Goal: Task Accomplishment & Management: Complete application form

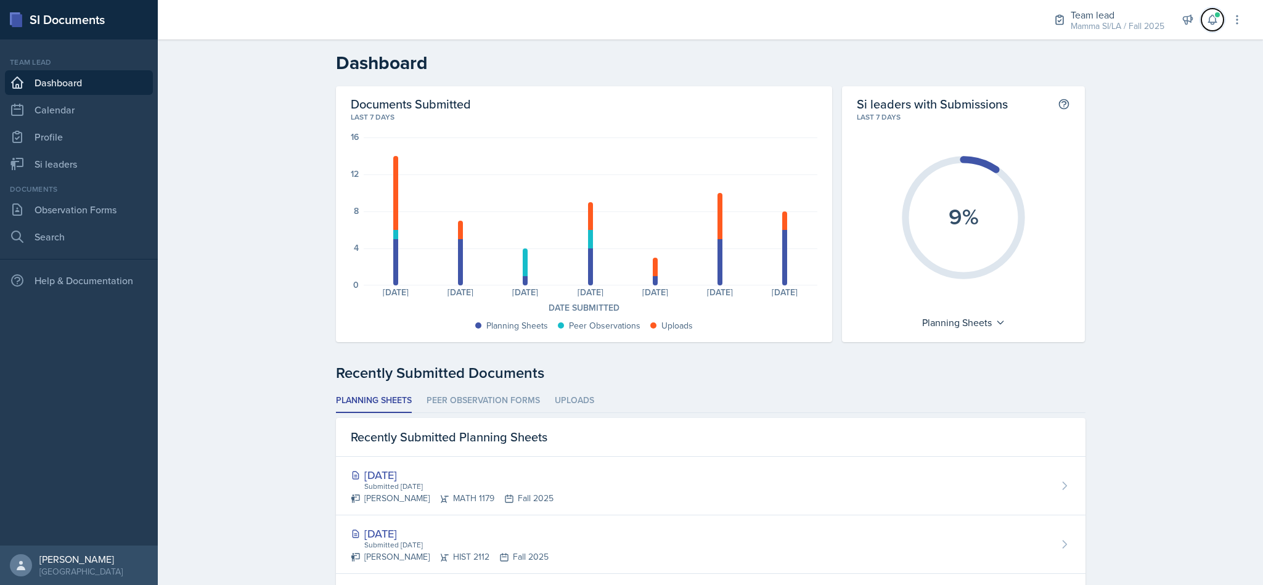
click at [1203, 18] on button at bounding box center [1212, 20] width 22 height 22
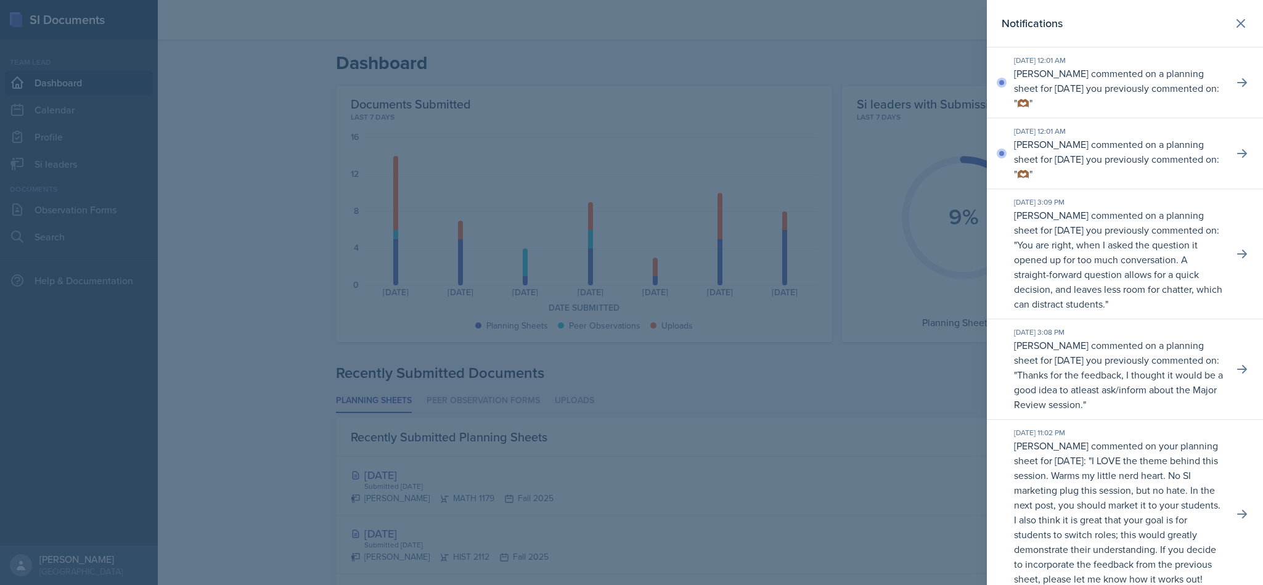
click at [1234, 20] on icon at bounding box center [1241, 23] width 15 height 15
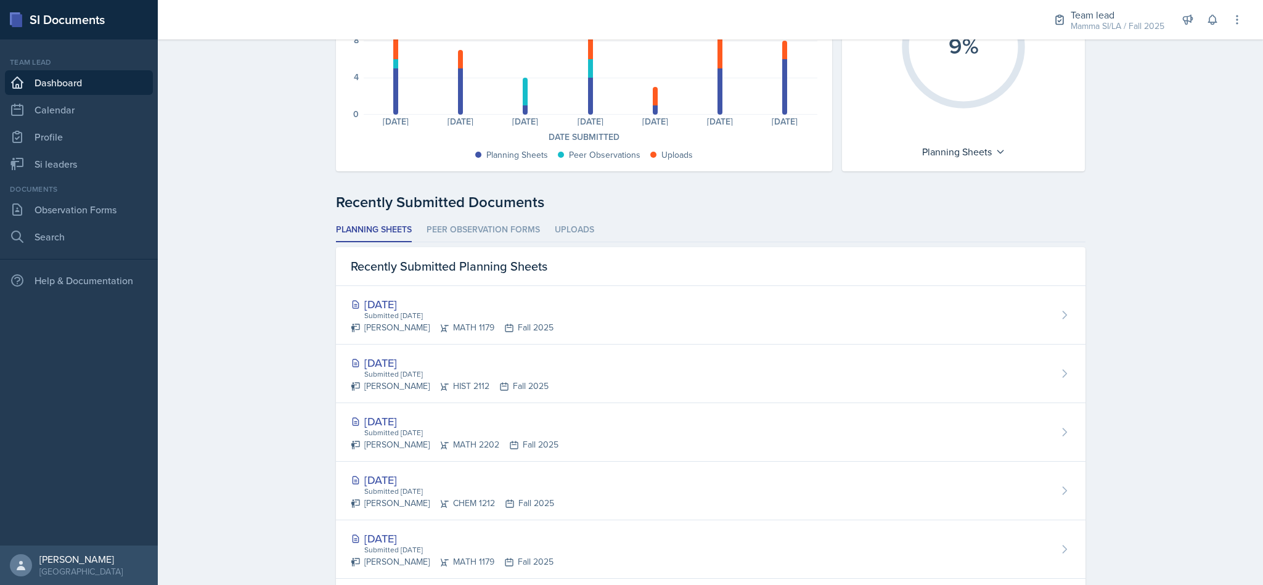
scroll to position [283, 0]
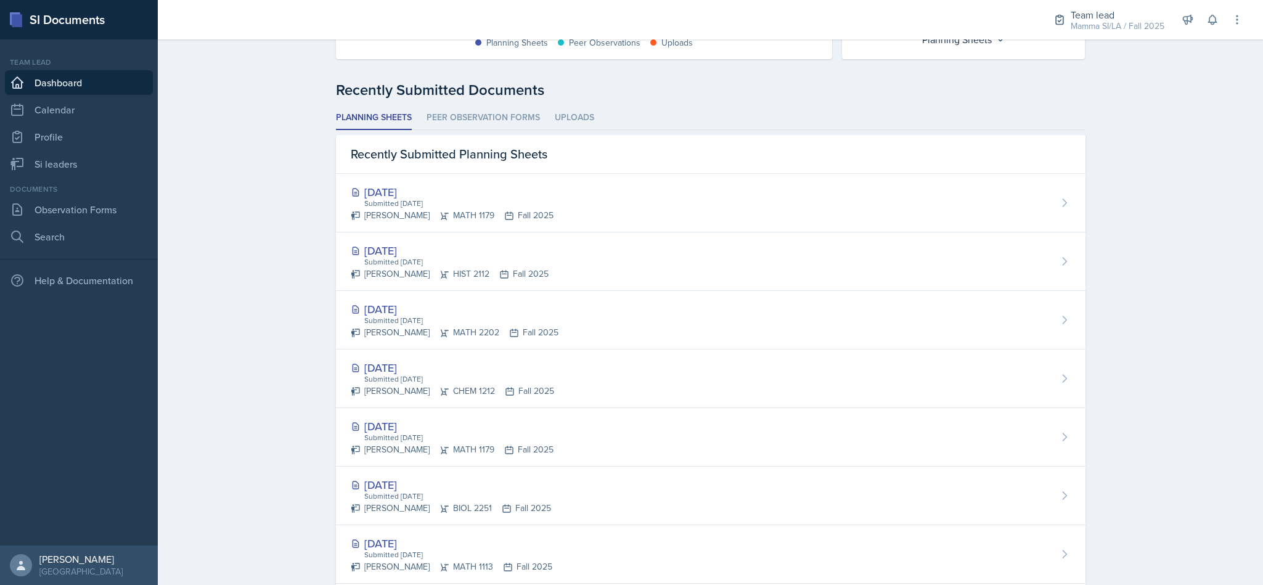
click at [509, 115] on li "Peer Observation Forms" at bounding box center [483, 118] width 113 height 24
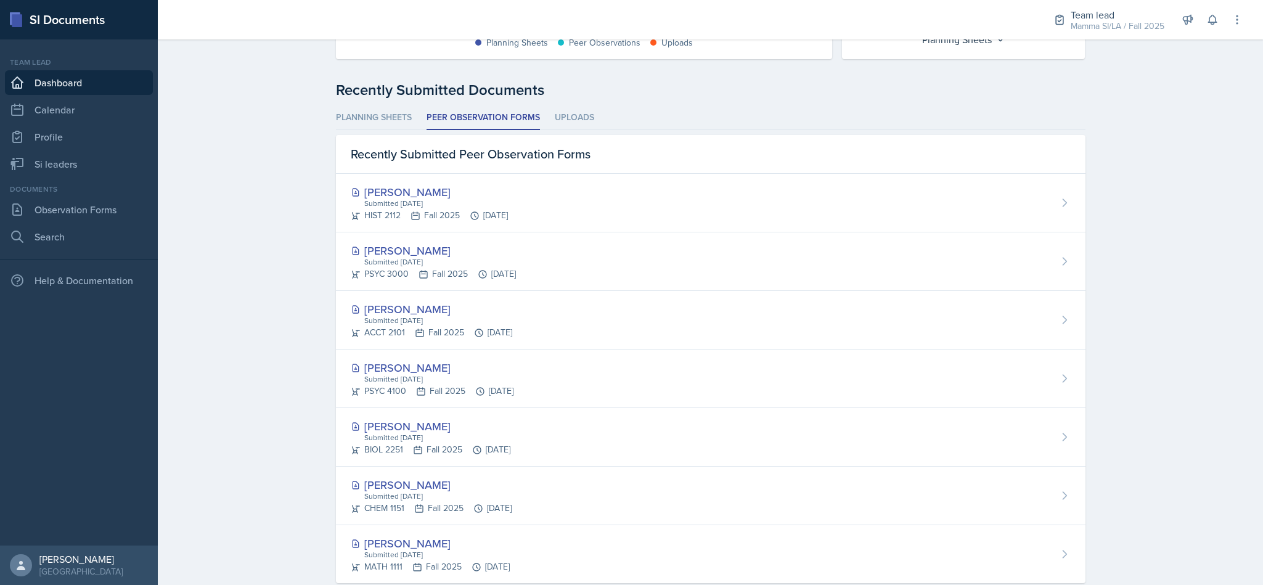
click at [981, 187] on div "[PERSON_NAME] Submitted [DATE] HIST 2112 Fall 2025 [DATE]" at bounding box center [711, 203] width 750 height 59
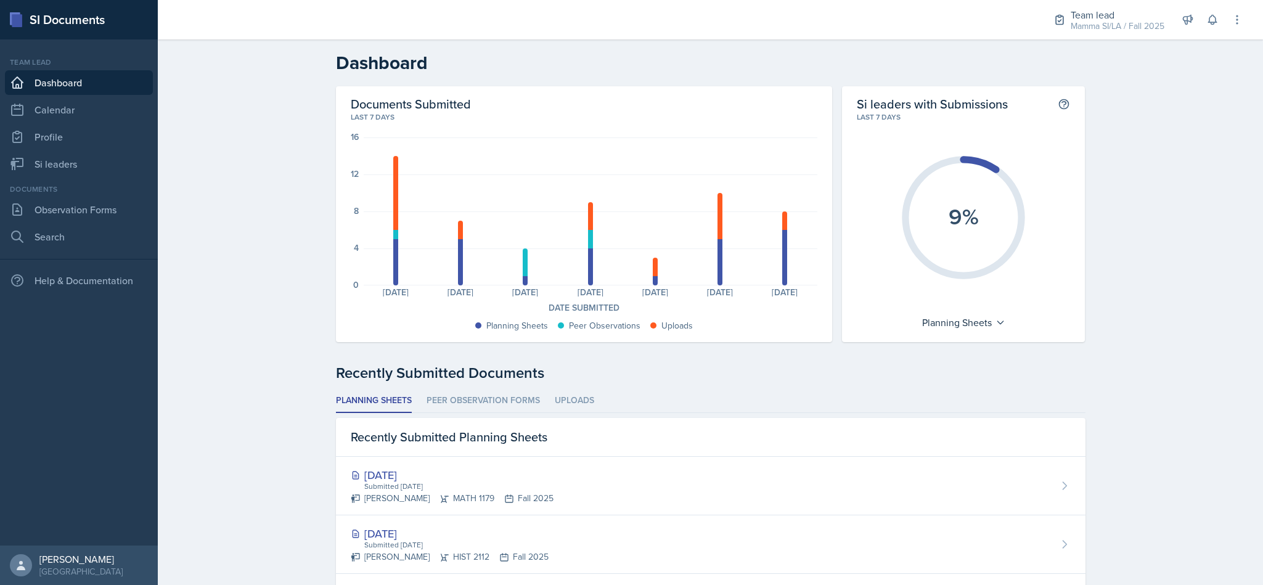
click at [520, 407] on li "Peer Observation Forms" at bounding box center [483, 401] width 113 height 24
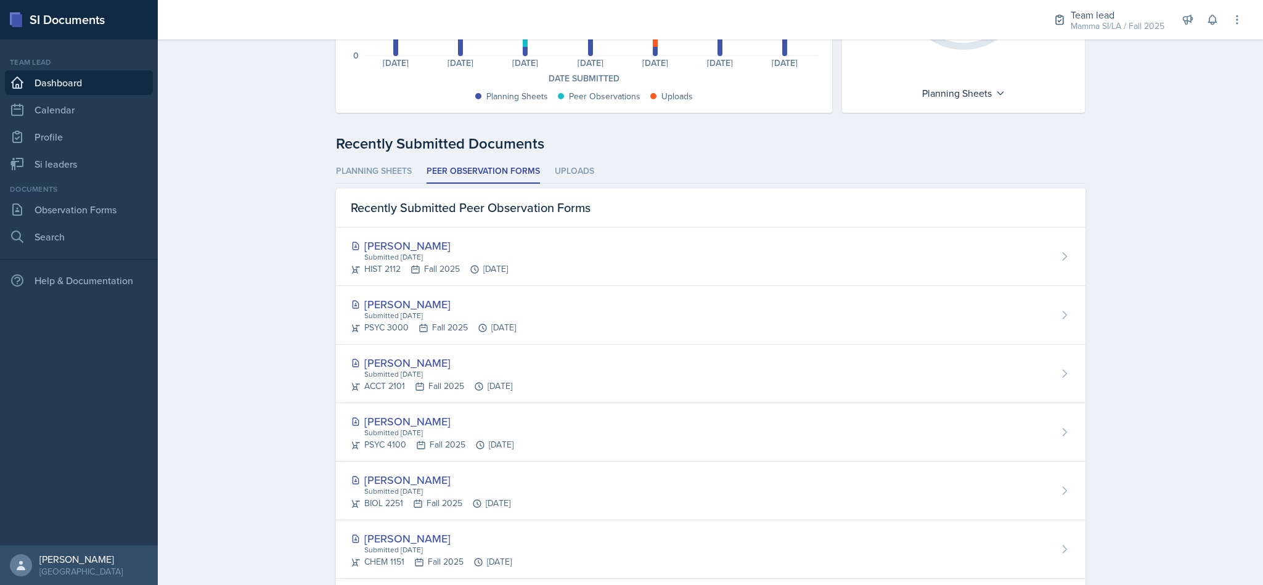
scroll to position [313, 0]
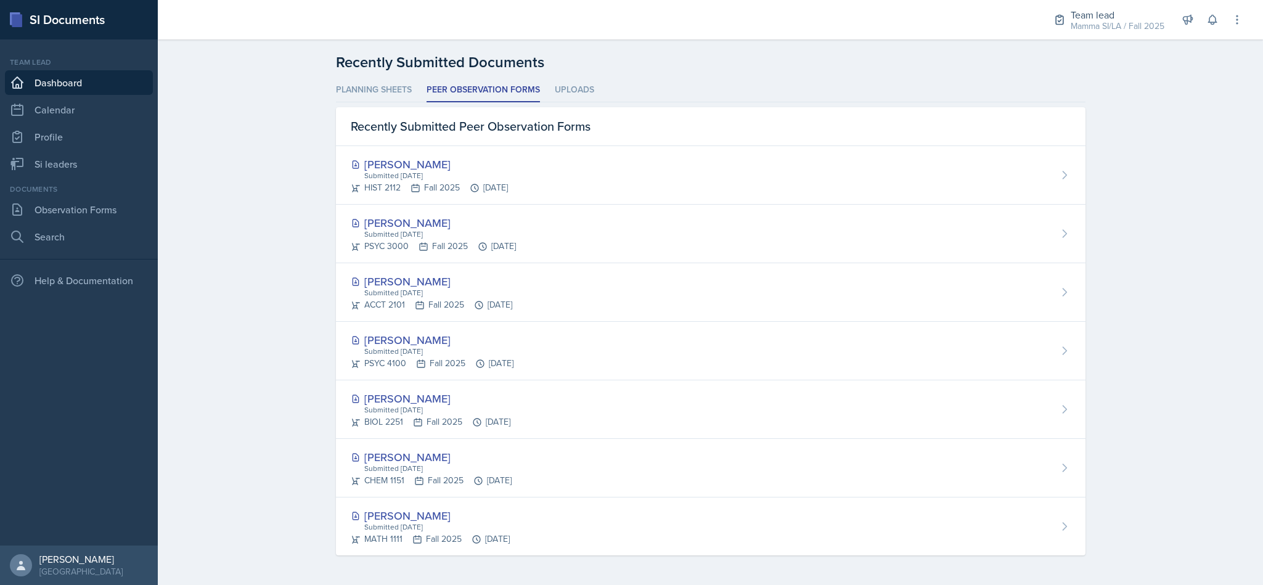
click at [510, 412] on div "Submitted [DATE]" at bounding box center [436, 409] width 147 height 11
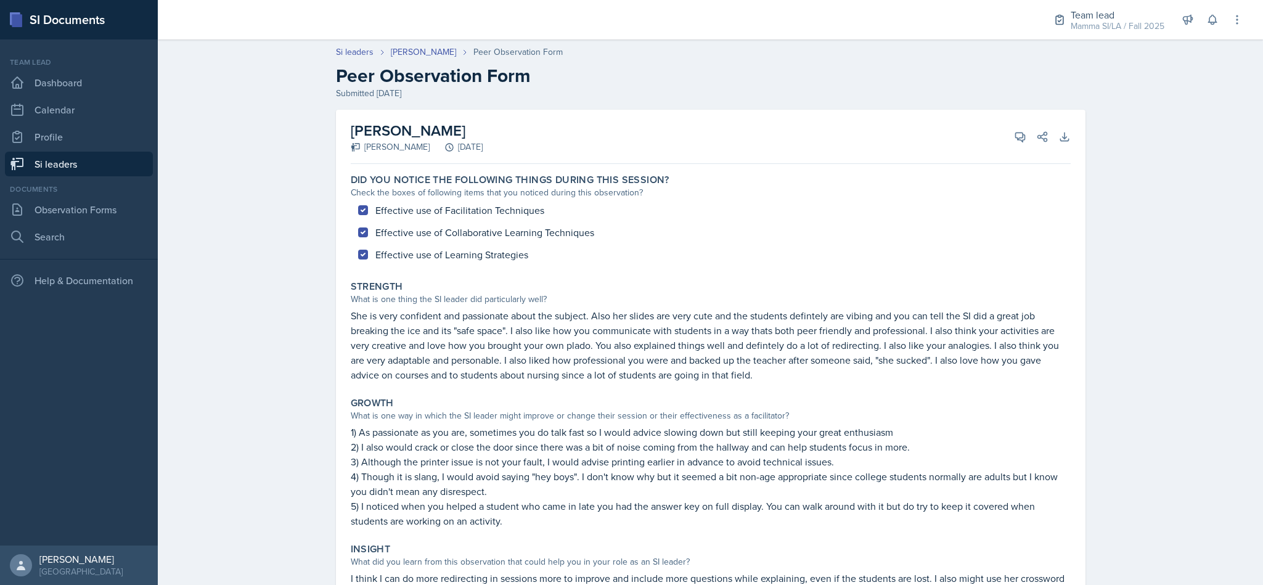
click at [1135, 71] on header "Si leaders [PERSON_NAME] Peer Observation Form Peer Observation Form Submitted …" at bounding box center [710, 72] width 1105 height 79
click at [1151, 59] on header "Si leaders [PERSON_NAME] Peer Observation Form Peer Observation Form Submitted …" at bounding box center [710, 72] width 1105 height 79
click at [1106, 20] on div "Mamma SI/LA / Fall 2025" at bounding box center [1118, 26] width 94 height 13
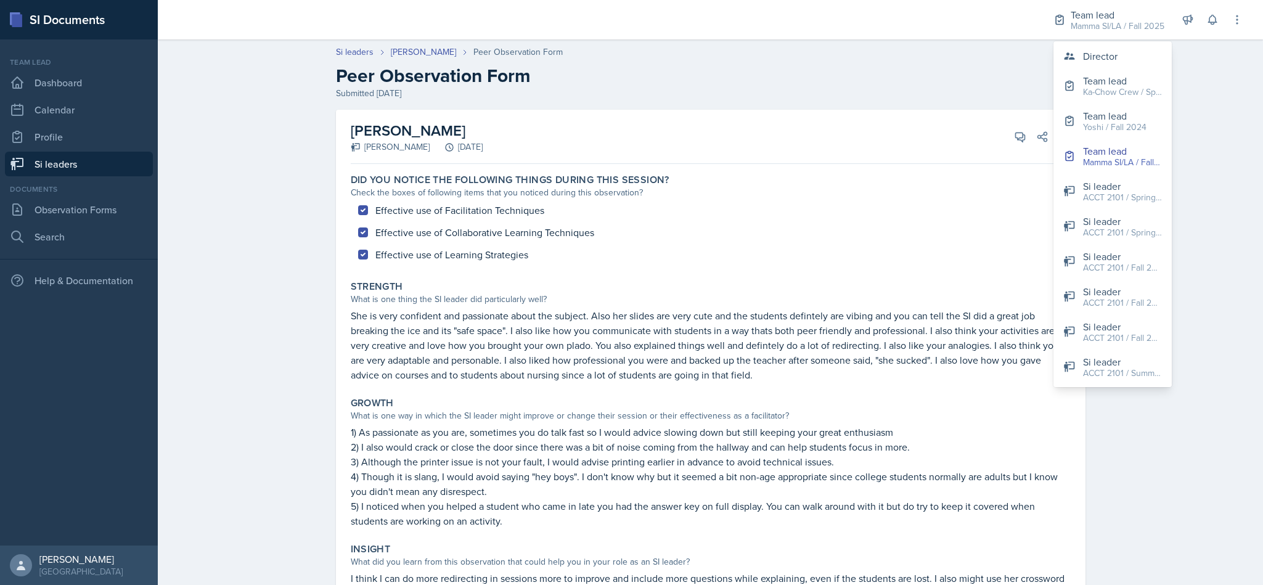
click at [1108, 54] on div "Director" at bounding box center [1100, 56] width 35 height 15
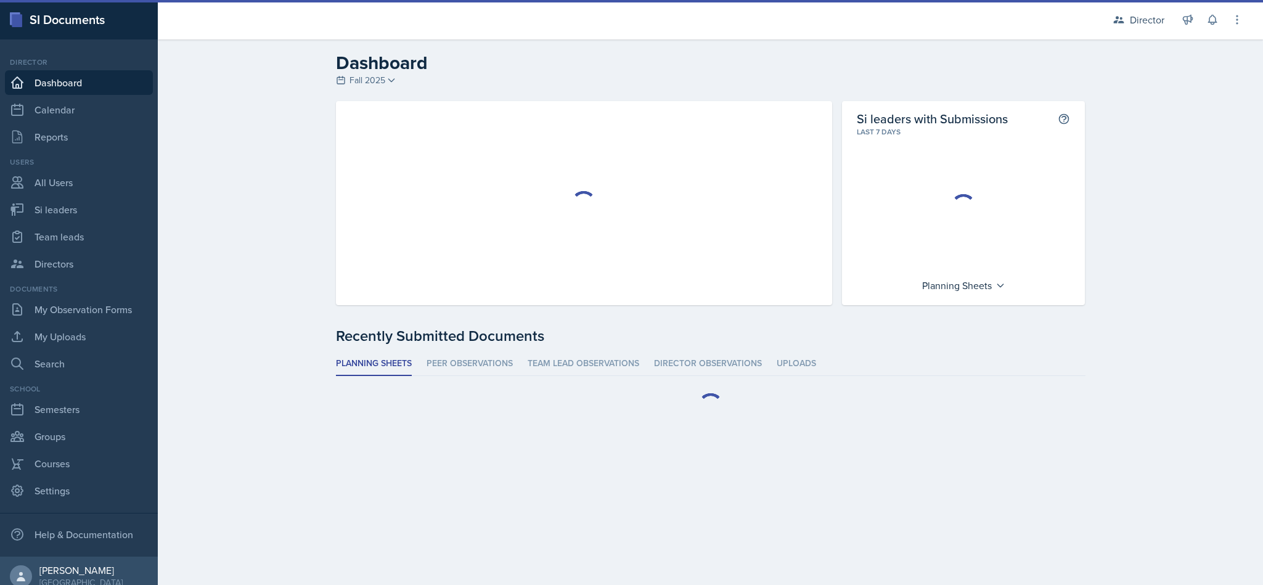
click at [85, 245] on link "Team leads" at bounding box center [79, 236] width 148 height 25
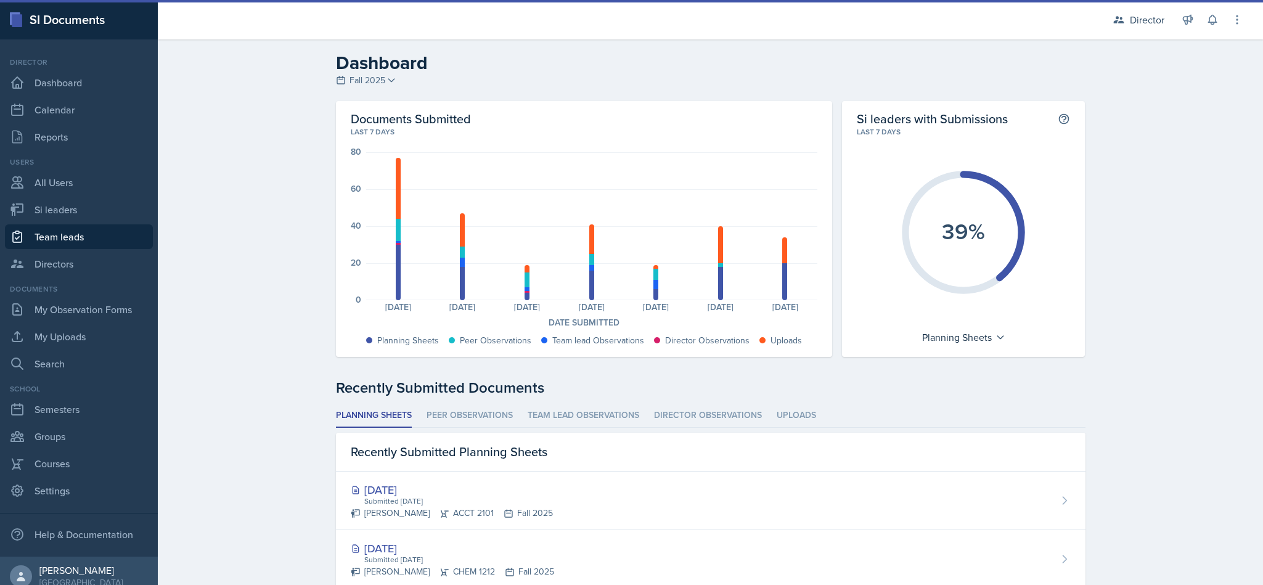
select select "2bed604d-1099-4043-b1bc-2365e8740244"
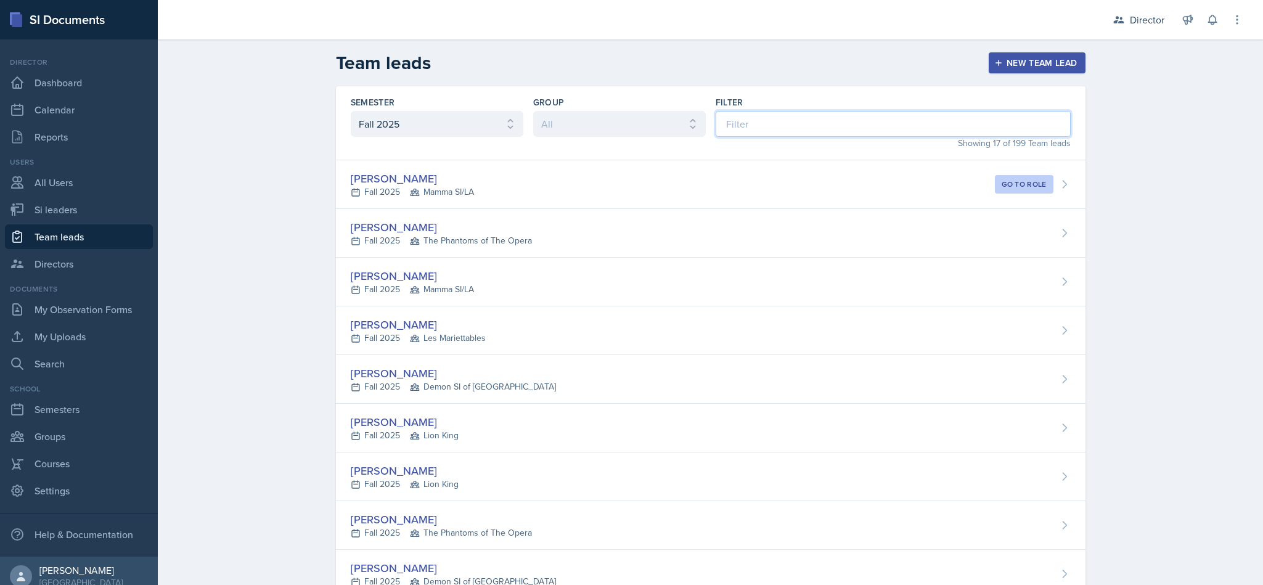
click at [764, 130] on input at bounding box center [893, 124] width 355 height 26
type input "da"
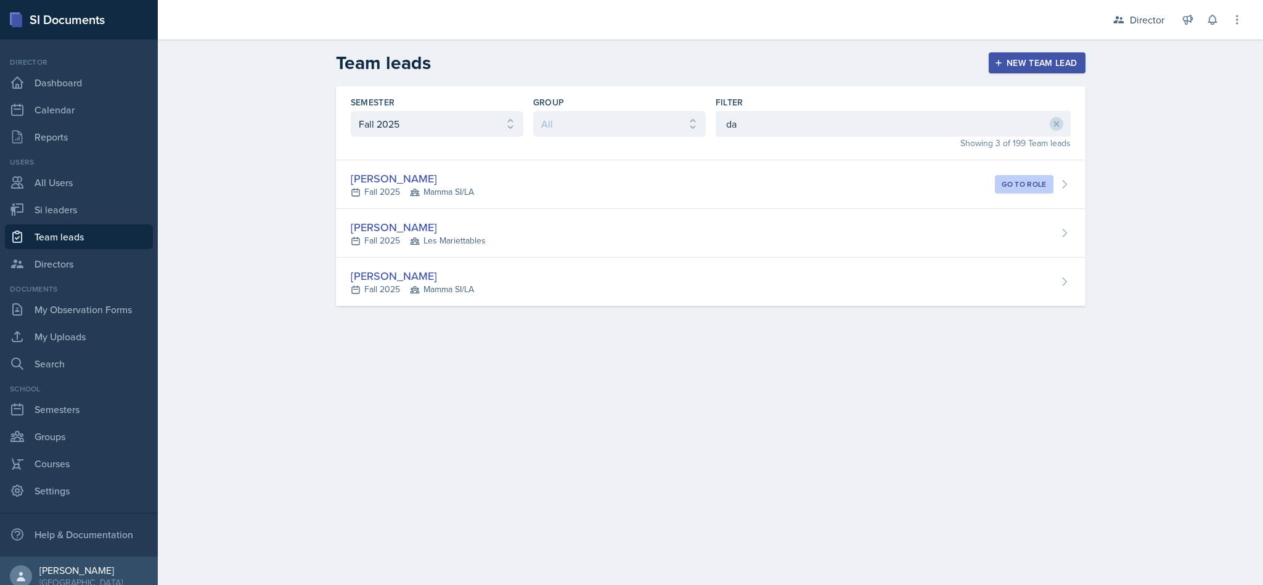
click at [581, 304] on div "[PERSON_NAME] Fall 2025 Mamma SI/LA" at bounding box center [711, 282] width 750 height 49
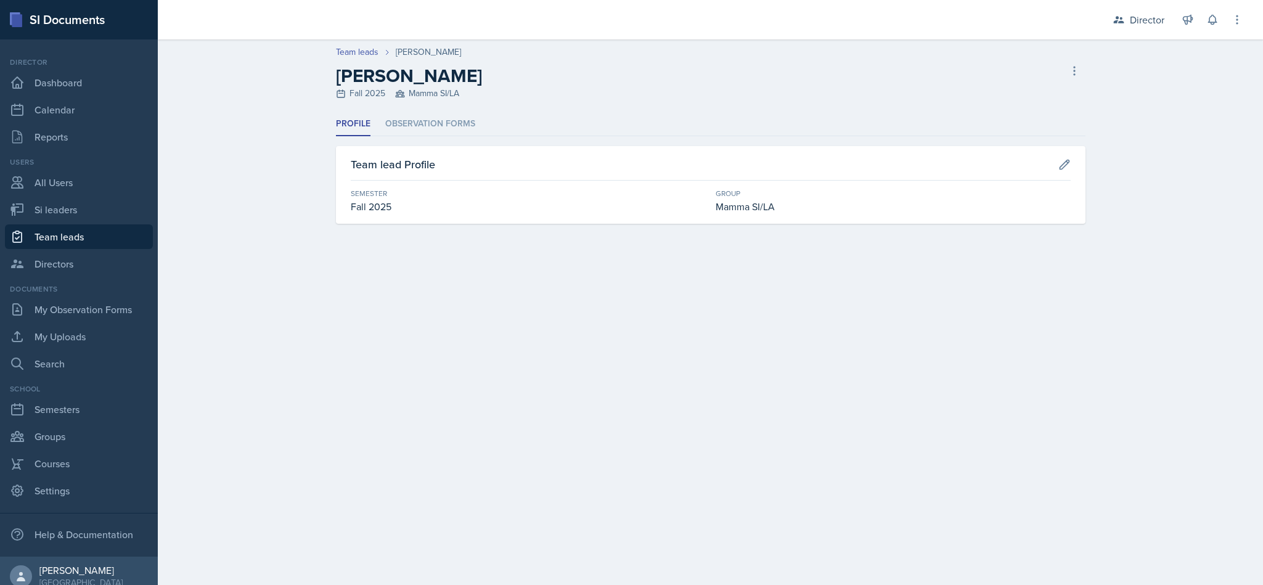
click at [444, 123] on li "Observation Forms" at bounding box center [430, 124] width 90 height 24
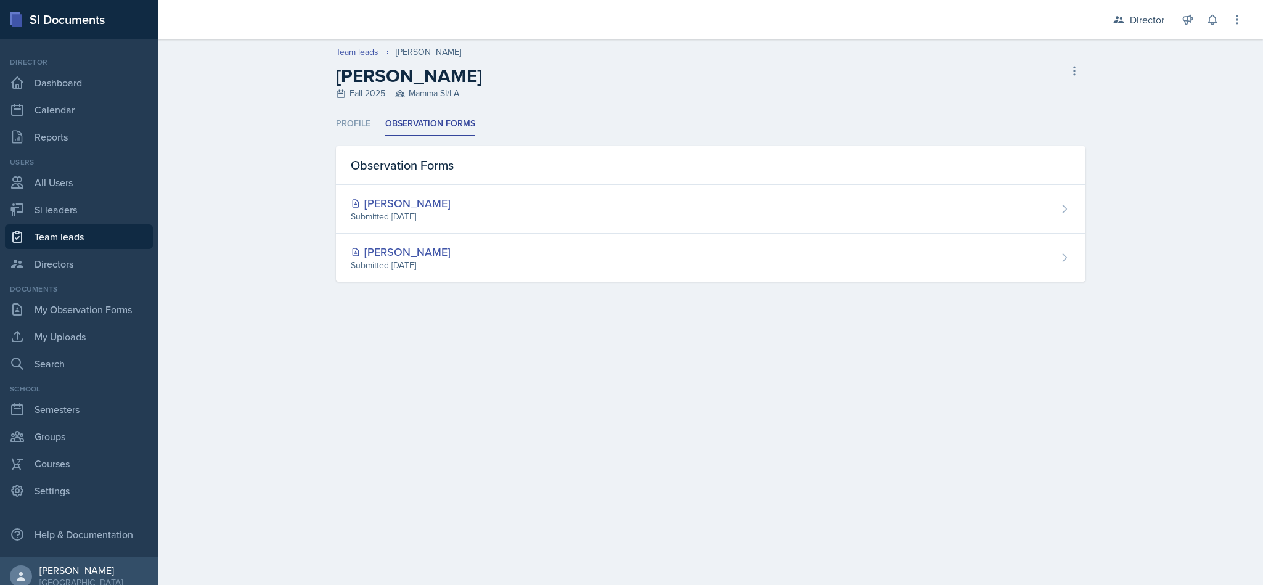
click at [566, 268] on div "[PERSON_NAME] Submitted [DATE]" at bounding box center [711, 258] width 750 height 48
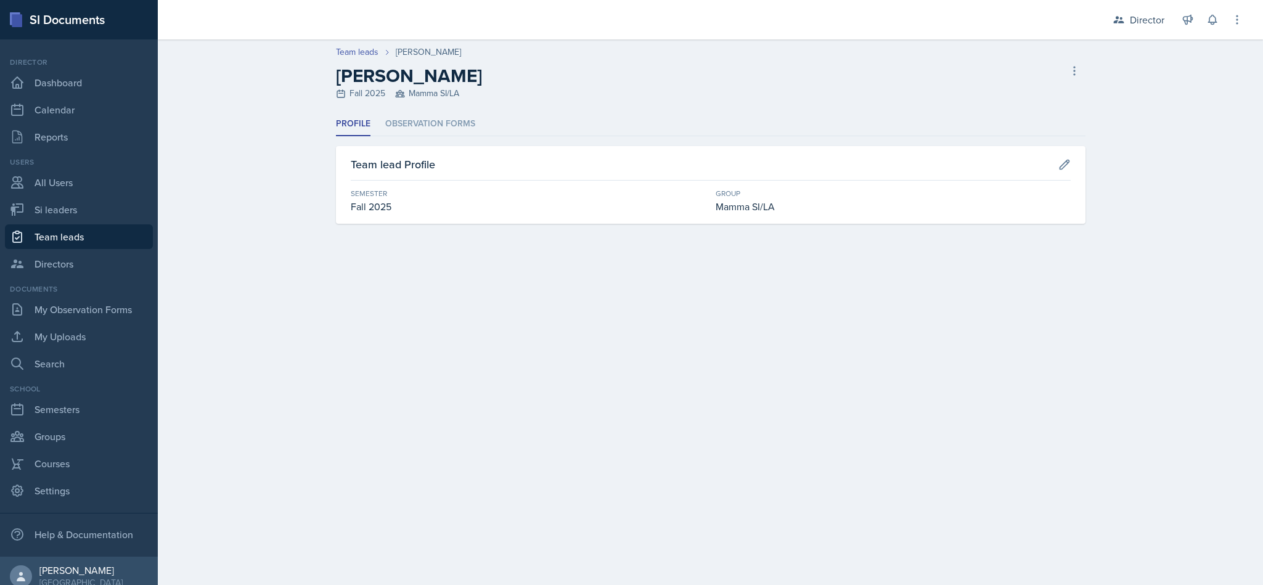
click at [95, 245] on link "Team leads" at bounding box center [79, 236] width 148 height 25
select select "2bed604d-1099-4043-b1bc-2365e8740244"
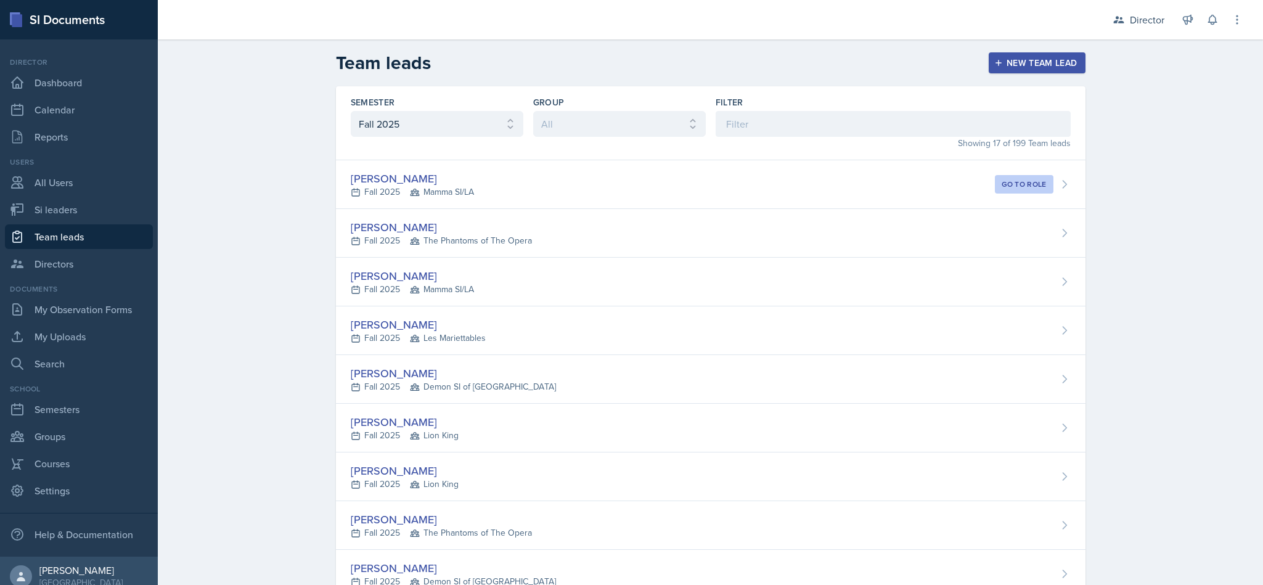
click at [796, 239] on div "[PERSON_NAME] Fall 2025 The Phantoms of The Opera" at bounding box center [711, 233] width 750 height 49
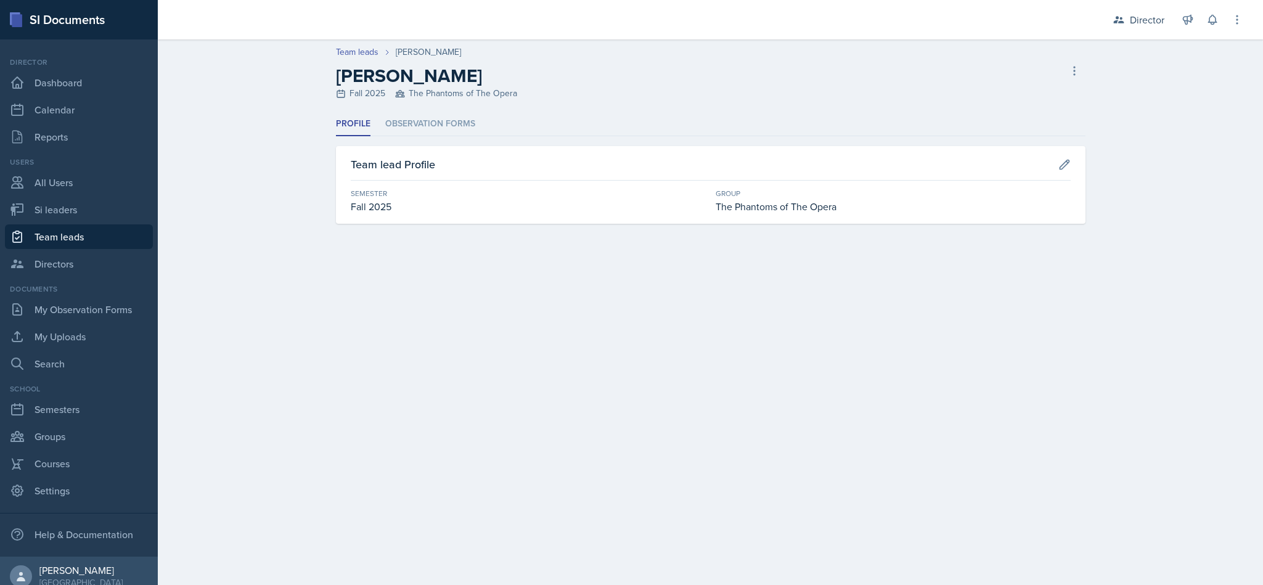
click at [444, 126] on li "Observation Forms" at bounding box center [430, 124] width 90 height 24
click at [443, 200] on div "[PERSON_NAME]" at bounding box center [401, 203] width 100 height 17
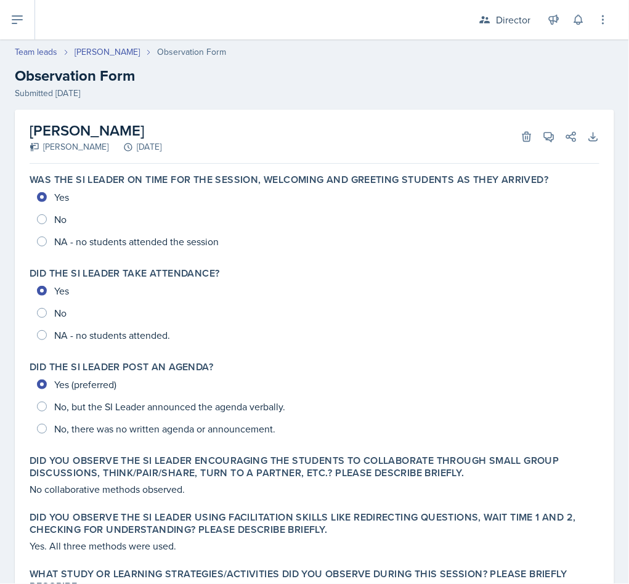
click at [35, 54] on link "Team leads" at bounding box center [36, 52] width 43 height 13
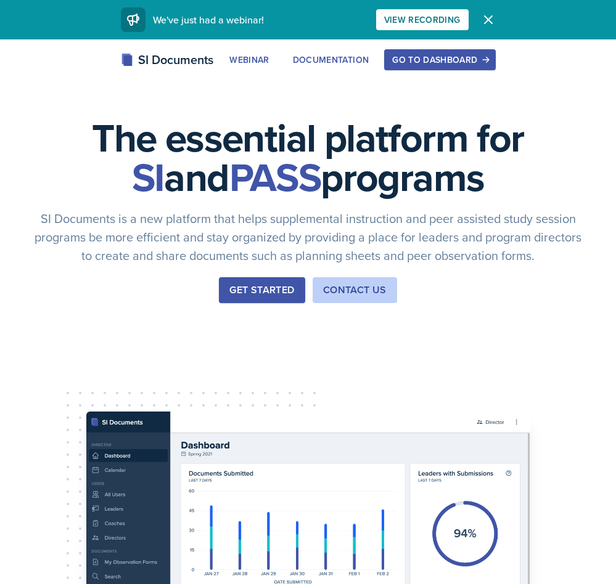
click at [459, 67] on button "Go to Dashboard" at bounding box center [439, 59] width 111 height 21
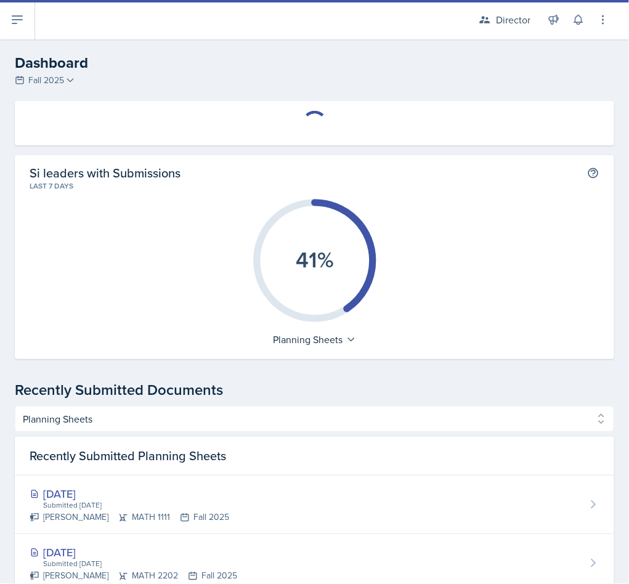
click at [510, 28] on div "Director" at bounding box center [505, 20] width 67 height 22
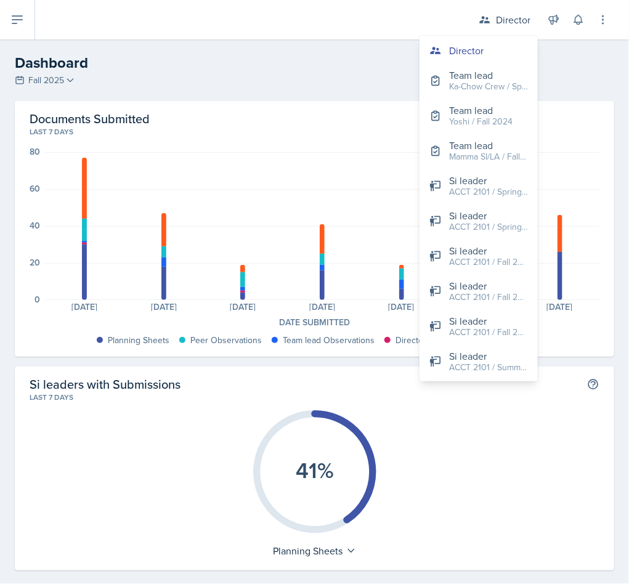
click at [499, 361] on div "ACCT 2101 / Summer 2024" at bounding box center [488, 367] width 79 height 13
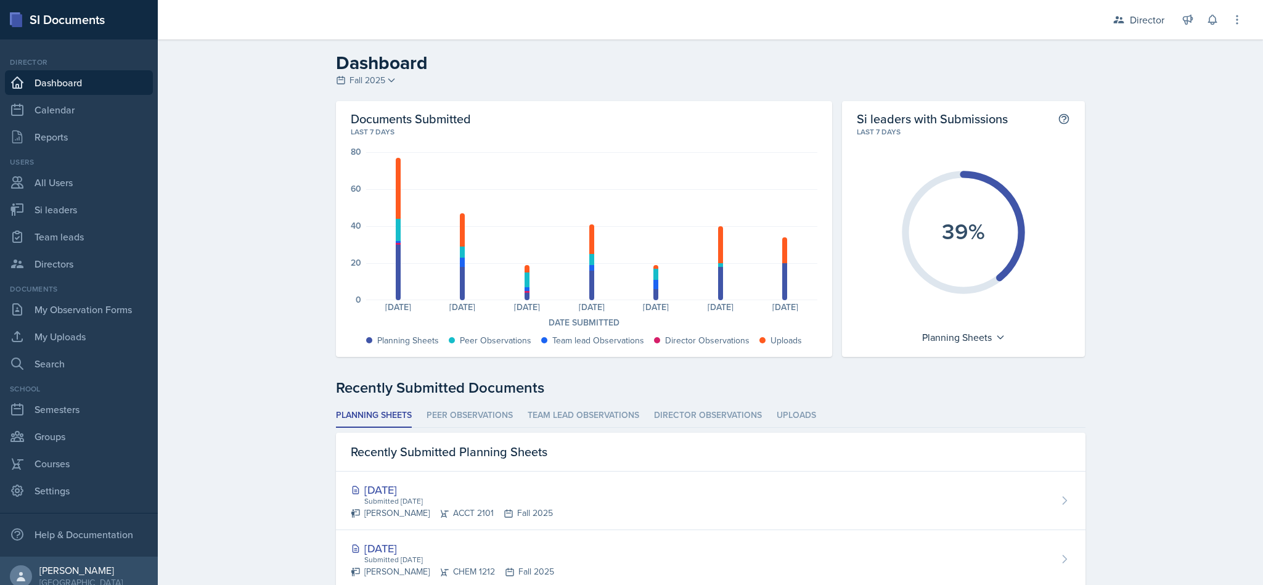
click at [1108, 21] on div "Director" at bounding box center [1138, 20] width 67 height 22
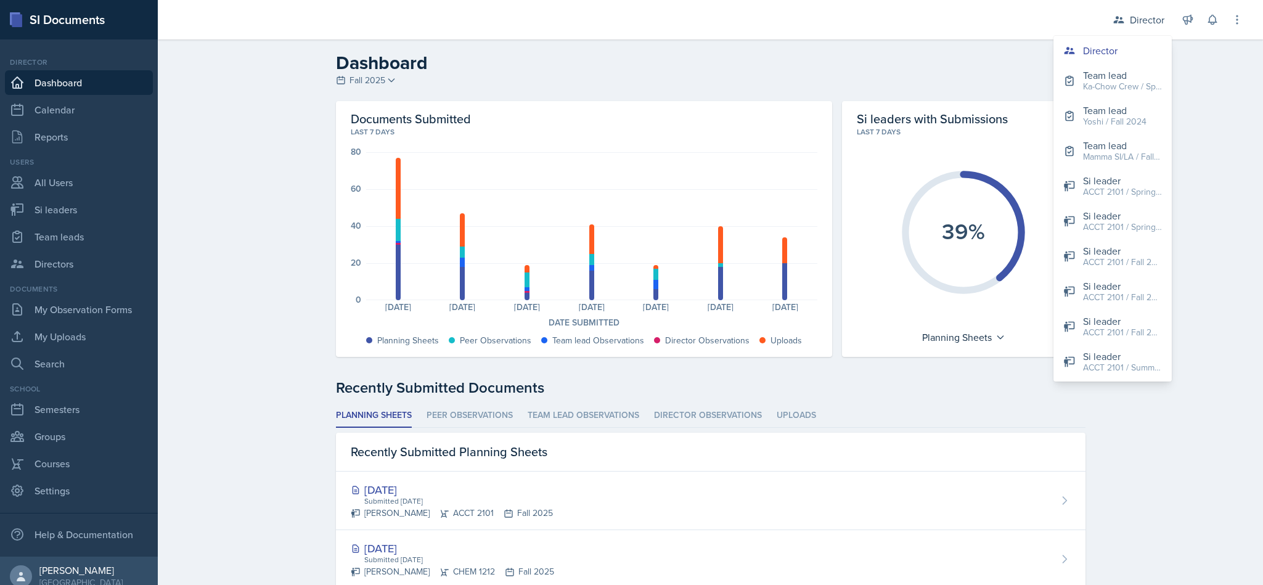
click at [1125, 189] on div "ACCT 2101 / Spring 2024" at bounding box center [1122, 192] width 79 height 13
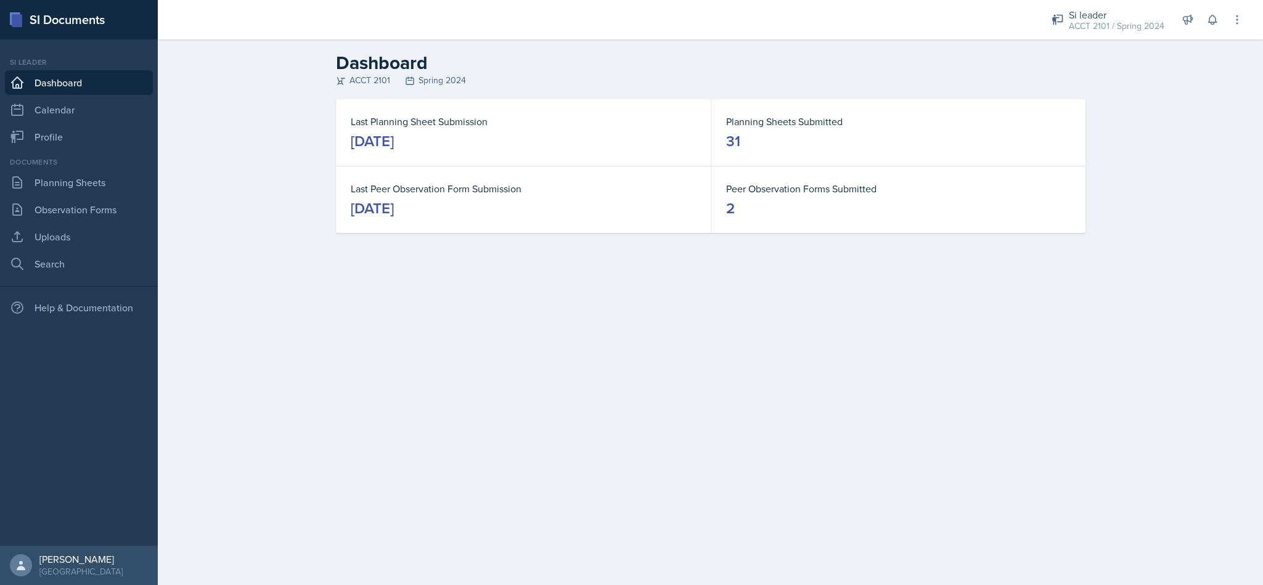
click at [1114, 23] on div "ACCT 2101 / Spring 2024" at bounding box center [1117, 26] width 96 height 13
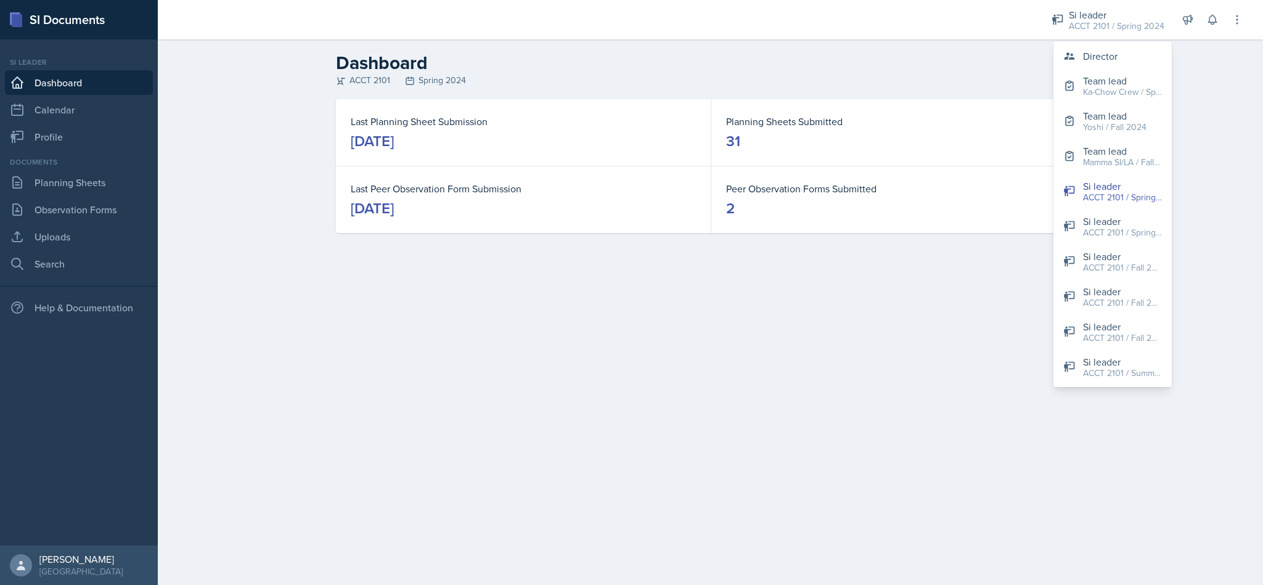
click at [1134, 224] on div "Si leader" at bounding box center [1122, 221] width 79 height 15
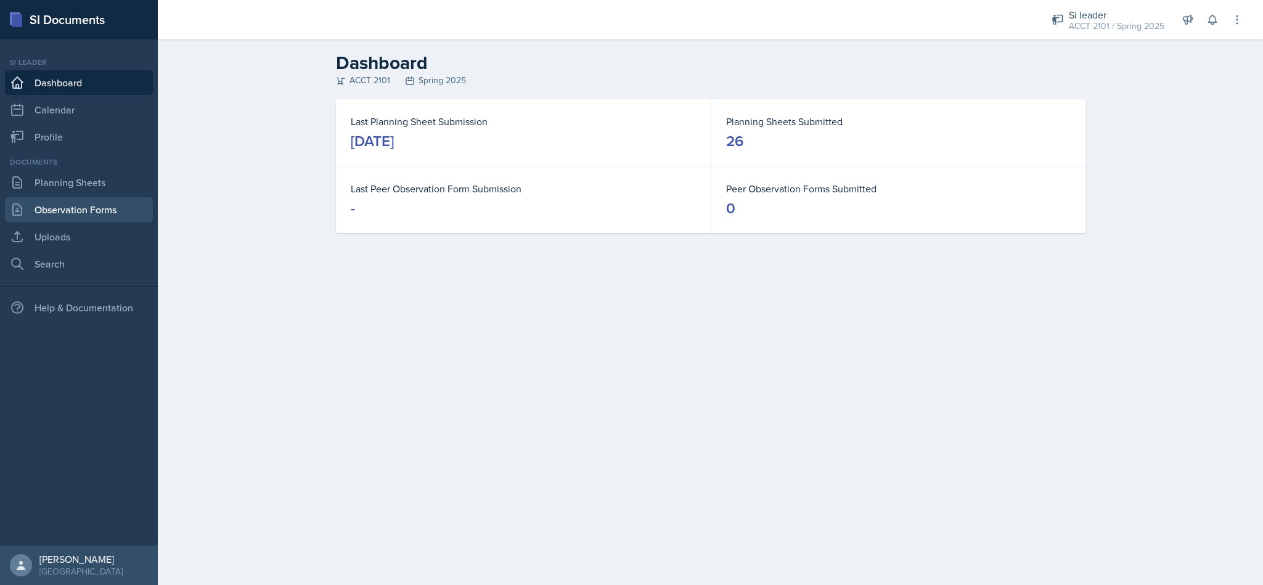
click at [100, 211] on link "Observation Forms" at bounding box center [79, 209] width 148 height 25
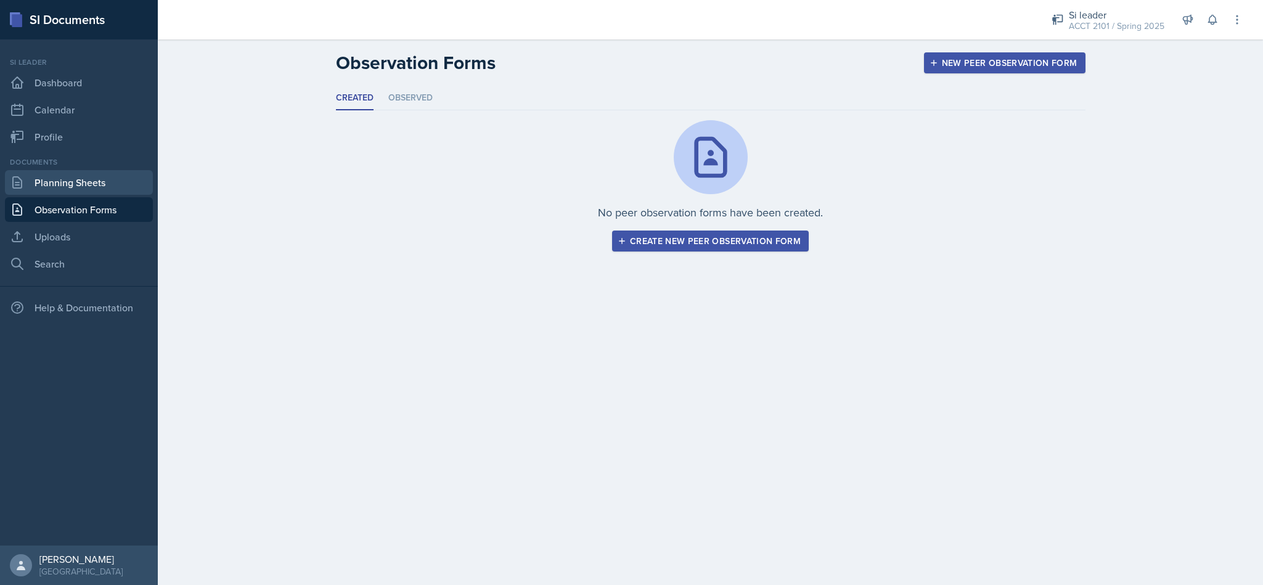
click at [97, 193] on link "Planning Sheets" at bounding box center [79, 182] width 148 height 25
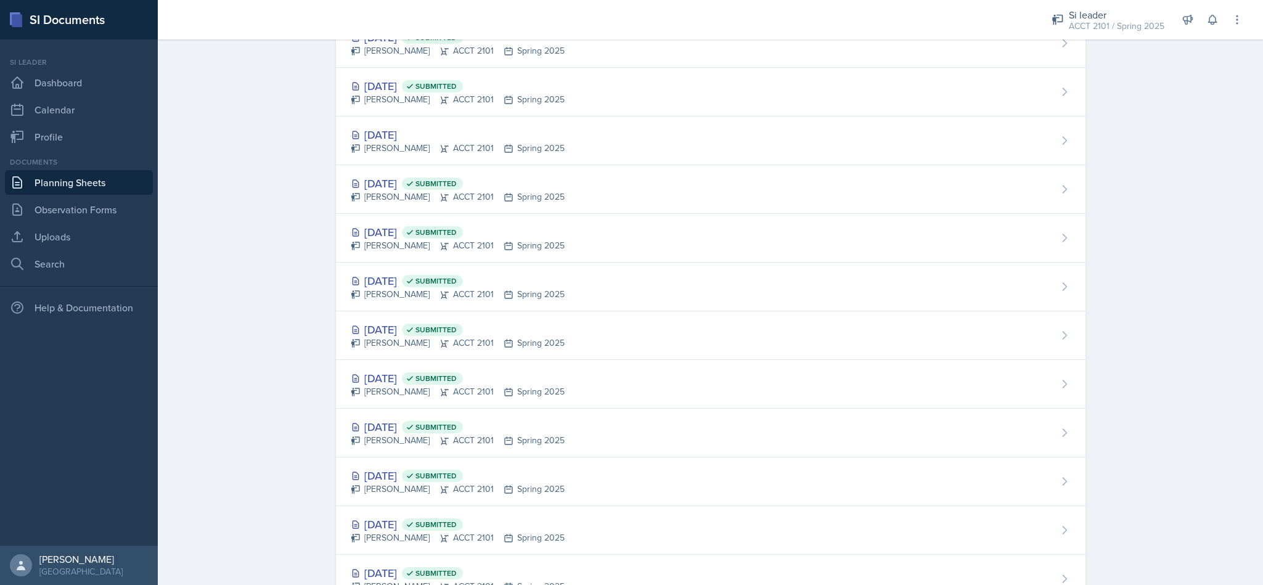
scroll to position [940, 0]
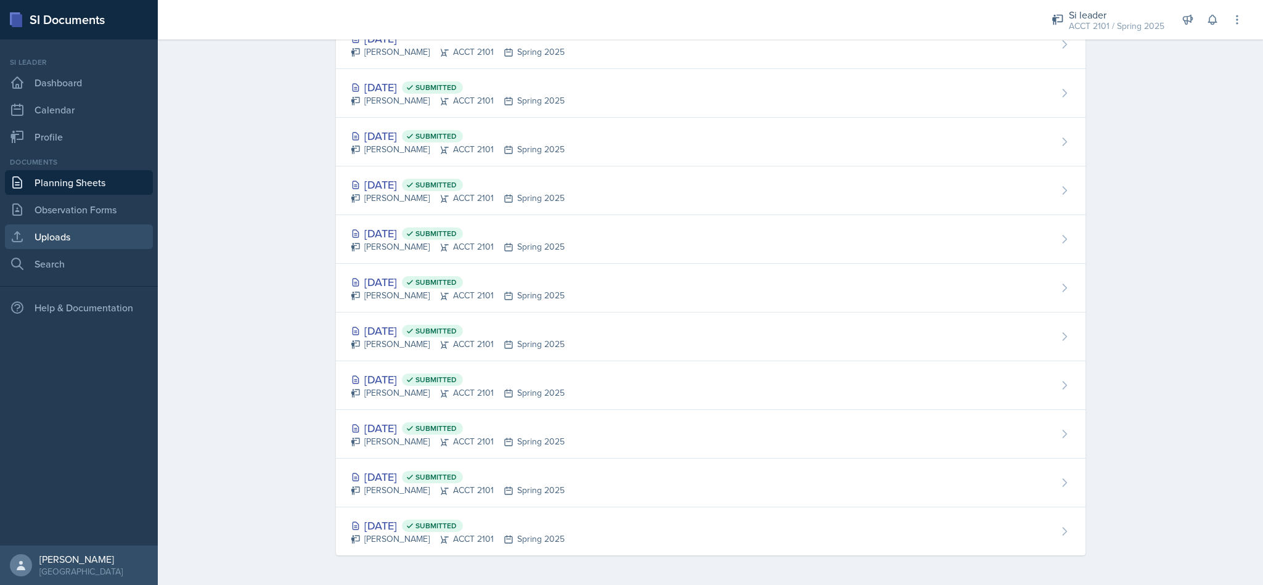
click at [76, 243] on link "Uploads" at bounding box center [79, 236] width 148 height 25
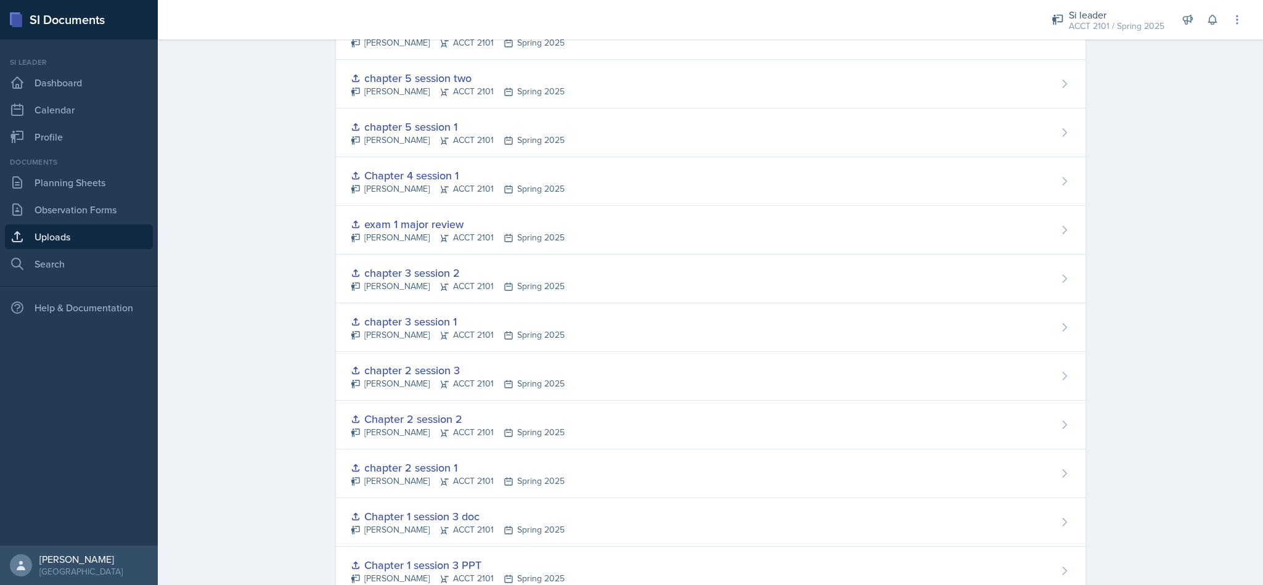
scroll to position [745, 0]
click at [761, 231] on div "exam 1 major review Becca Adams ACCT 2101 Spring 2025" at bounding box center [711, 232] width 750 height 49
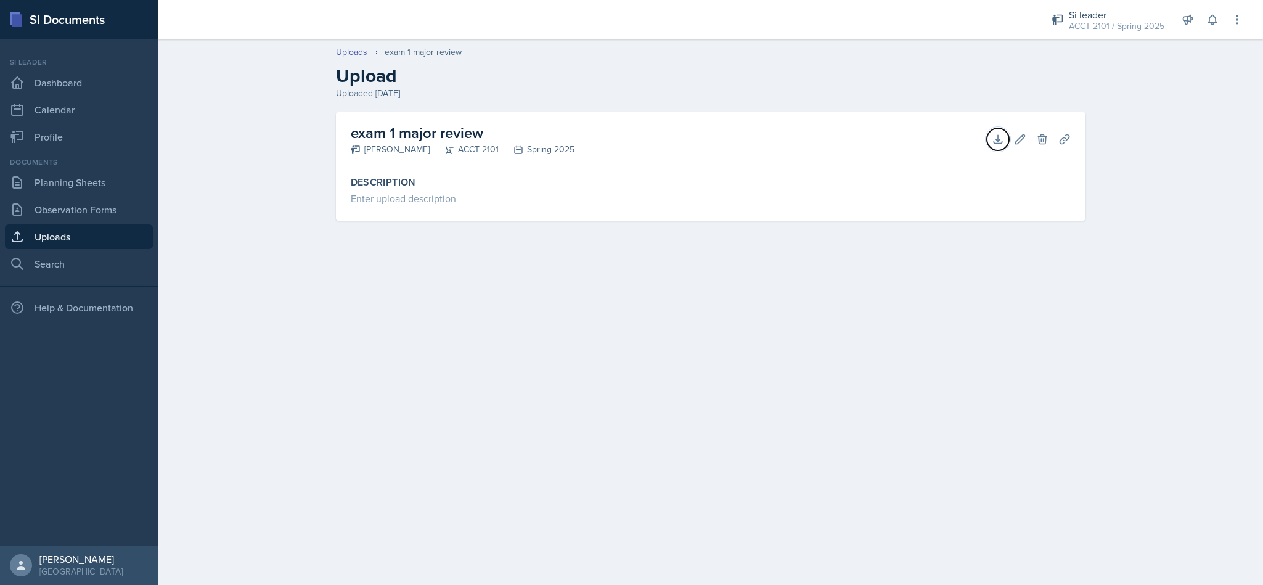
click at [996, 137] on icon at bounding box center [998, 139] width 12 height 12
click at [1060, 146] on button "Planning Sheets" at bounding box center [1065, 139] width 22 height 22
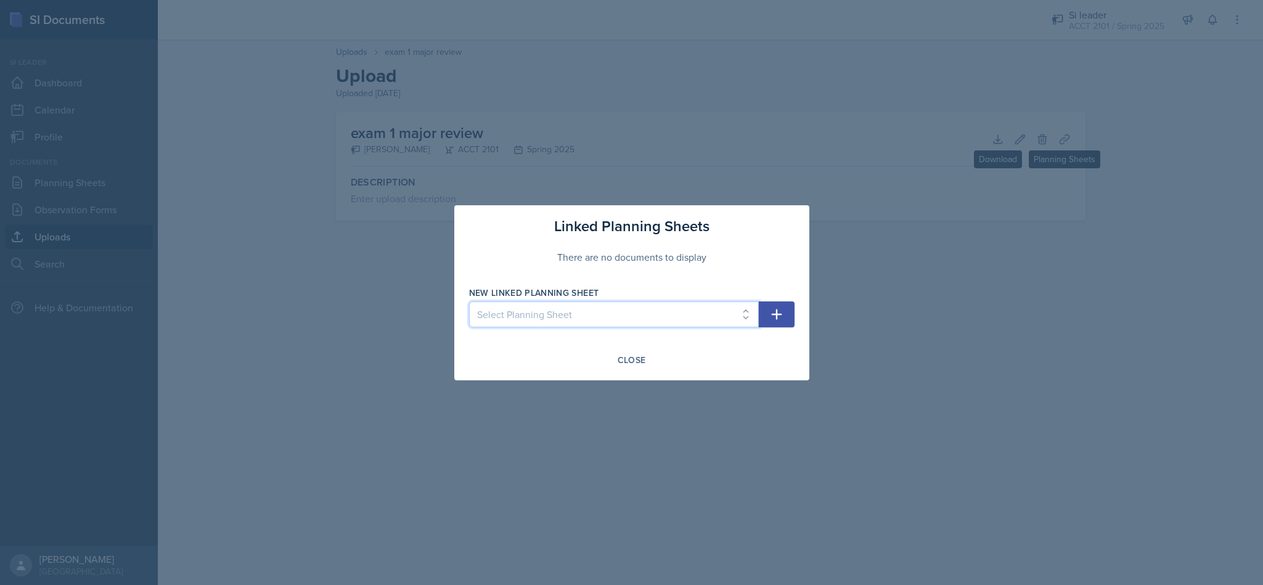
click at [744, 317] on select "Select Planning Sheet Aug 11th, 2025 Apr 28th, 2025 Apr 24th, 2025 Apr 22nd, 20…" at bounding box center [614, 314] width 290 height 26
click at [910, 281] on div at bounding box center [631, 292] width 1263 height 585
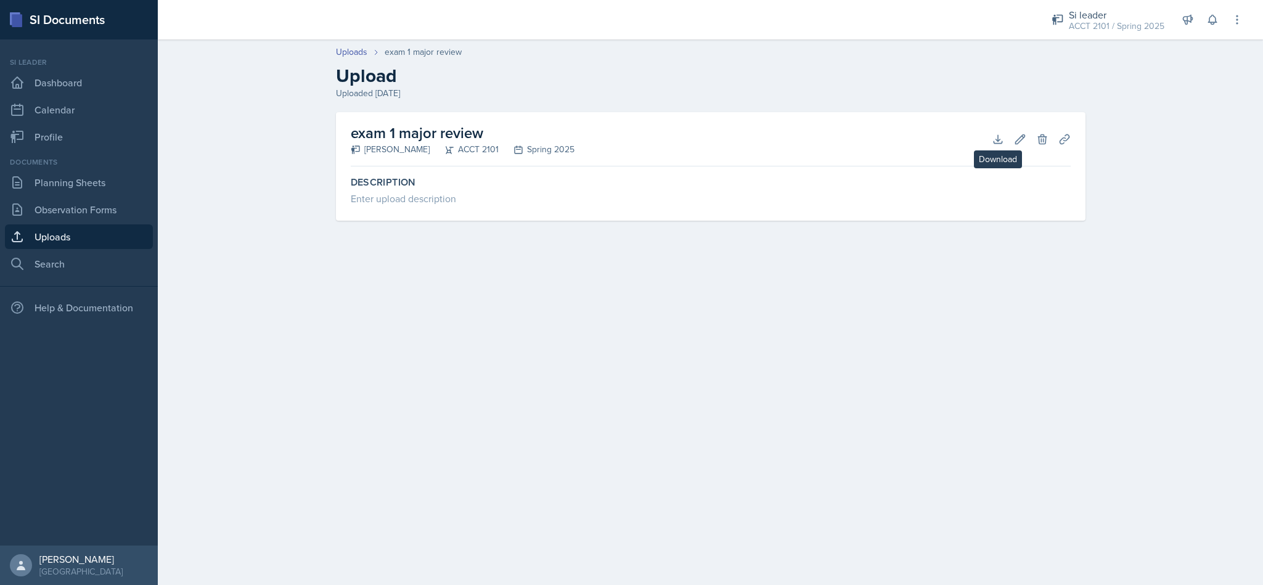
click at [1036, 197] on div "Enter upload description" at bounding box center [711, 198] width 720 height 15
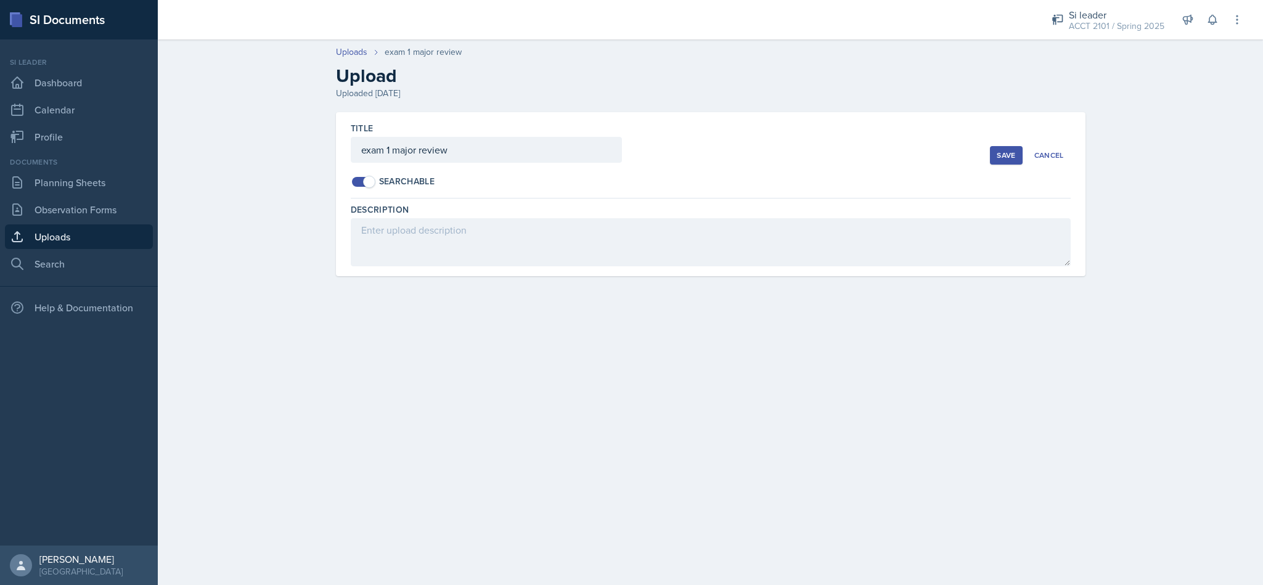
click at [1050, 156] on div "Cancel" at bounding box center [1049, 155] width 30 height 10
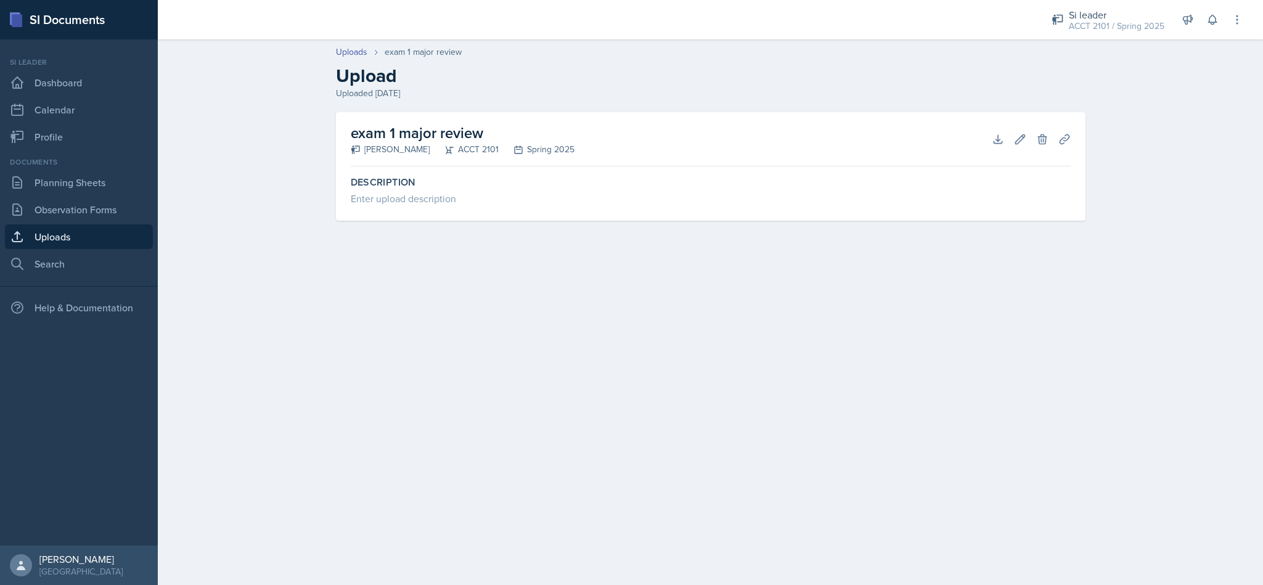
click at [1066, 142] on icon at bounding box center [1064, 139] width 12 height 12
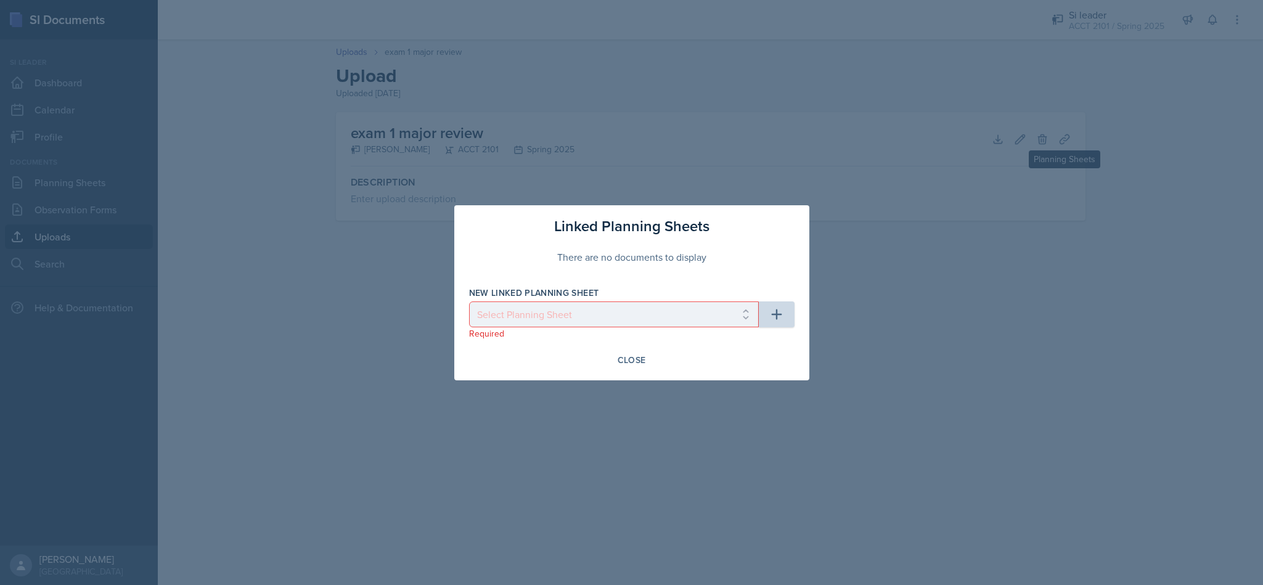
click at [634, 358] on div "Close" at bounding box center [632, 360] width 28 height 10
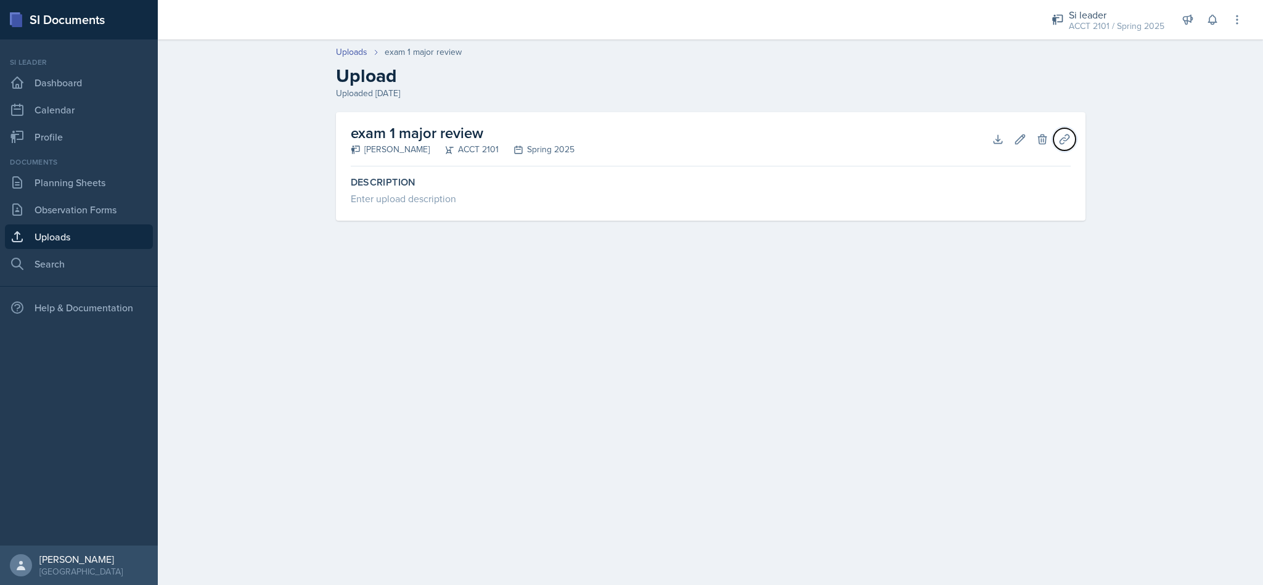
click at [1058, 141] on icon at bounding box center [1064, 139] width 12 height 12
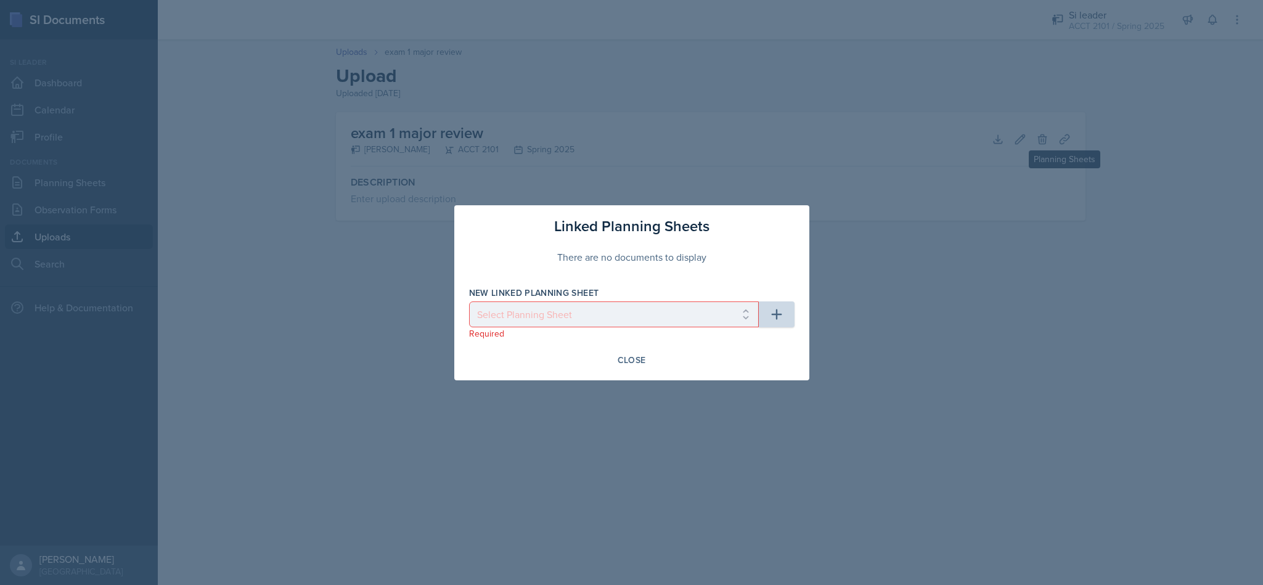
click at [959, 265] on div at bounding box center [631, 292] width 1263 height 585
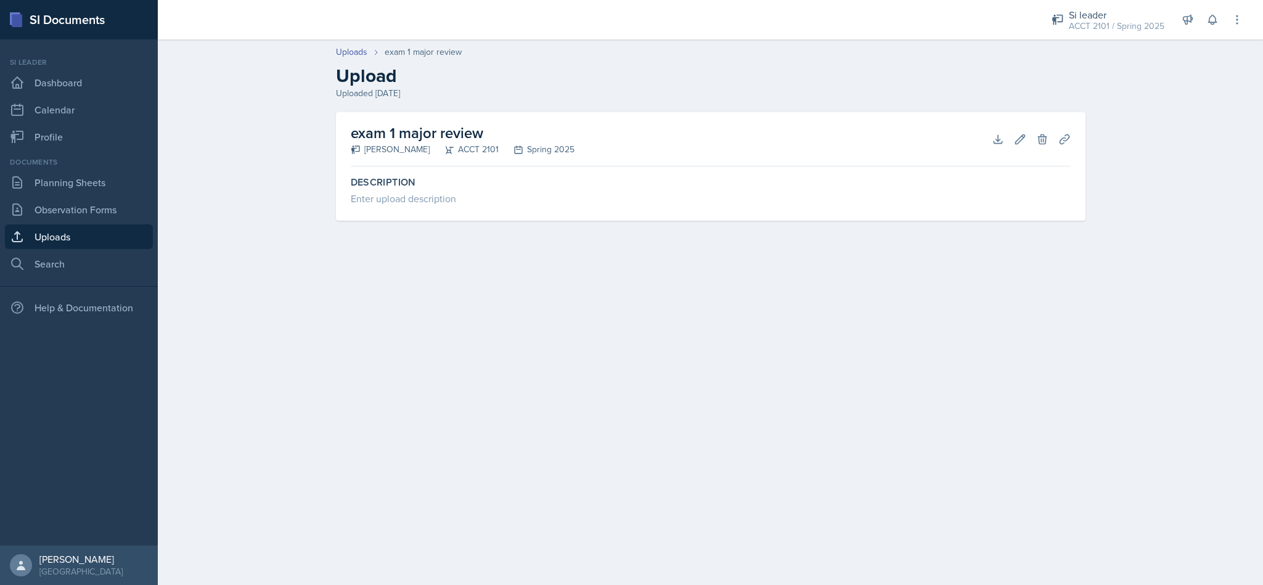
click at [920, 231] on div "exam 1 major review Becca Adams ACCT 2101 Spring 2025 Download Edit Delete Plan…" at bounding box center [710, 181] width 789 height 138
click at [97, 221] on link "Observation Forms" at bounding box center [79, 209] width 148 height 25
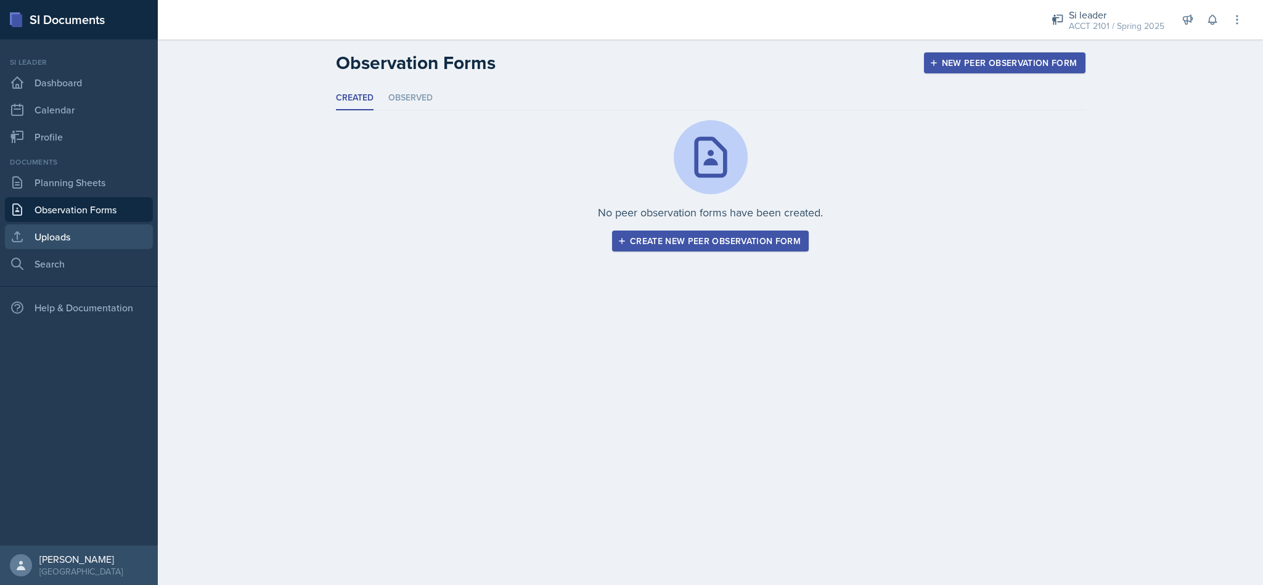
click at [102, 239] on link "Uploads" at bounding box center [79, 236] width 148 height 25
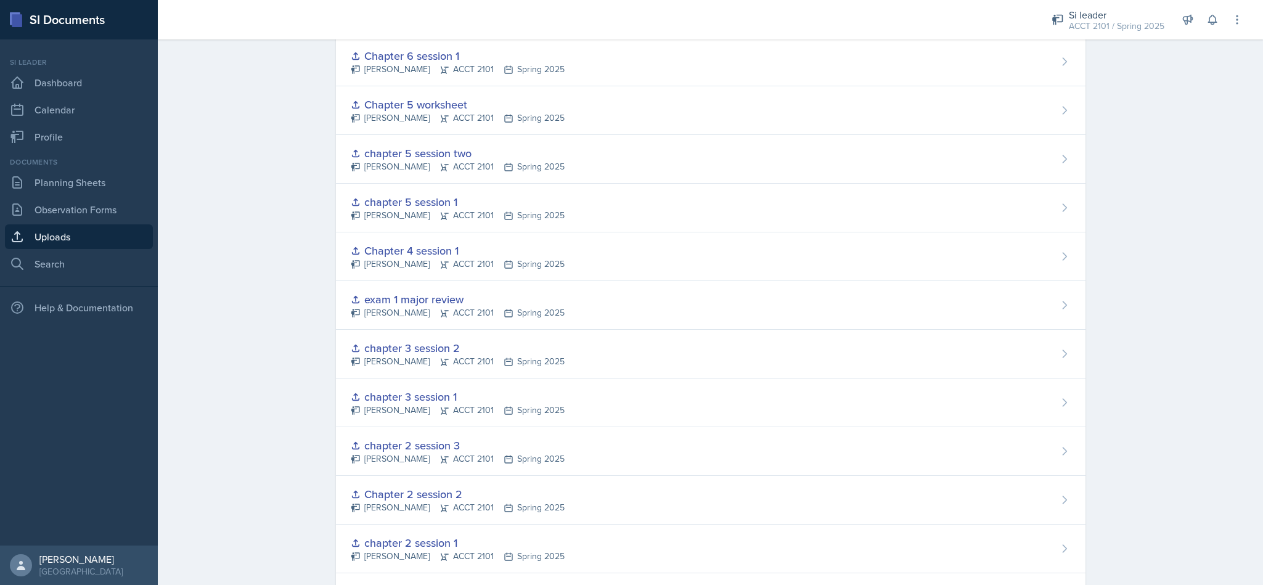
scroll to position [668, 0]
click at [598, 314] on div "exam 1 major review Becca Adams ACCT 2101 Spring 2025" at bounding box center [711, 309] width 750 height 49
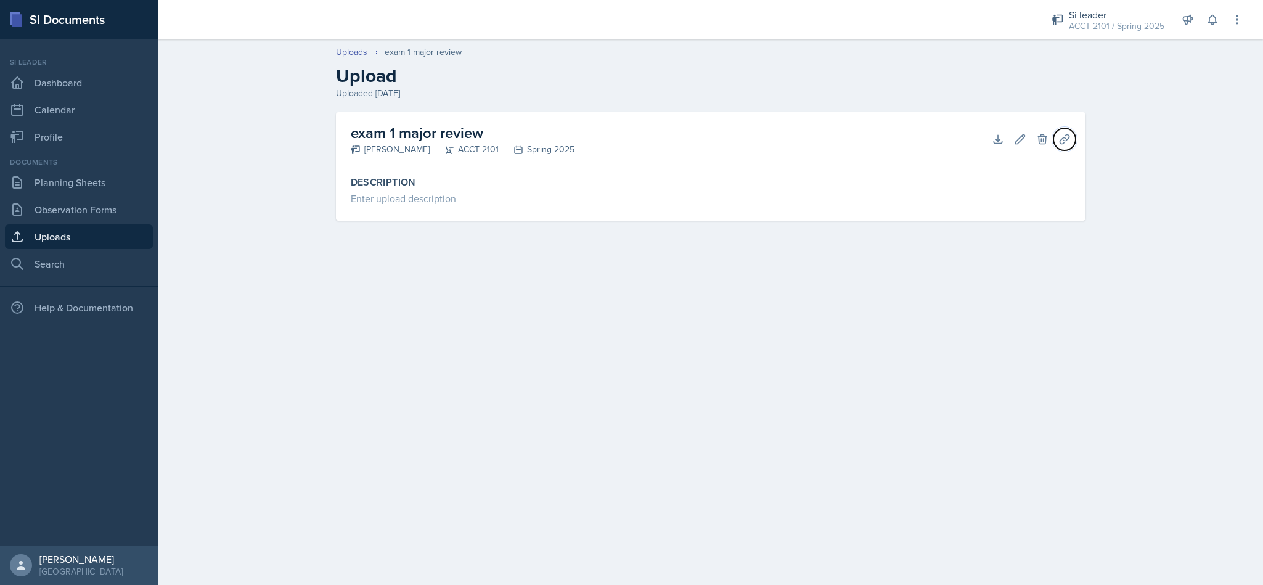
click at [1062, 143] on icon at bounding box center [1064, 138] width 9 height 9
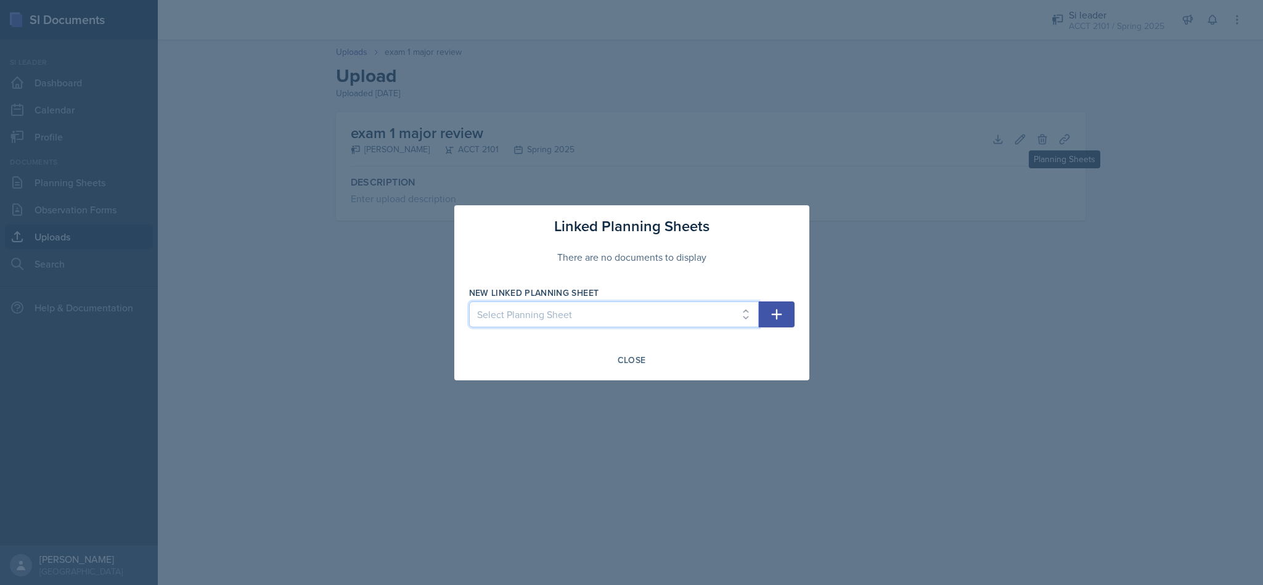
click at [732, 313] on select "Select Planning Sheet Aug 11th, 2025 Apr 28th, 2025 Apr 24th, 2025 Apr 22nd, 20…" at bounding box center [614, 314] width 290 height 26
click at [916, 270] on div at bounding box center [631, 292] width 1263 height 585
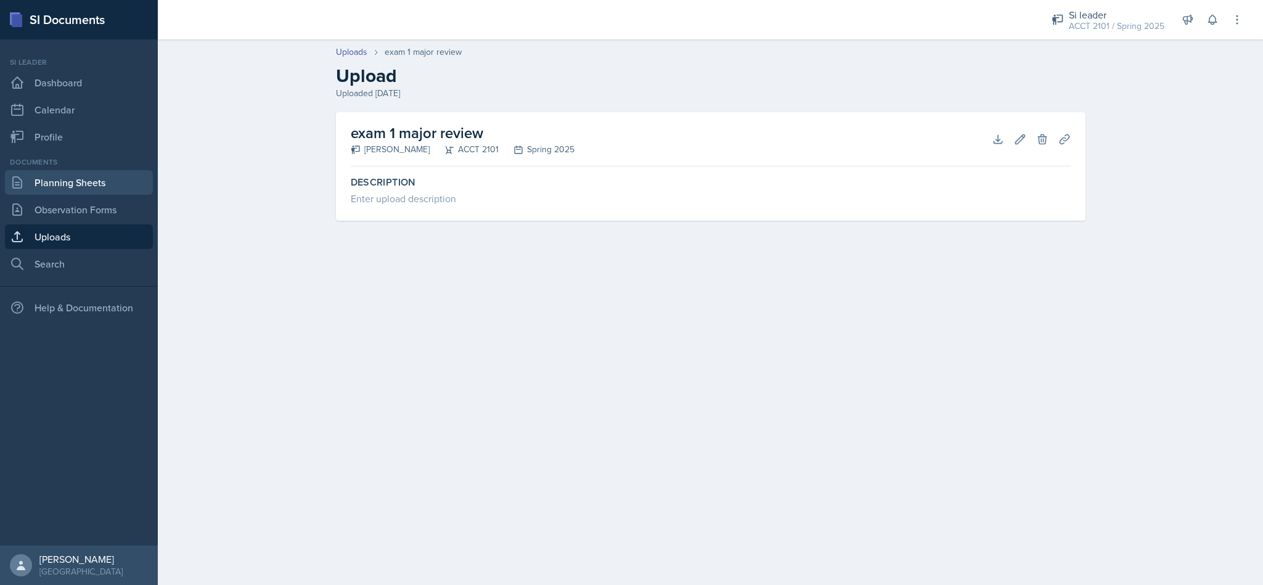
click at [94, 176] on link "Planning Sheets" at bounding box center [79, 182] width 148 height 25
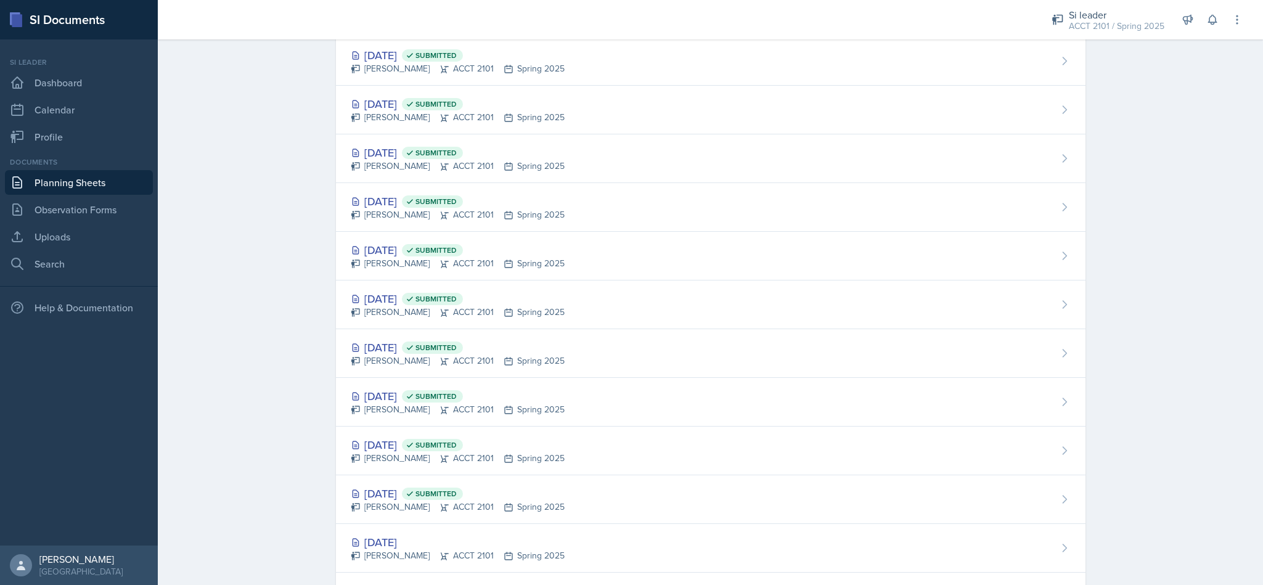
scroll to position [940, 0]
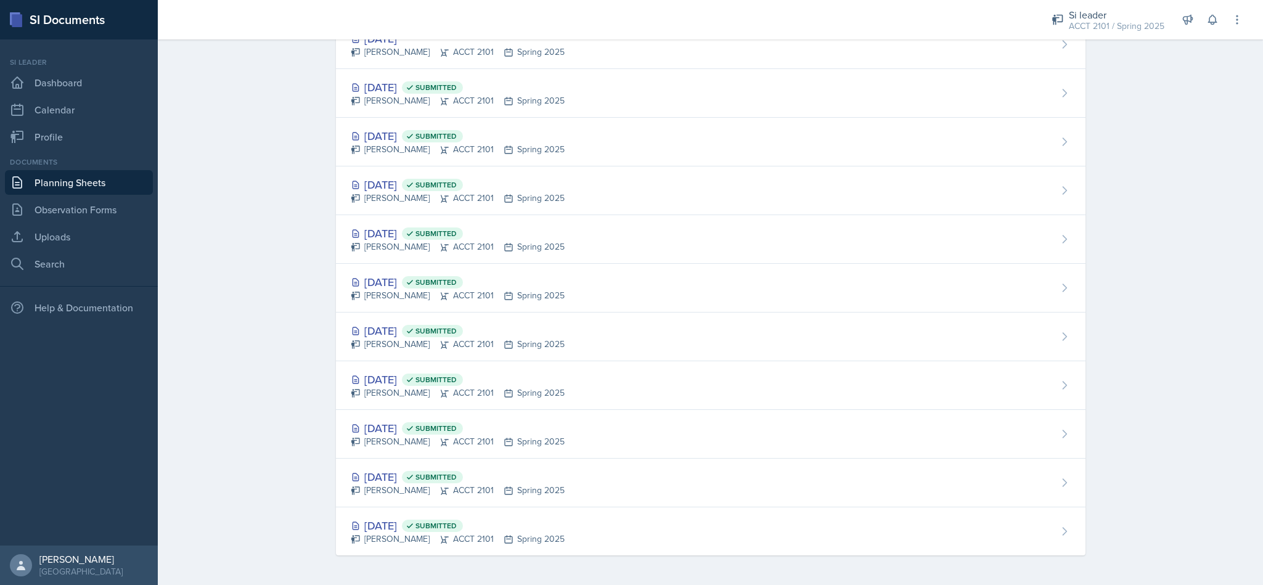
click at [703, 137] on div "Feb 11th, 2025 Submitted Becca Adams ACCT 2101 Spring 2025" at bounding box center [711, 142] width 750 height 49
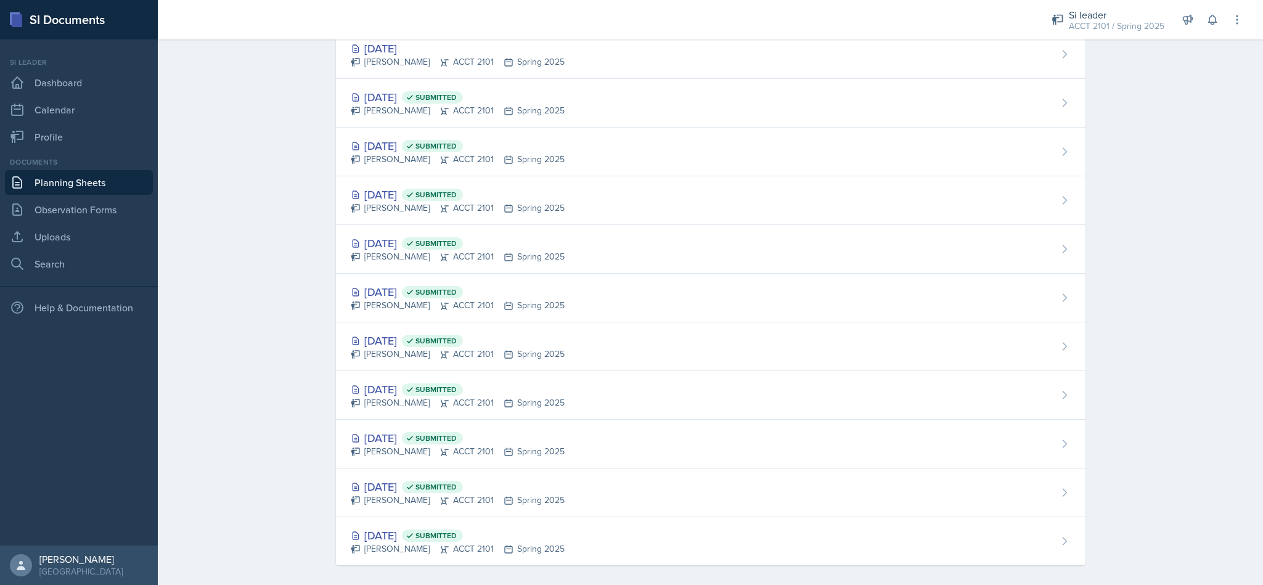
scroll to position [931, 0]
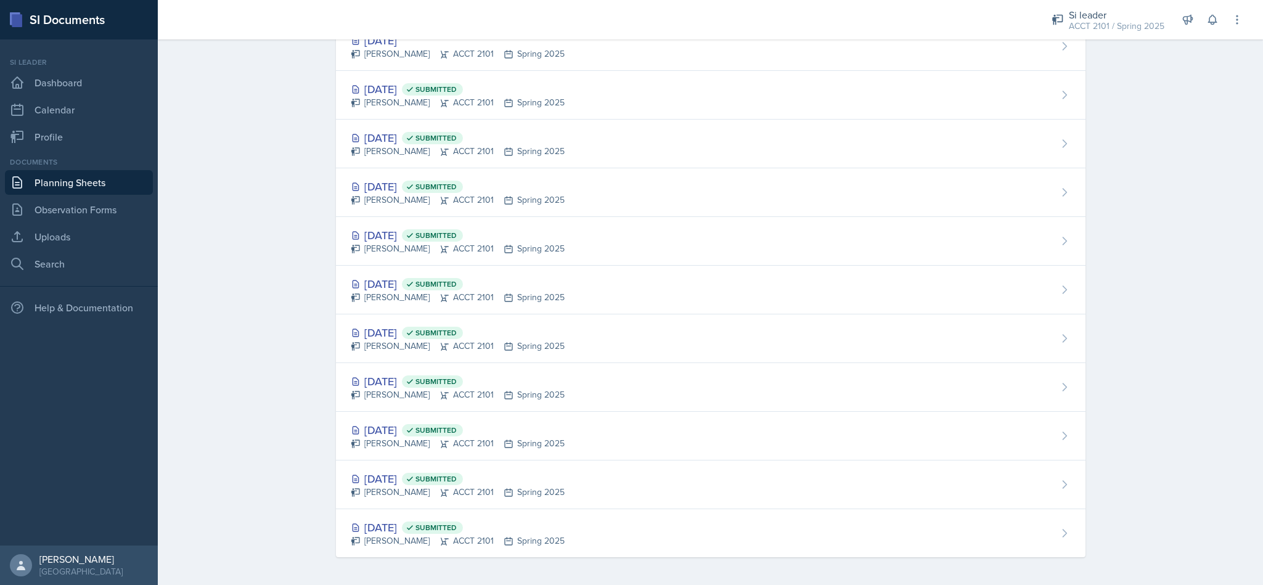
click at [507, 298] on div "Becca Adams ACCT 2101 Spring 2025" at bounding box center [458, 297] width 214 height 13
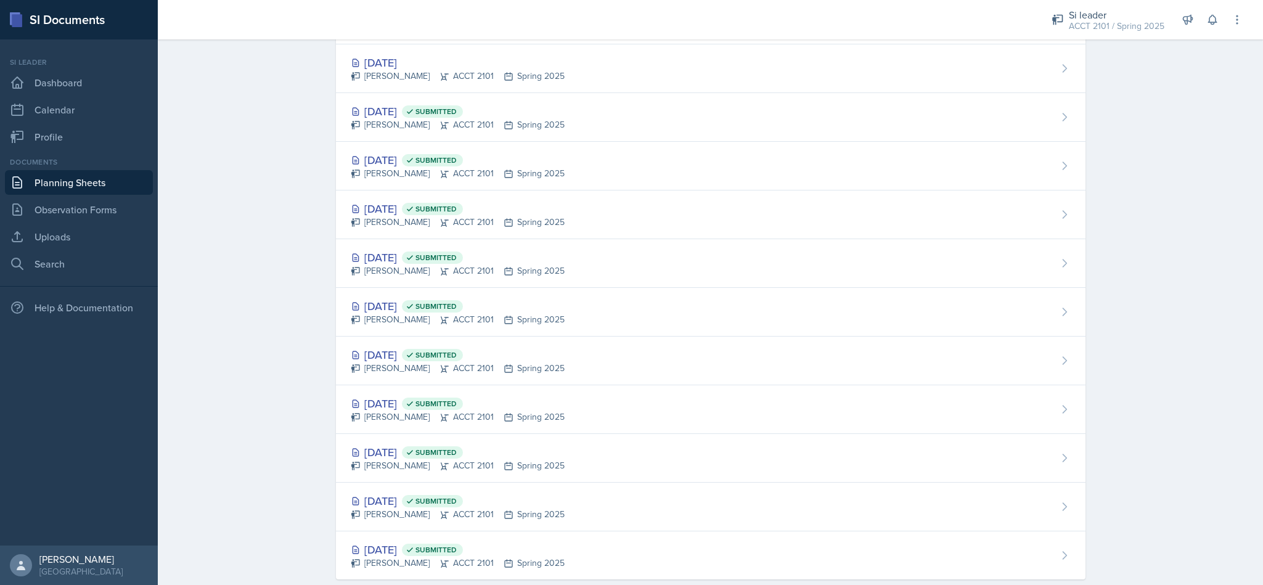
scroll to position [907, 0]
click at [540, 224] on div "Becca Adams ACCT 2101 Spring 2025" at bounding box center [458, 224] width 214 height 13
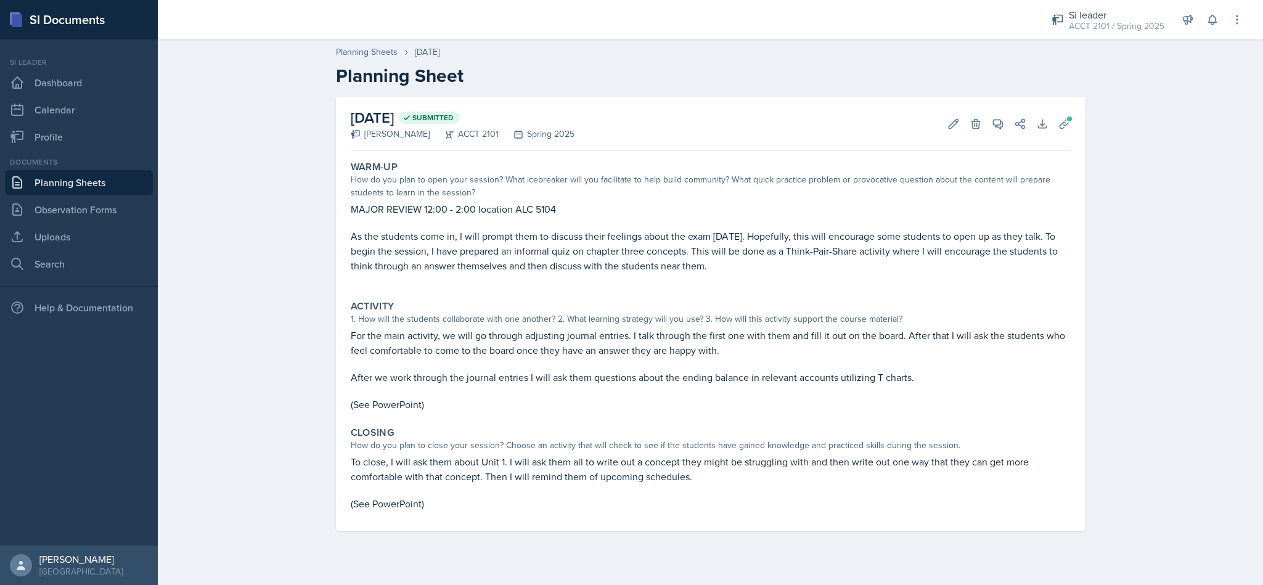
click at [1131, 22] on div "ACCT 2101 / Spring 2025" at bounding box center [1117, 26] width 96 height 13
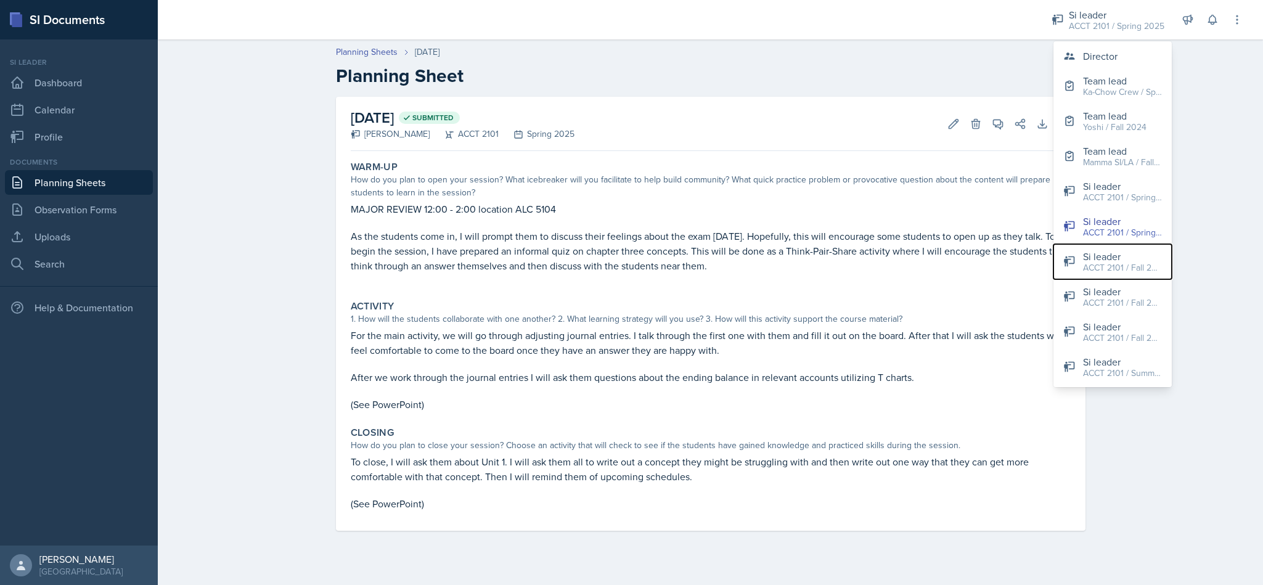
click at [1129, 276] on button "Si leader ACCT 2101 / Fall 2024" at bounding box center [1113, 261] width 118 height 35
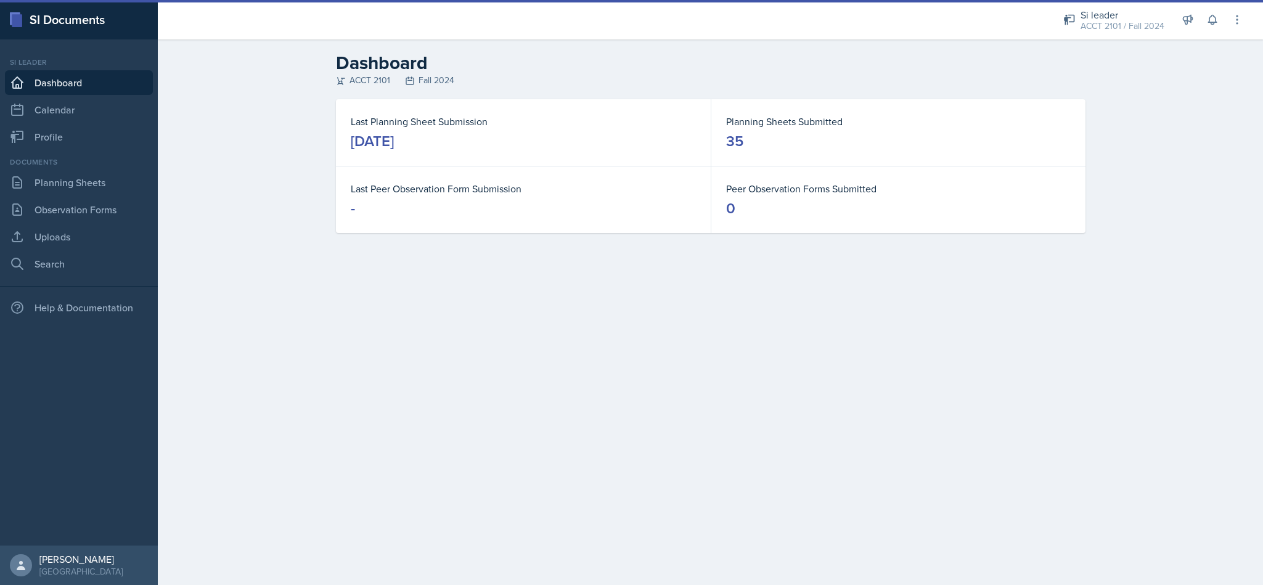
click at [1129, 33] on div "Si leader ACCT 2101 / Fall 2024" at bounding box center [1114, 20] width 116 height 33
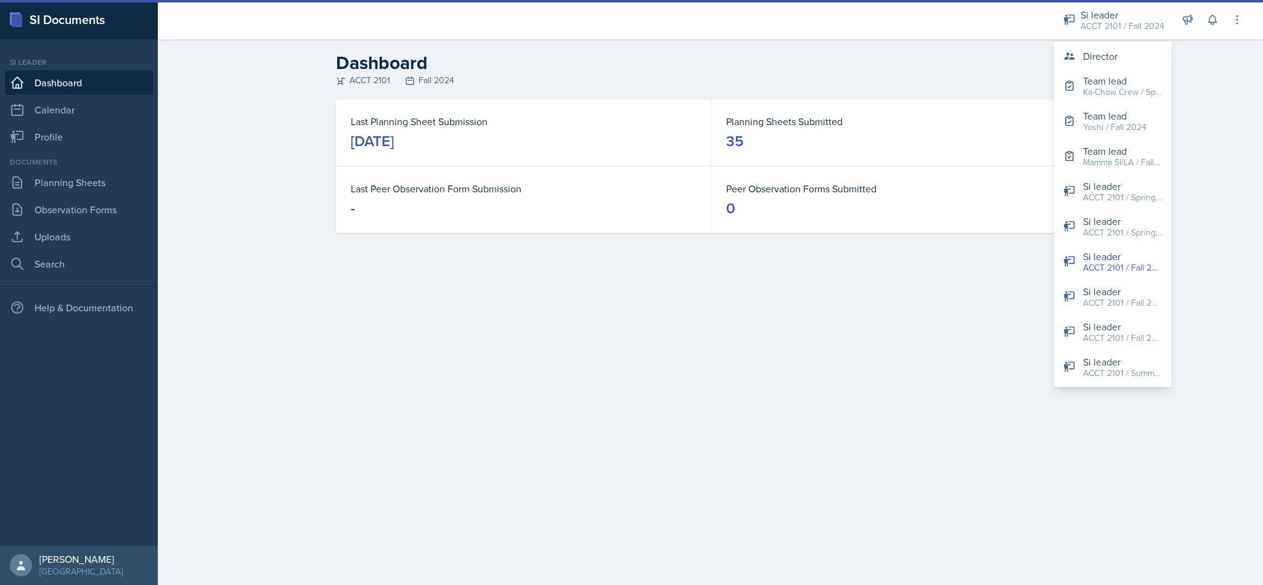
click at [1131, 311] on button "Si leader ACCT 2101 / Fall 2023" at bounding box center [1113, 296] width 118 height 35
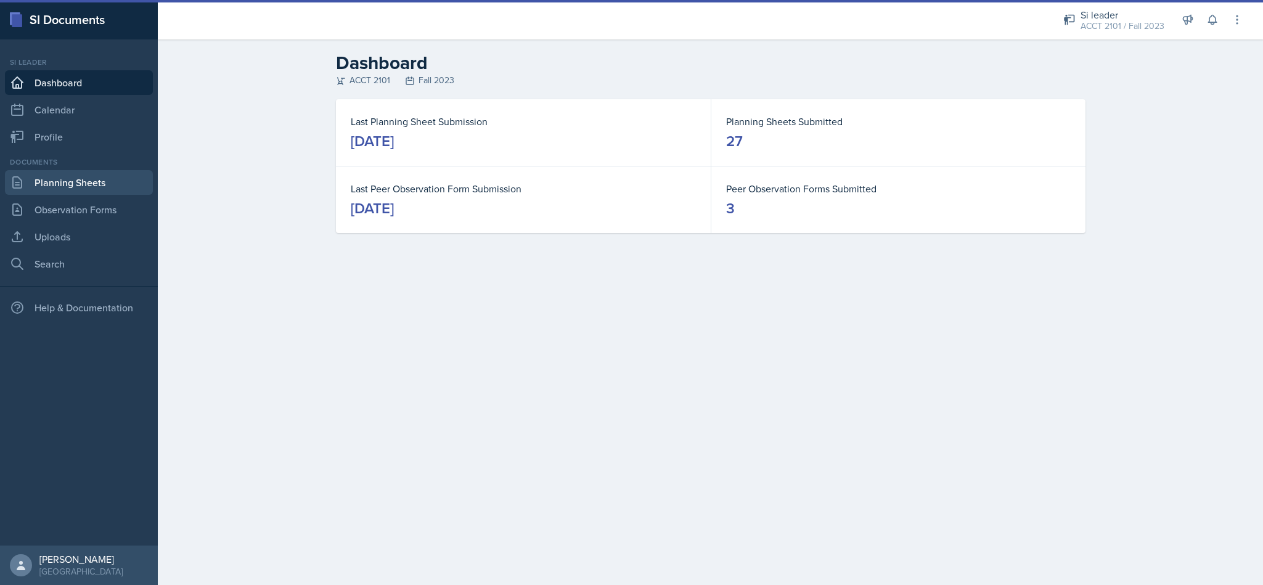
click at [80, 180] on link "Planning Sheets" at bounding box center [79, 182] width 148 height 25
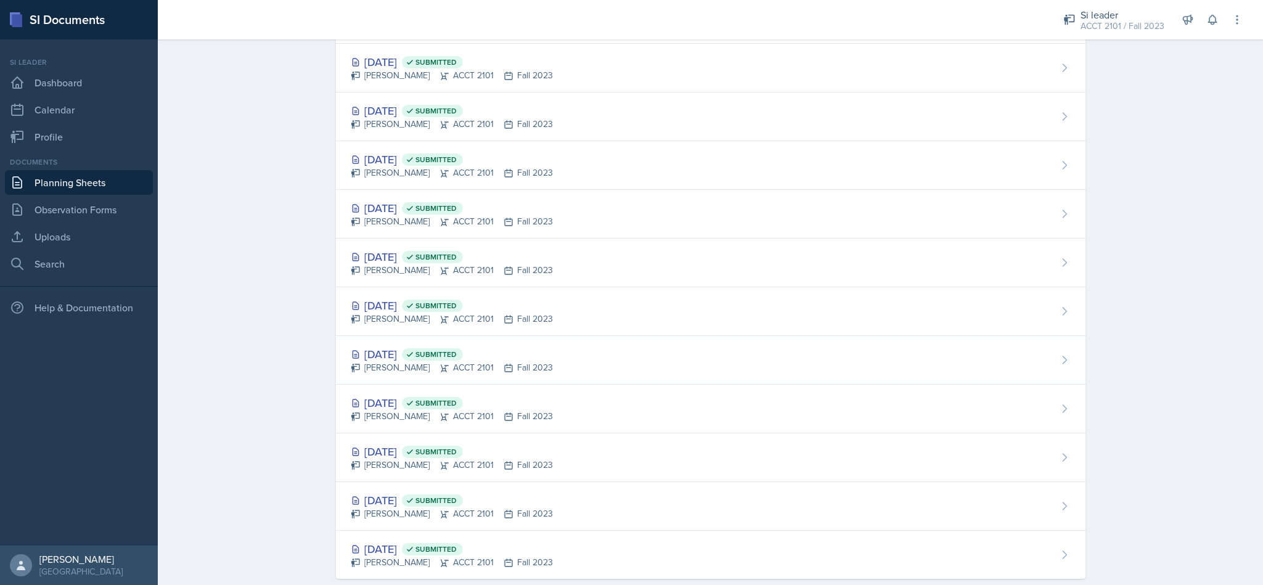
scroll to position [989, 0]
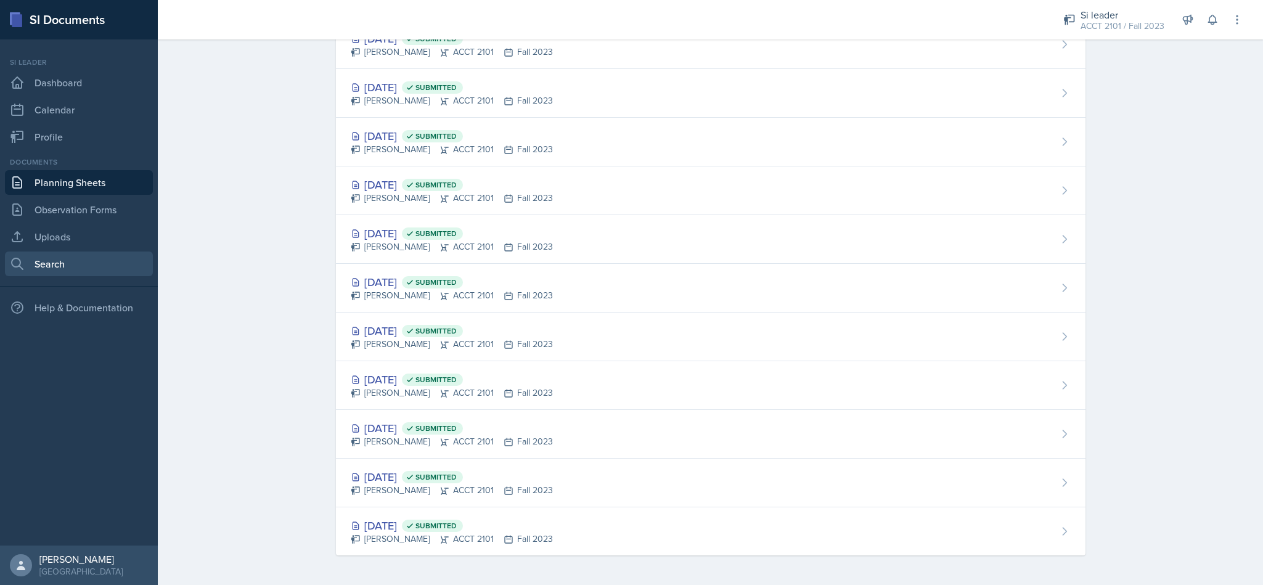
click at [95, 257] on link "Search" at bounding box center [79, 264] width 148 height 25
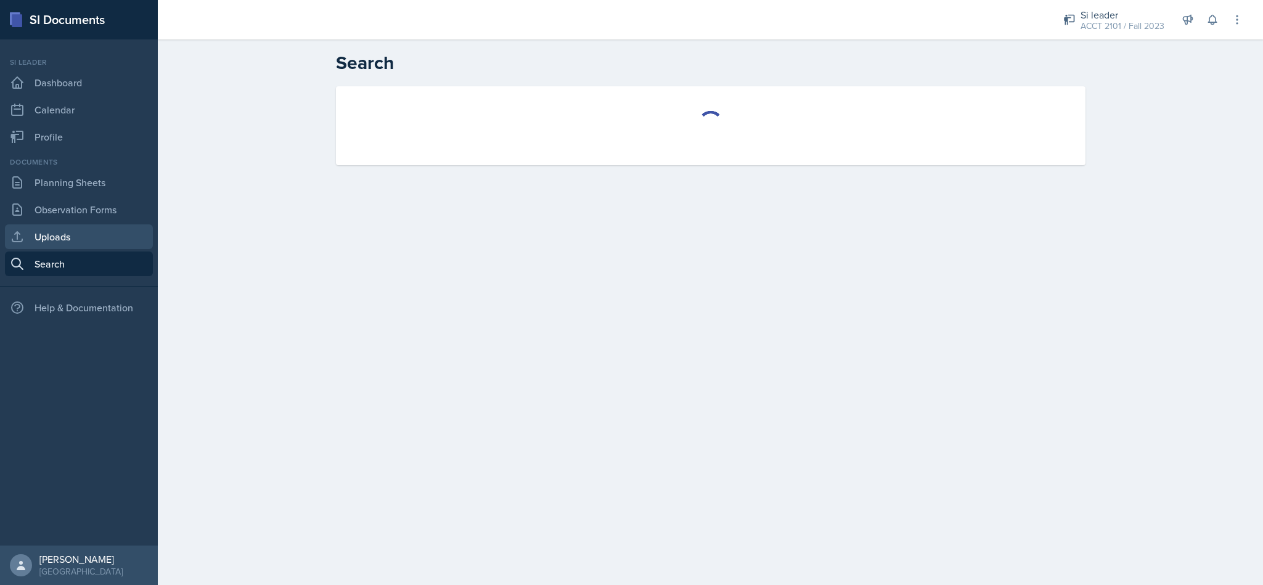
click at [97, 243] on link "Uploads" at bounding box center [79, 236] width 148 height 25
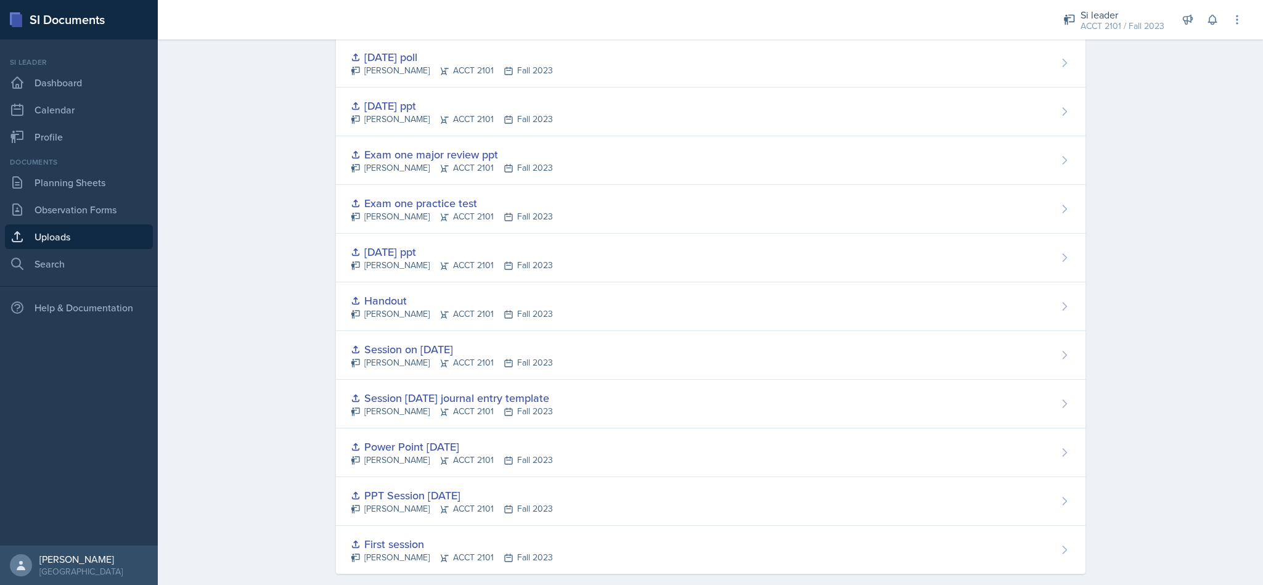
scroll to position [1472, 0]
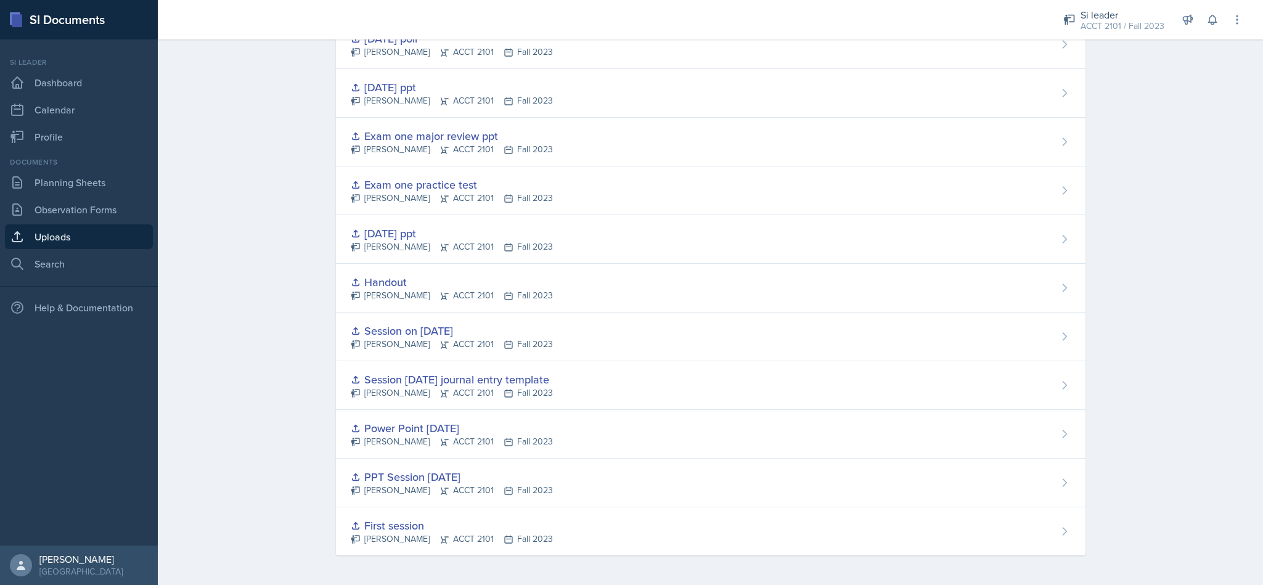
click at [660, 157] on div "Exam one major review ppt Becca Adams ACCT 2101 Fall 2023" at bounding box center [711, 142] width 750 height 49
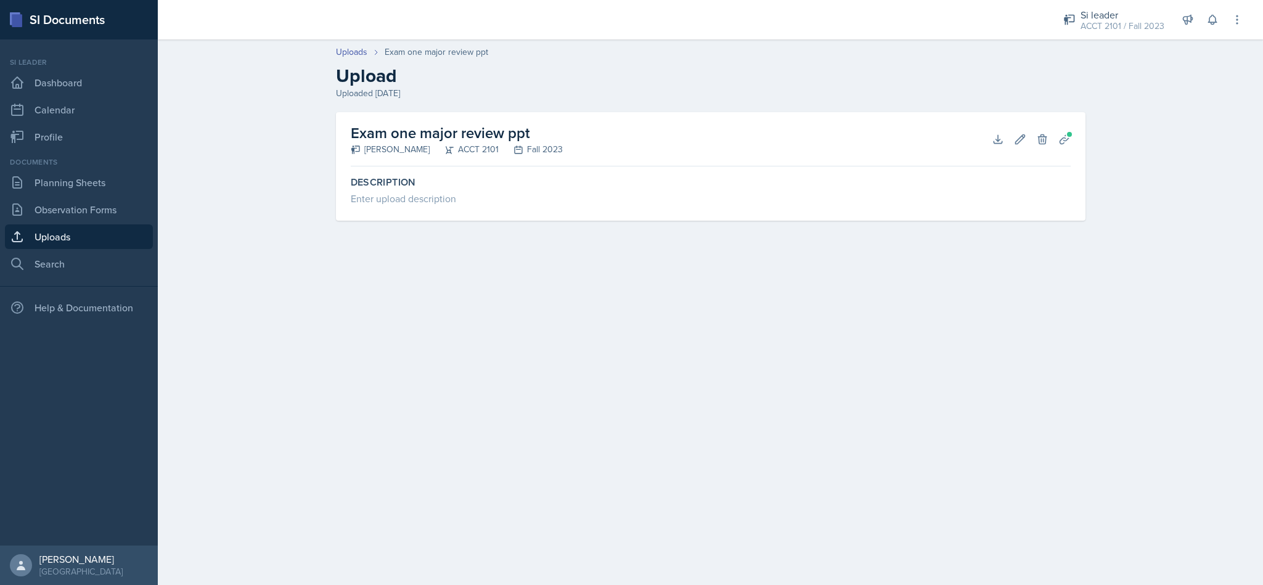
click at [1069, 133] on span at bounding box center [1069, 134] width 7 height 7
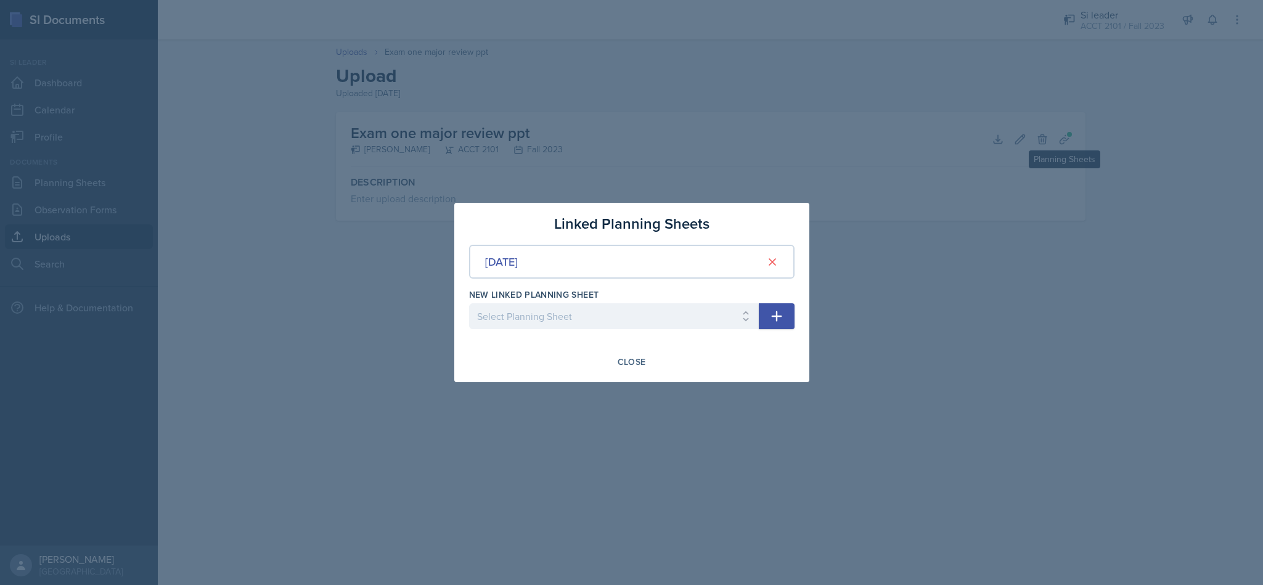
click at [518, 266] on div "Sep 11th, 2023" at bounding box center [501, 261] width 33 height 17
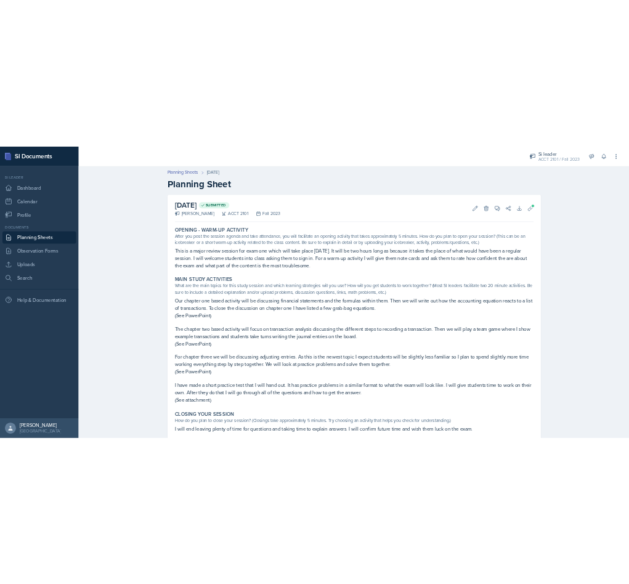
scroll to position [37, 0]
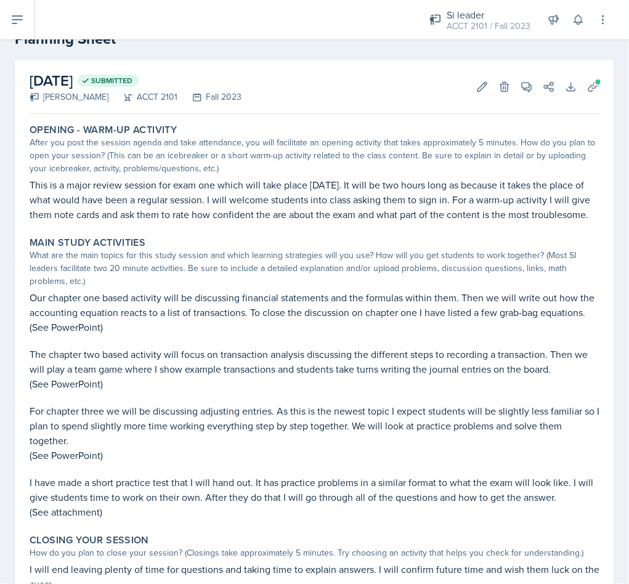
click at [34, 191] on p "This is a major review session for exam one which will take place on Wednesday …" at bounding box center [315, 200] width 570 height 44
click at [37, 184] on p "This is a major review session for exam one which will take place on Wednesday …" at bounding box center [315, 200] width 570 height 44
click at [37, 191] on p "This is a major review session for exam one which will take place on Wednesday …" at bounding box center [315, 200] width 570 height 44
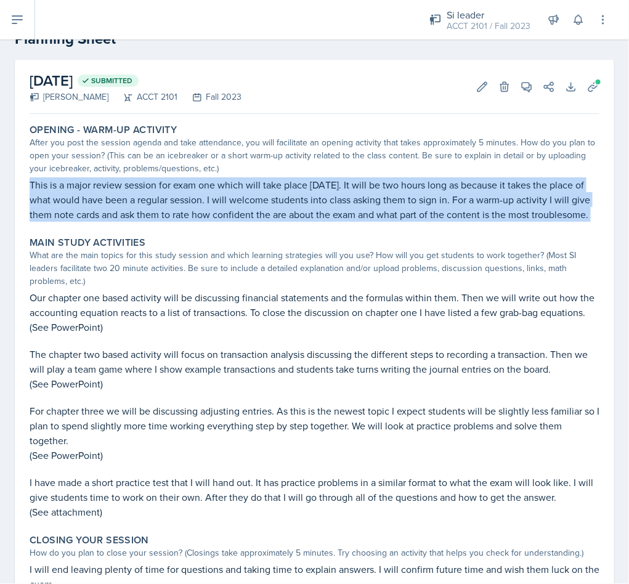
copy div "This is a major review session for exam one which will take place on Wednesday …"
click at [25, 319] on div "Main Study Activities What are the main topics for this study session and which…" at bounding box center [315, 378] width 580 height 293
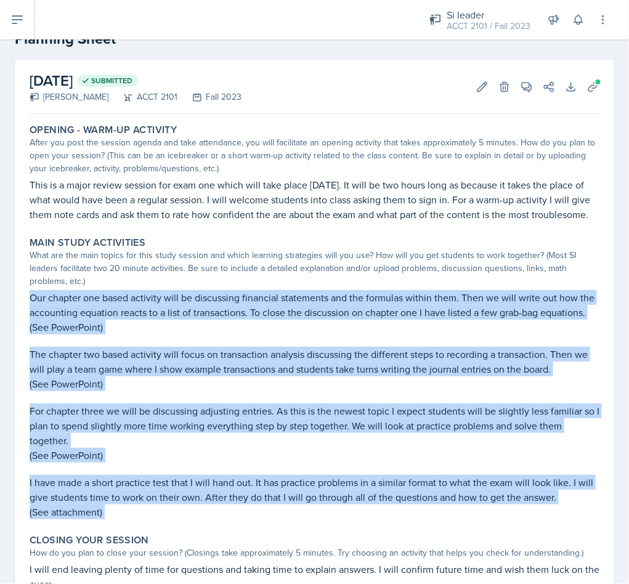
copy div "Our chapter one based activity will be discussing financial statements and the …"
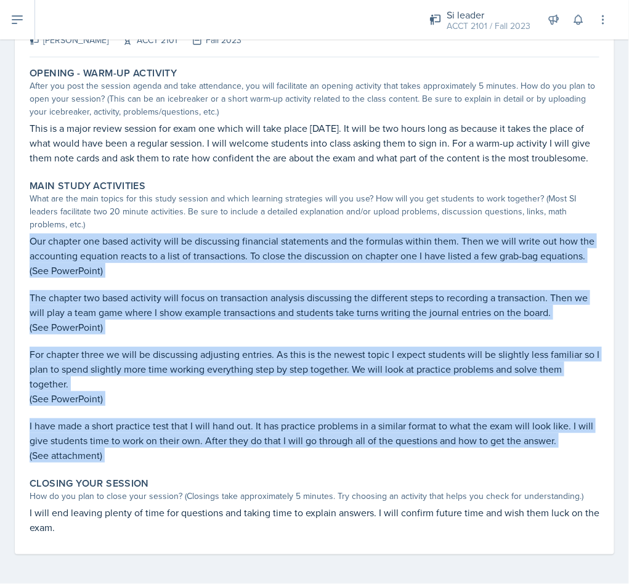
click at [333, 500] on div "How do you plan to close your session? (Closings take approximately 5 minutes. …" at bounding box center [315, 496] width 570 height 13
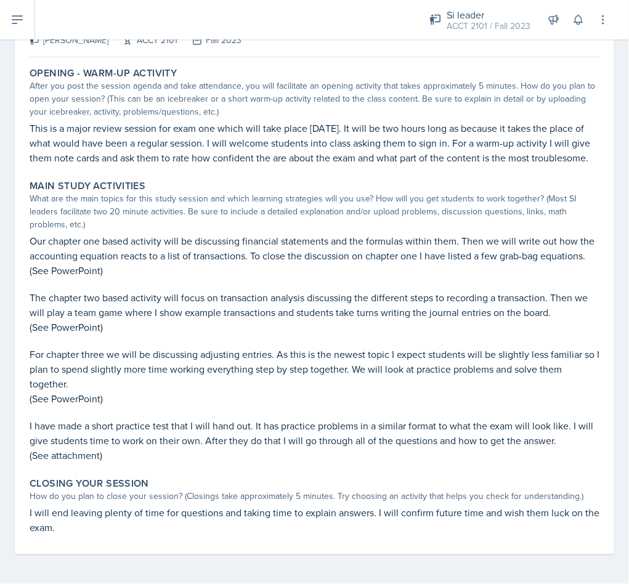
scroll to position [0, 0]
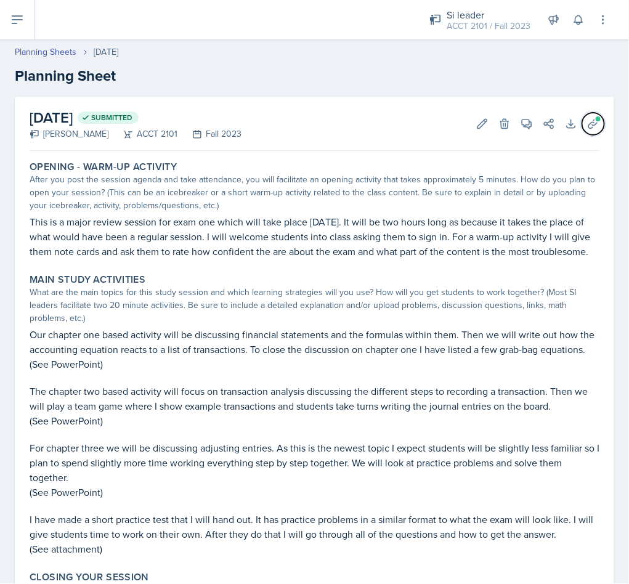
click at [583, 124] on button "Uploads" at bounding box center [594, 124] width 22 height 22
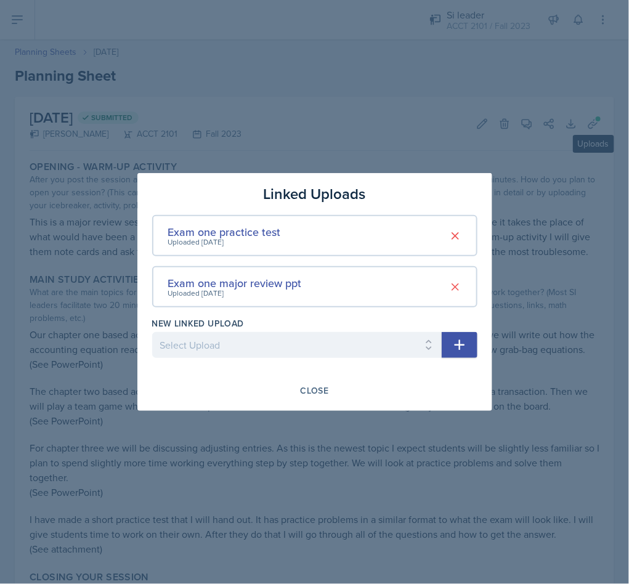
click at [252, 288] on div "Exam one major review ppt" at bounding box center [235, 283] width 134 height 17
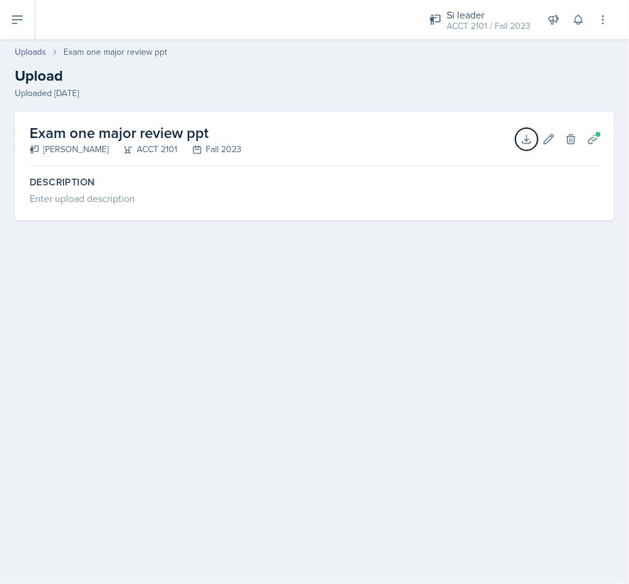
click at [526, 139] on icon at bounding box center [527, 139] width 12 height 12
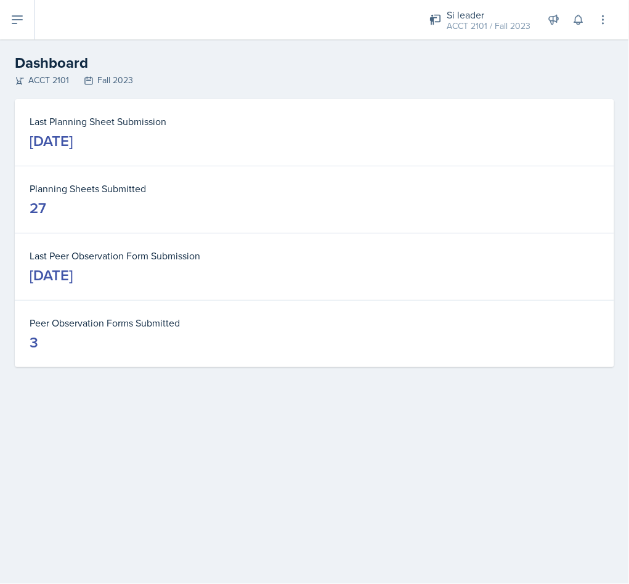
click at [502, 20] on div "ACCT 2101 / Fall 2023" at bounding box center [489, 26] width 84 height 13
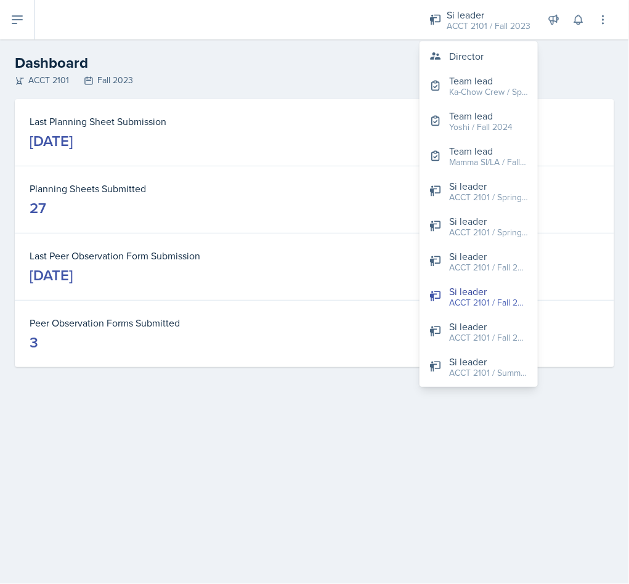
click at [496, 266] on div "ACCT 2101 / Fall 2024" at bounding box center [488, 267] width 79 height 13
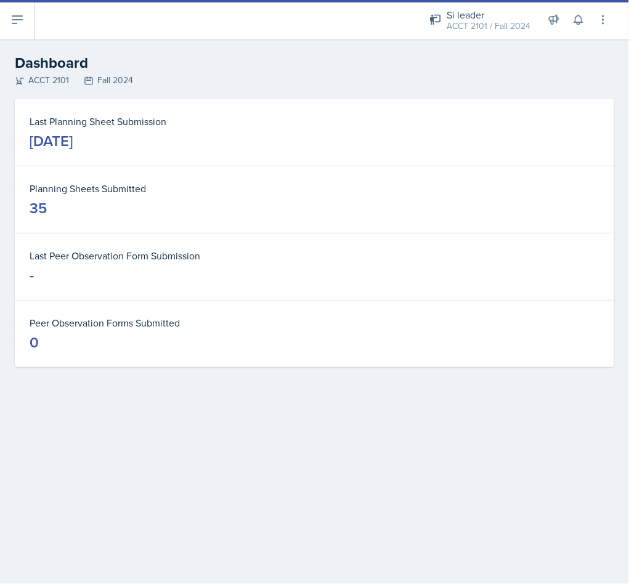
click at [493, 17] on div "Si leader" at bounding box center [489, 14] width 84 height 15
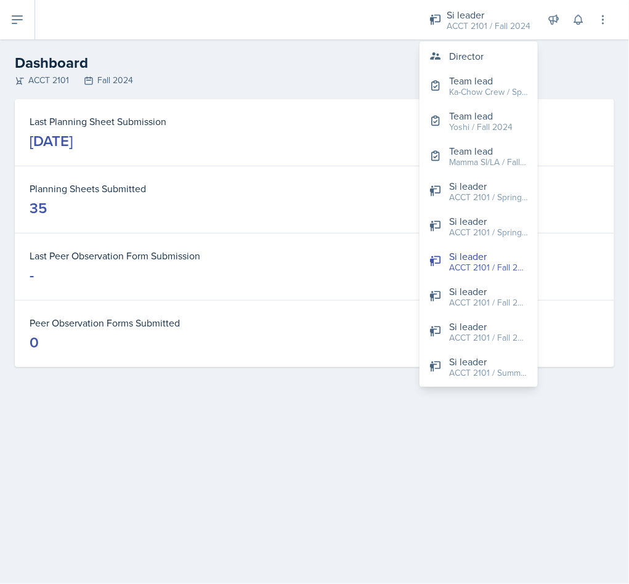
click at [503, 335] on div "ACCT 2101 / Fall 2025" at bounding box center [488, 338] width 79 height 13
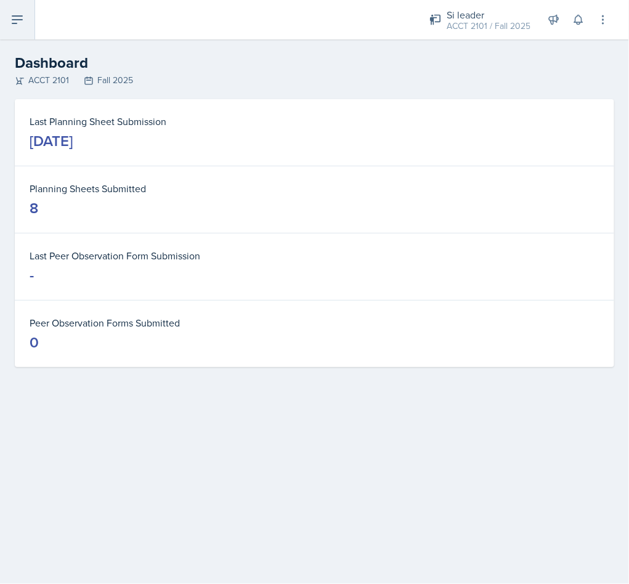
click at [7, 28] on button at bounding box center [17, 19] width 35 height 39
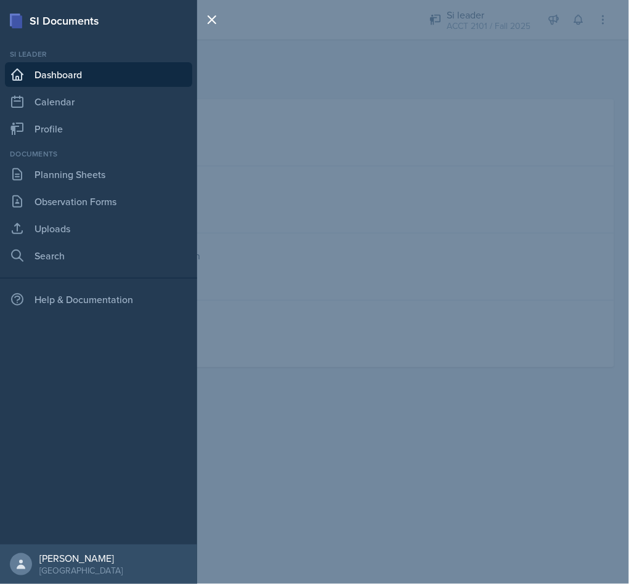
click at [118, 184] on link "Planning Sheets" at bounding box center [98, 174] width 187 height 25
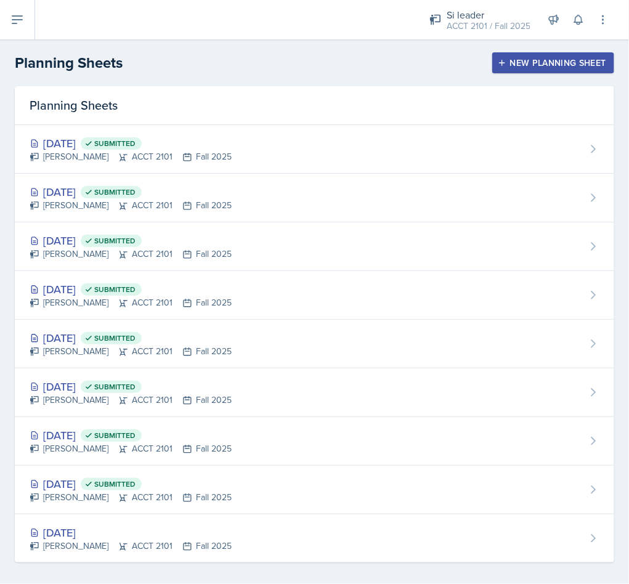
click at [504, 72] on button "New Planning Sheet" at bounding box center [554, 62] width 122 height 21
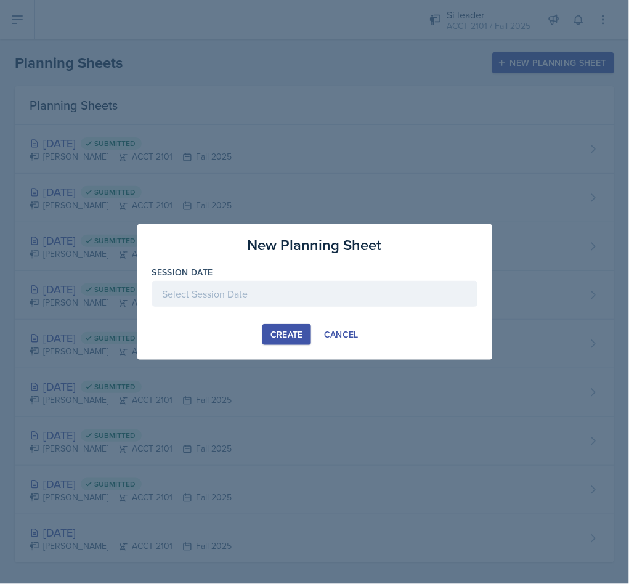
click at [278, 309] on div at bounding box center [314, 313] width 325 height 12
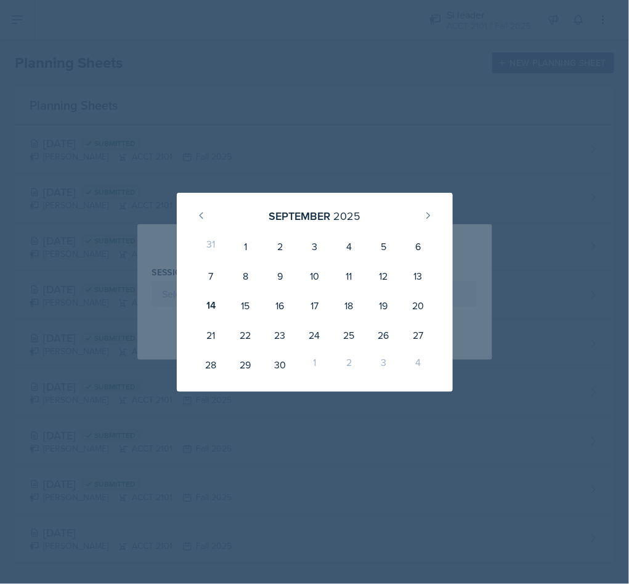
click at [381, 313] on div "19" at bounding box center [383, 306] width 35 height 30
type input "September 19th, 2025"
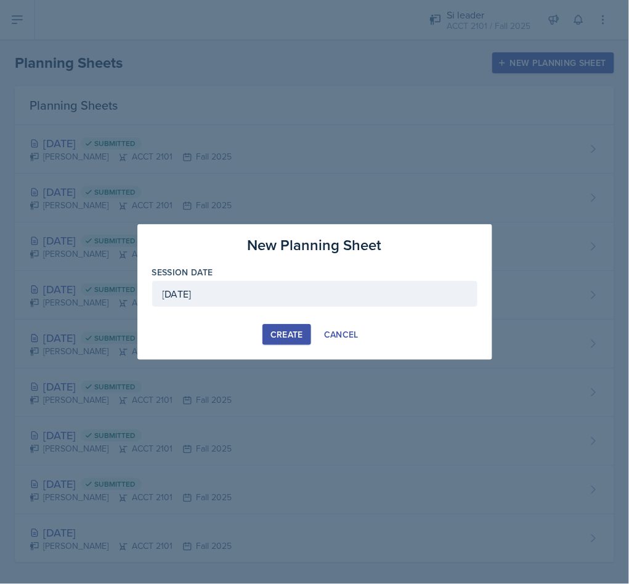
click at [289, 342] on button "Create" at bounding box center [287, 334] width 49 height 21
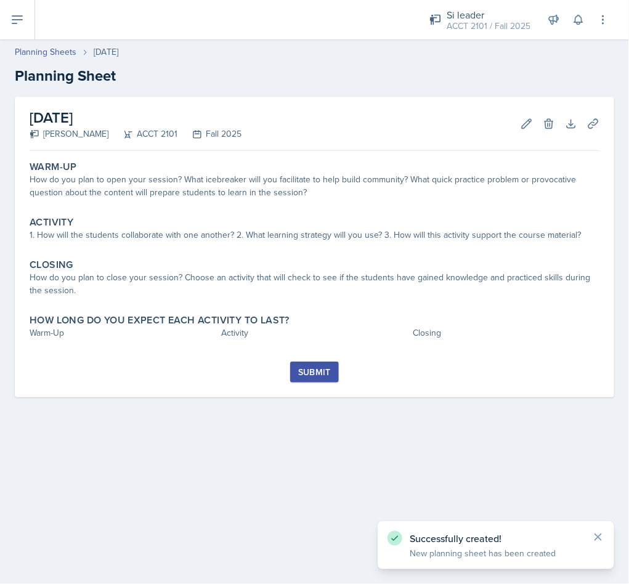
click at [292, 198] on div "How do you plan to open your session? What icebreaker will you facilitate to he…" at bounding box center [315, 186] width 570 height 26
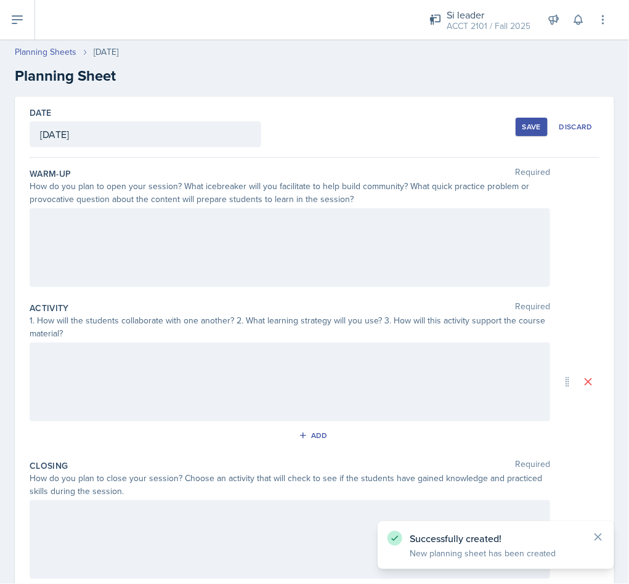
click at [261, 281] on div at bounding box center [290, 247] width 521 height 79
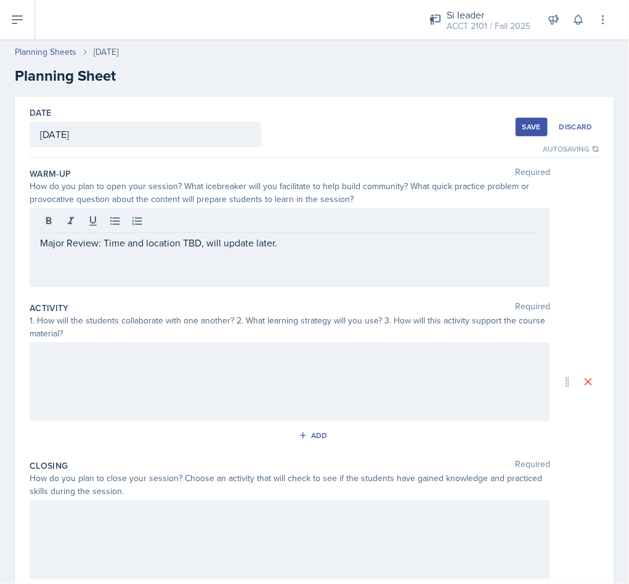
click at [189, 287] on div "Major Review: Time and location TBD, will update later." at bounding box center [290, 247] width 521 height 79
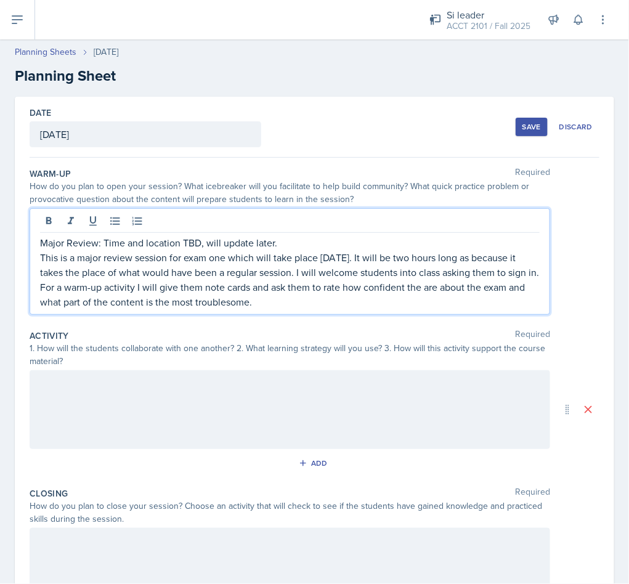
click at [435, 257] on p "This is a major review session for exam one which will take place on Wednesday …" at bounding box center [290, 279] width 500 height 59
click at [414, 264] on p "This is a major review session for exam one which will take place on Wednesday …" at bounding box center [290, 279] width 500 height 59
click at [403, 270] on p "This is a major review session for exam one which will take place on Monday Sep…" at bounding box center [290, 279] width 500 height 59
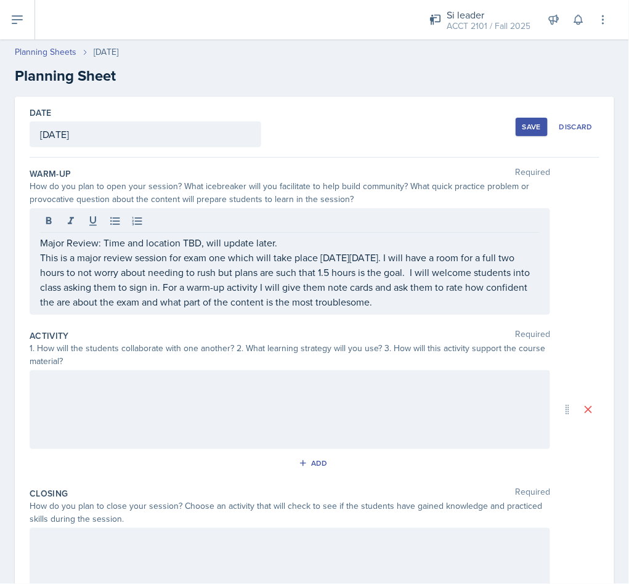
click at [423, 288] on p "This is a major review session for exam one which will take place on Monday Sep…" at bounding box center [290, 279] width 500 height 59
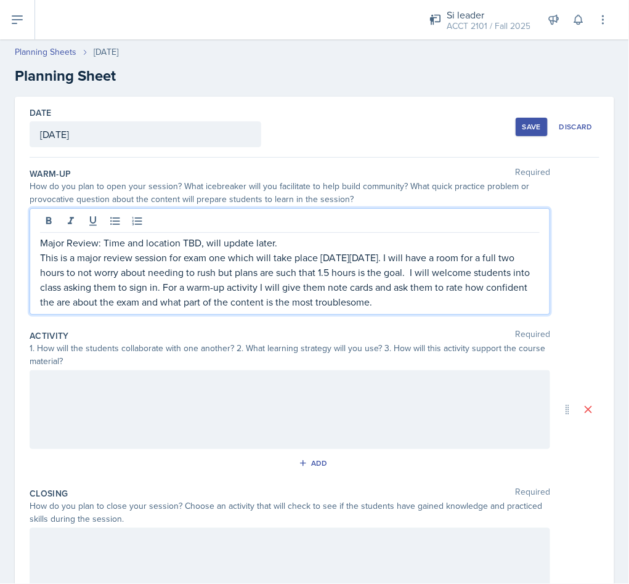
click at [468, 266] on p "This is a major review session for exam one which will take place on Monday Sep…" at bounding box center [290, 279] width 500 height 59
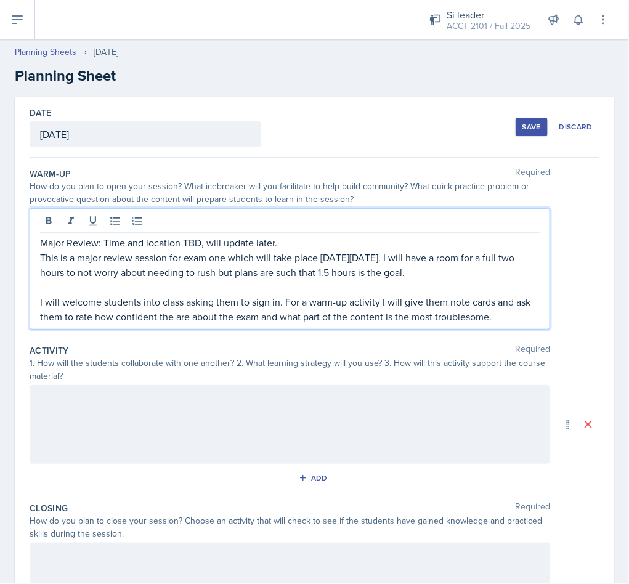
click at [41, 266] on p "This is a major review session for exam one which will take place on Monday Sep…" at bounding box center [290, 265] width 500 height 30
click at [46, 244] on p "Major Review: Time and location TBD, will update later." at bounding box center [290, 242] width 500 height 15
click at [459, 285] on p at bounding box center [290, 287] width 500 height 15
click at [460, 303] on p "I will welcome students into class asking them to sign in. For a warm-up activi…" at bounding box center [290, 310] width 500 height 30
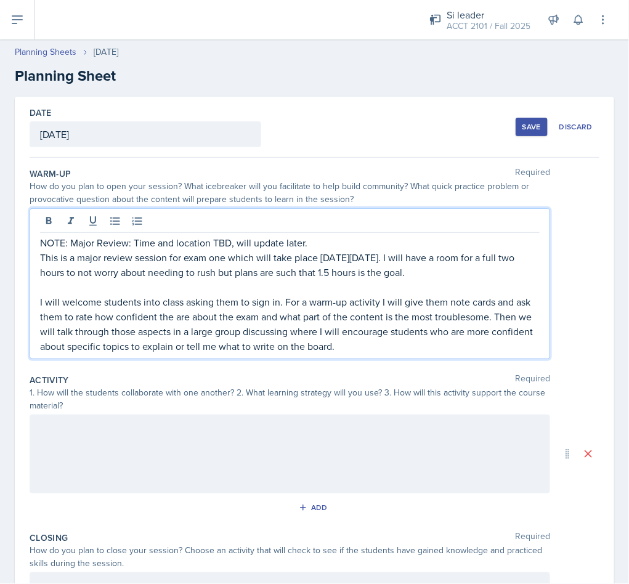
click at [241, 468] on div at bounding box center [290, 454] width 521 height 79
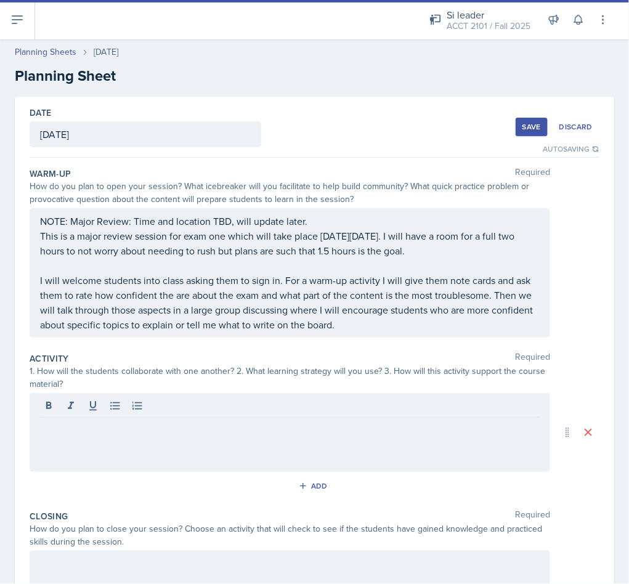
click at [178, 448] on div at bounding box center [290, 432] width 521 height 79
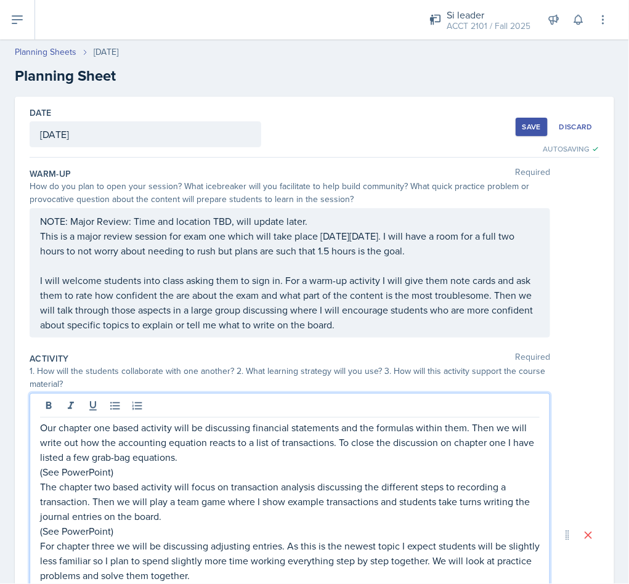
scroll to position [76, 0]
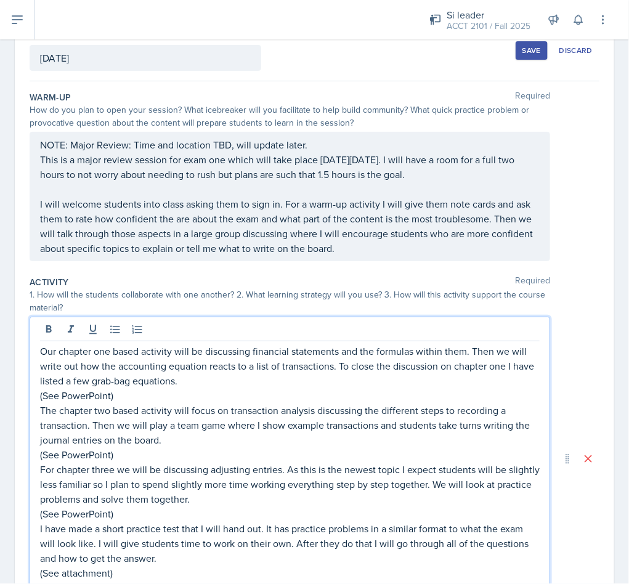
click at [274, 370] on p "Our chapter one based activity will be discussing financial statements and the …" at bounding box center [290, 366] width 500 height 44
click at [247, 391] on p "(See PowerPoint)" at bounding box center [290, 395] width 500 height 15
click at [248, 385] on p "Our chapter one based activity will be discussing financial statements and the …" at bounding box center [290, 366] width 500 height 44
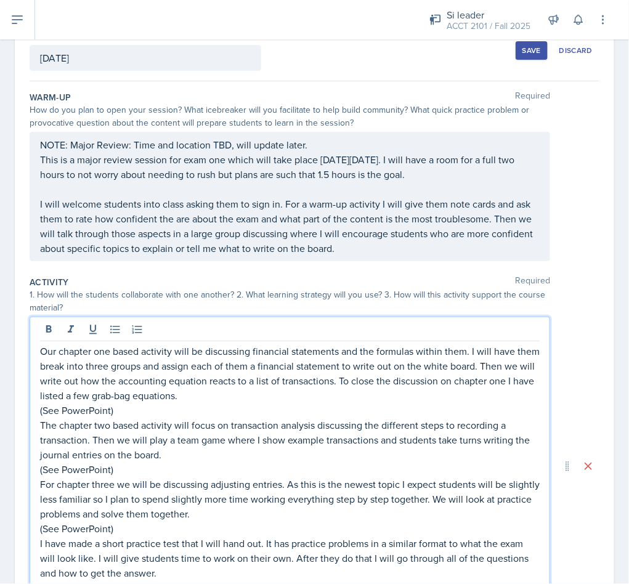
click at [314, 402] on p "Our chapter one based activity will be discussing financial statements and the …" at bounding box center [290, 373] width 500 height 59
click at [348, 409] on p "(See PowerPoint)" at bounding box center [290, 410] width 500 height 15
click at [344, 403] on p "Our chapter one based activity will be discussing financial statements and the …" at bounding box center [290, 373] width 500 height 59
click at [258, 405] on p "(See PowerPoint)" at bounding box center [290, 410] width 500 height 15
click at [416, 404] on p "(See PowerPoint)" at bounding box center [290, 410] width 500 height 15
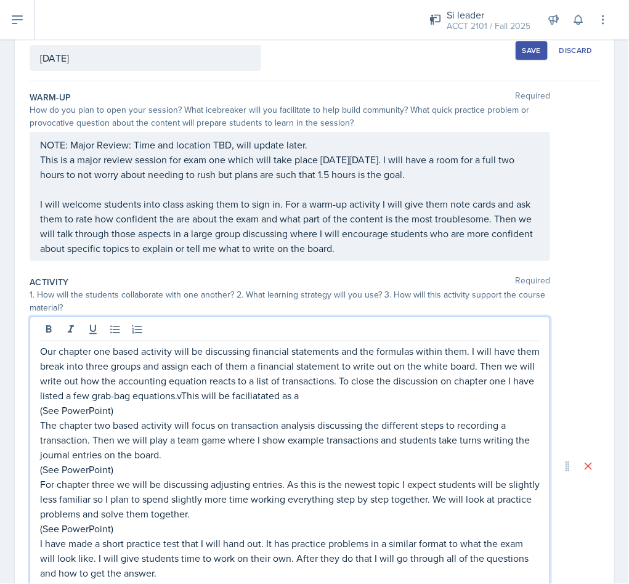
click at [264, 403] on p "Our chapter one based activity will be discussing financial statements and the …" at bounding box center [290, 373] width 500 height 59
click at [400, 388] on p "Our chapter one based activity will be discussing financial statements and the …" at bounding box center [290, 373] width 500 height 59
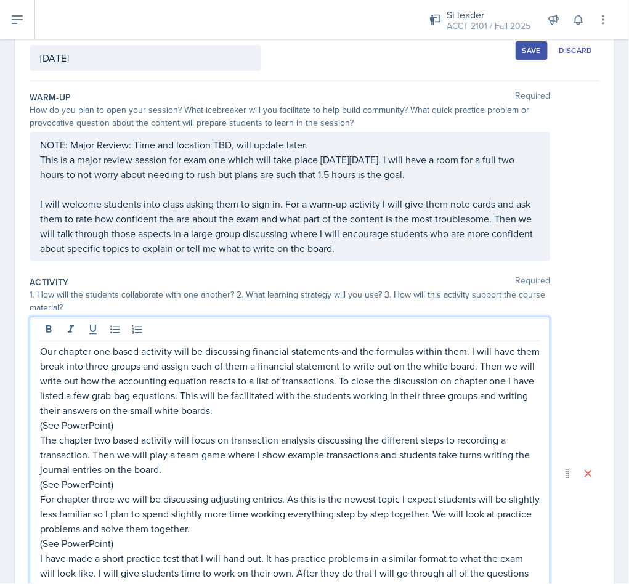
click at [255, 485] on p "(See PowerPoint)" at bounding box center [290, 484] width 500 height 15
click at [342, 474] on p "The chapter two based activity will focus on transaction analysis discussing th…" at bounding box center [290, 455] width 500 height 44
click at [97, 457] on p "The chapter two based activity will focus on transaction analysis discussing th…" at bounding box center [290, 455] width 500 height 44
click at [394, 479] on p "(See PowerPoint)" at bounding box center [290, 484] width 500 height 15
click at [407, 472] on p "The chapter two based activity will focus on transaction analysis discussing th…" at bounding box center [290, 455] width 500 height 44
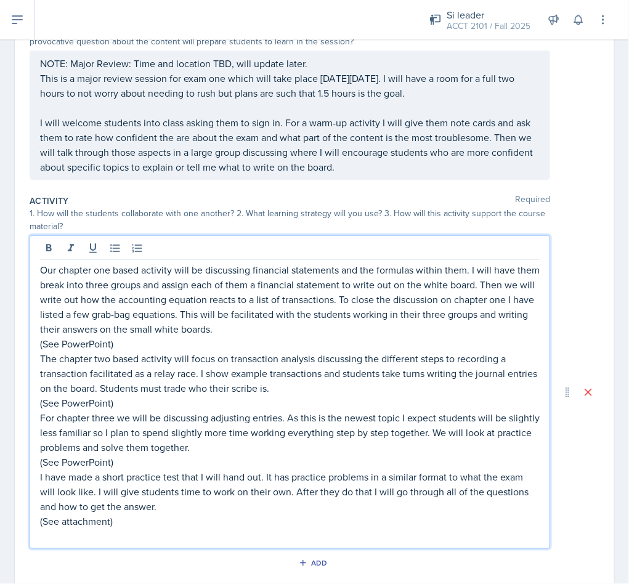
scroll to position [161, 0]
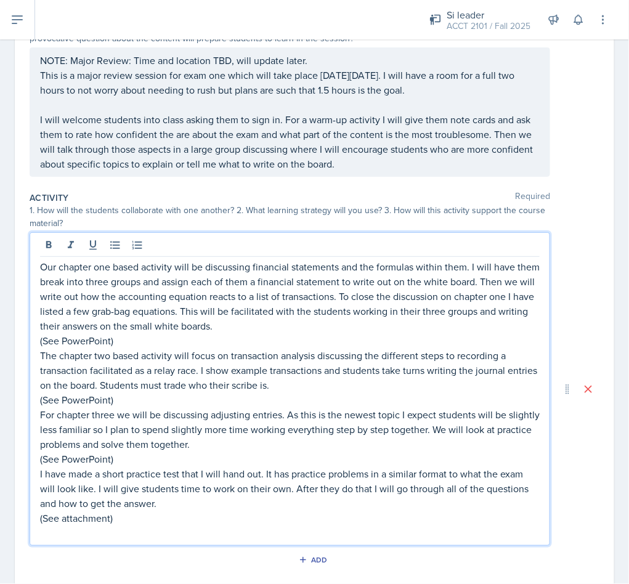
click at [341, 470] on p "I have made a short practice test that I will hand out. It has practice problem…" at bounding box center [290, 489] width 500 height 44
click at [333, 462] on p "(See PowerPoint)" at bounding box center [290, 459] width 500 height 15
click at [354, 439] on p "For chapter three we will be discussing adjusting entries. As this is the newes…" at bounding box center [290, 429] width 500 height 44
click at [457, 432] on p "For chapter three we will be discussing adjusting entries. As this is the newes…" at bounding box center [290, 429] width 500 height 44
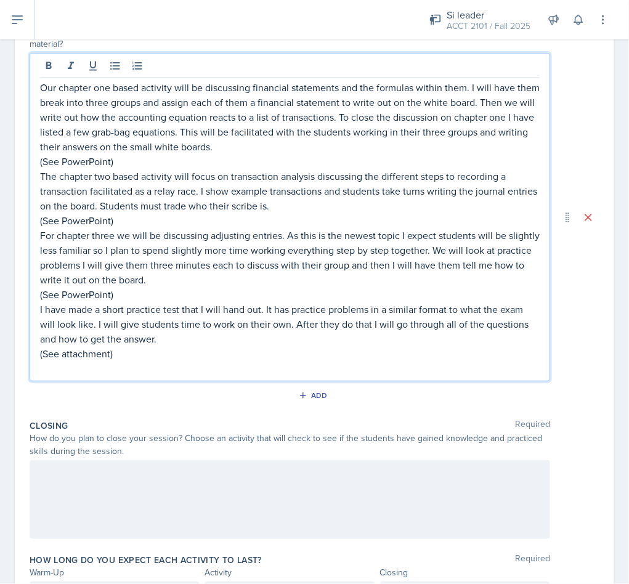
scroll to position [343, 0]
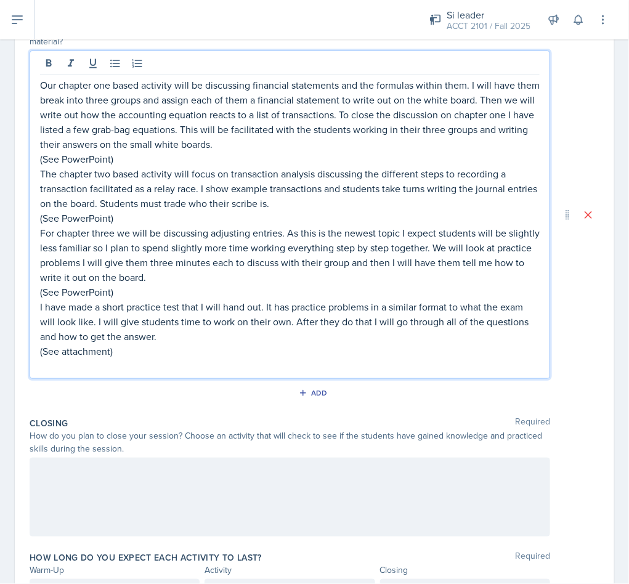
click at [282, 333] on p "I have made a short practice test that I will hand out. It has practice problem…" at bounding box center [290, 322] width 500 height 44
click at [300, 322] on p "I have made a short practice test that I will hand out. It has practice problem…" at bounding box center [290, 322] width 500 height 44
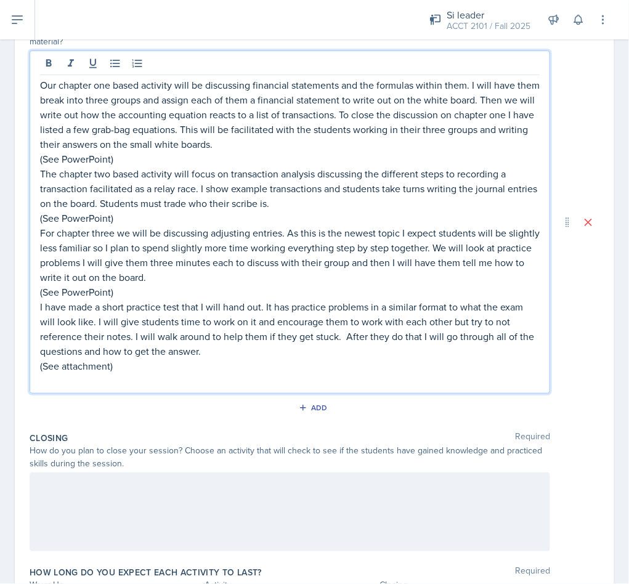
click at [342, 358] on p "I have made a short practice test that I will hand out. It has practice problem…" at bounding box center [290, 329] width 500 height 59
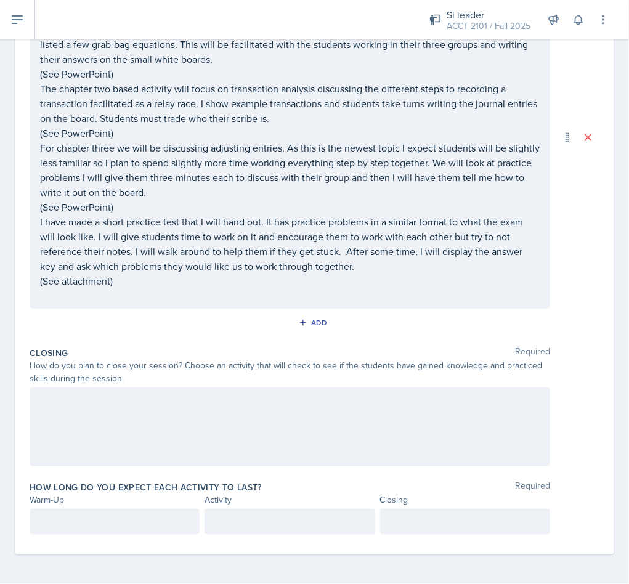
click at [126, 404] on div at bounding box center [290, 427] width 521 height 79
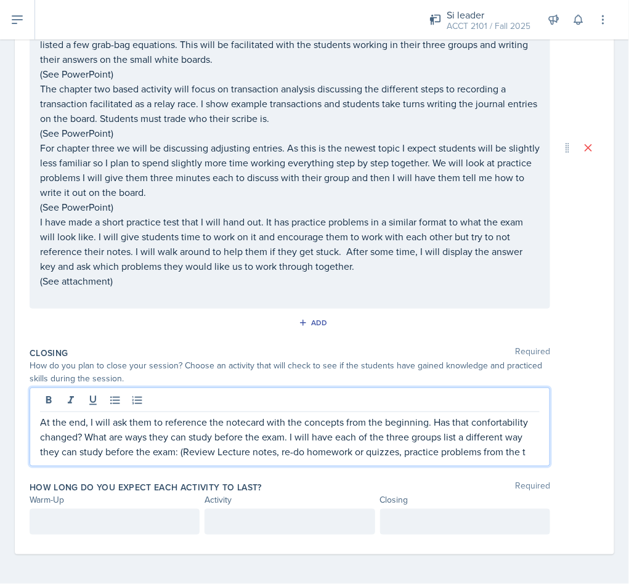
scroll to position [411, 0]
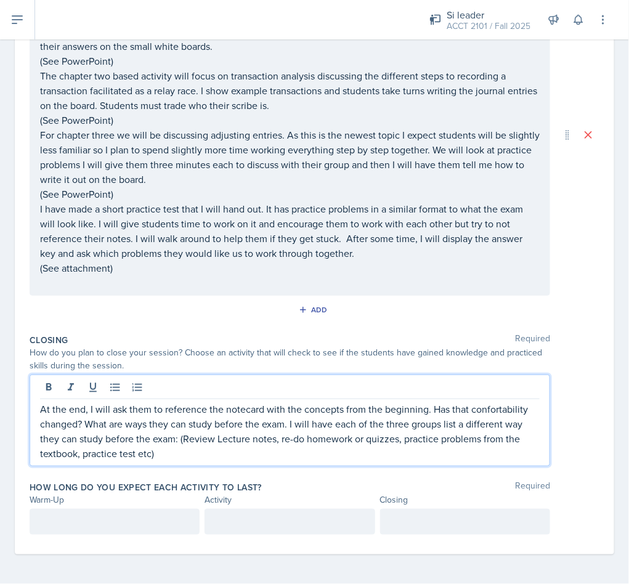
click at [168, 520] on p at bounding box center [114, 522] width 149 height 15
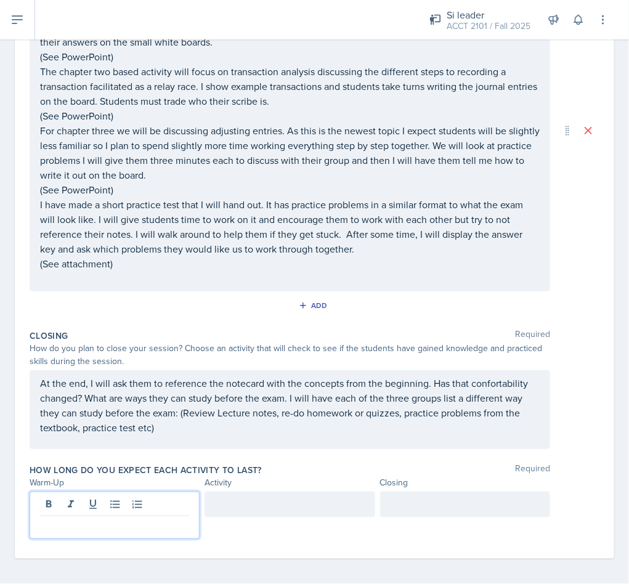
scroll to position [432, 0]
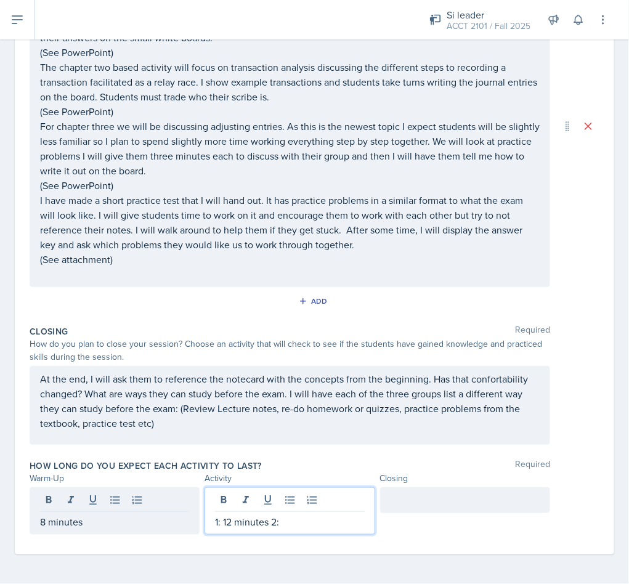
click at [226, 520] on p "1: 12 minutes 2:" at bounding box center [289, 522] width 149 height 15
click at [320, 524] on p "1: 10 minutes 2:" at bounding box center [289, 522] width 149 height 15
click at [224, 526] on p "1: 10 minutes 2:" at bounding box center [289, 522] width 149 height 15
click at [301, 518] on p "1: 12 minutes 2:" at bounding box center [289, 522] width 149 height 15
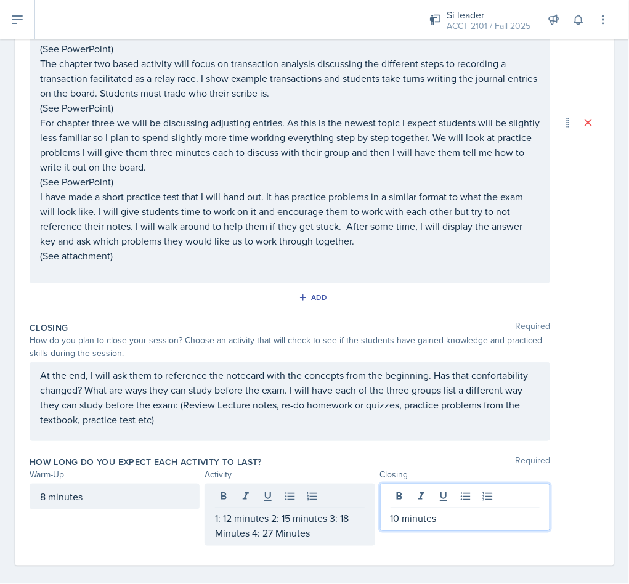
click at [165, 550] on div "How long do you expect each activity to last? Required Warm-Up Activity Closing…" at bounding box center [315, 503] width 570 height 105
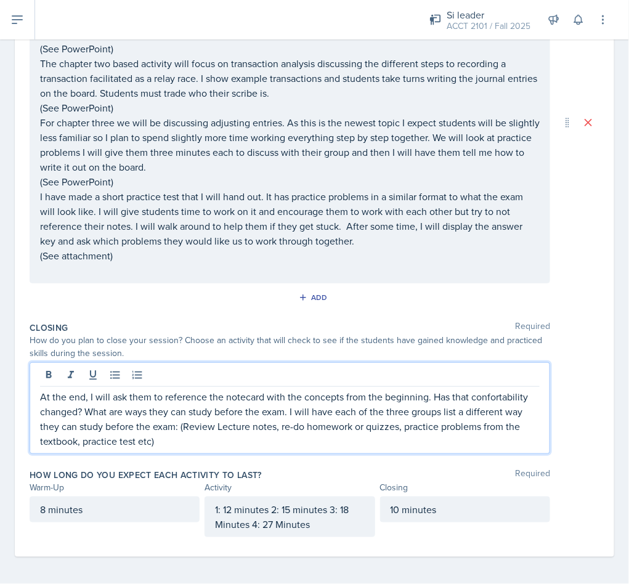
drag, startPoint x: 488, startPoint y: 390, endPoint x: 507, endPoint y: 400, distance: 21.0
click at [507, 400] on p "At the end, I will ask them to reference the notecard with the concepts from th…" at bounding box center [290, 419] width 500 height 59
click at [272, 449] on p "At the end, I will ask them to reference the notecard with the concepts from th…" at bounding box center [290, 419] width 500 height 59
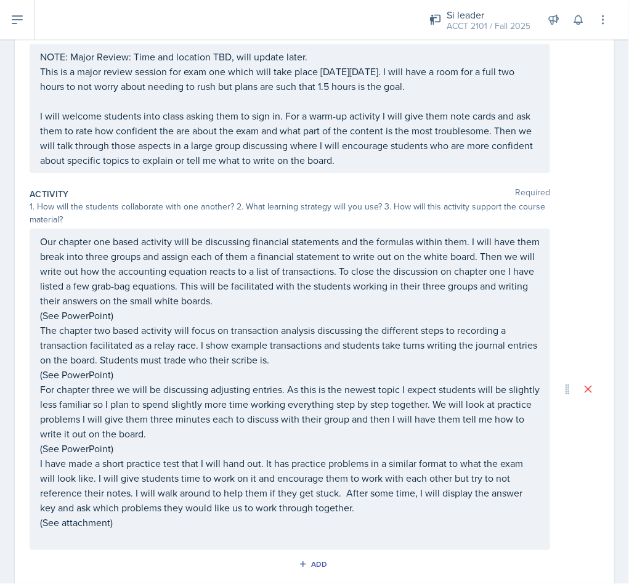
scroll to position [0, 0]
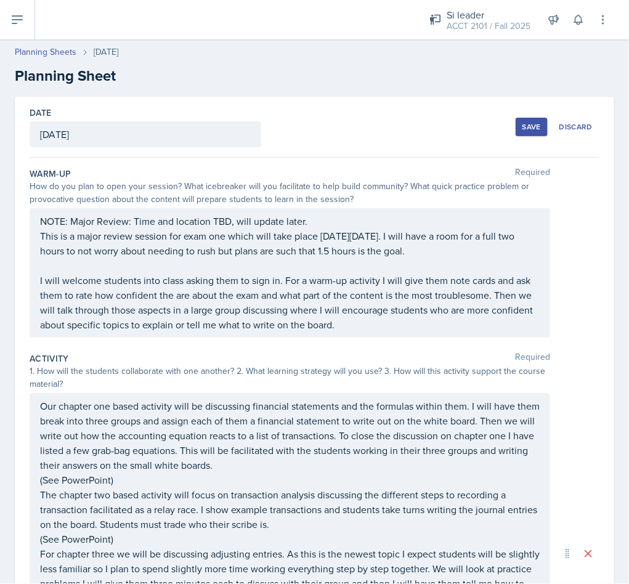
click at [523, 130] on div "Save" at bounding box center [532, 127] width 18 height 10
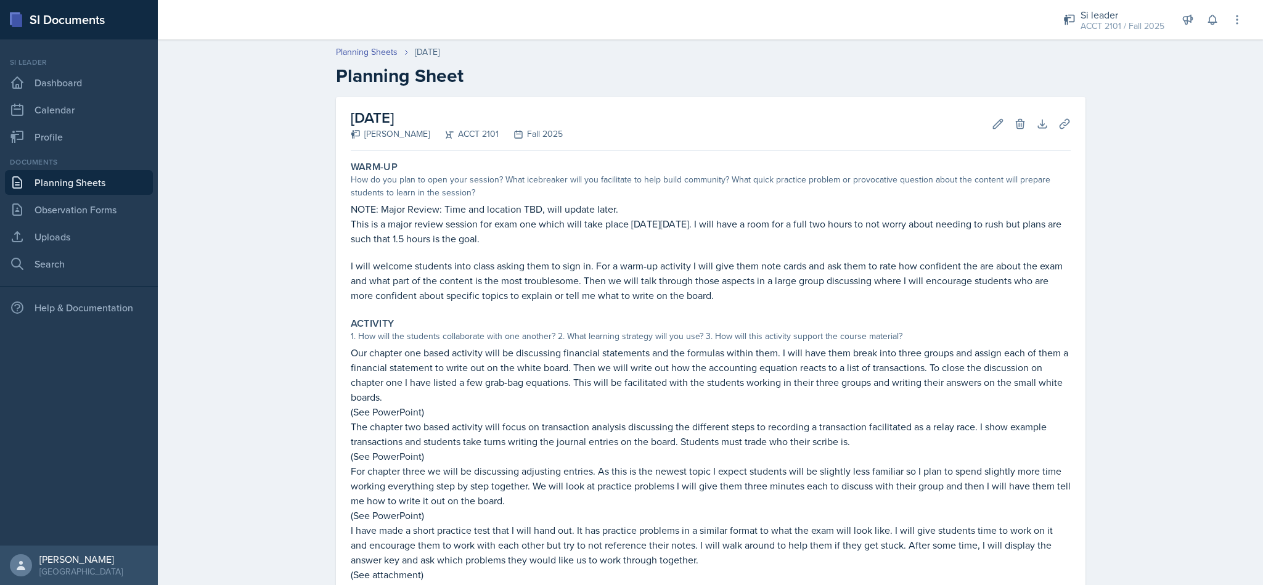
click at [70, 241] on link "Uploads" at bounding box center [79, 236] width 148 height 25
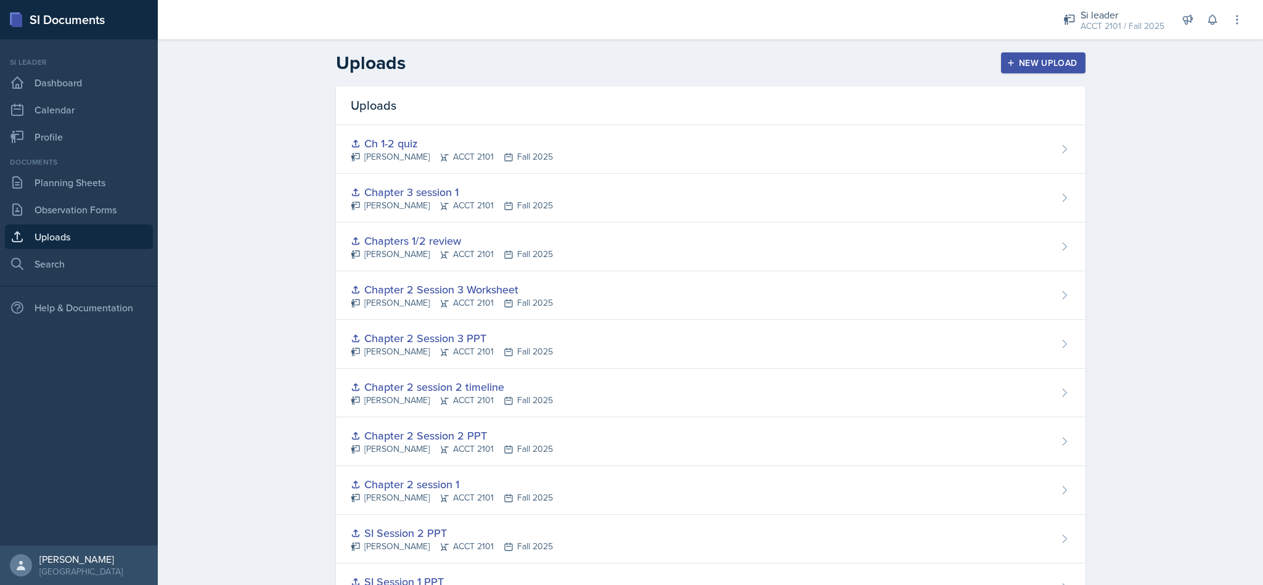
click at [629, 71] on button "New Upload" at bounding box center [1043, 62] width 84 height 21
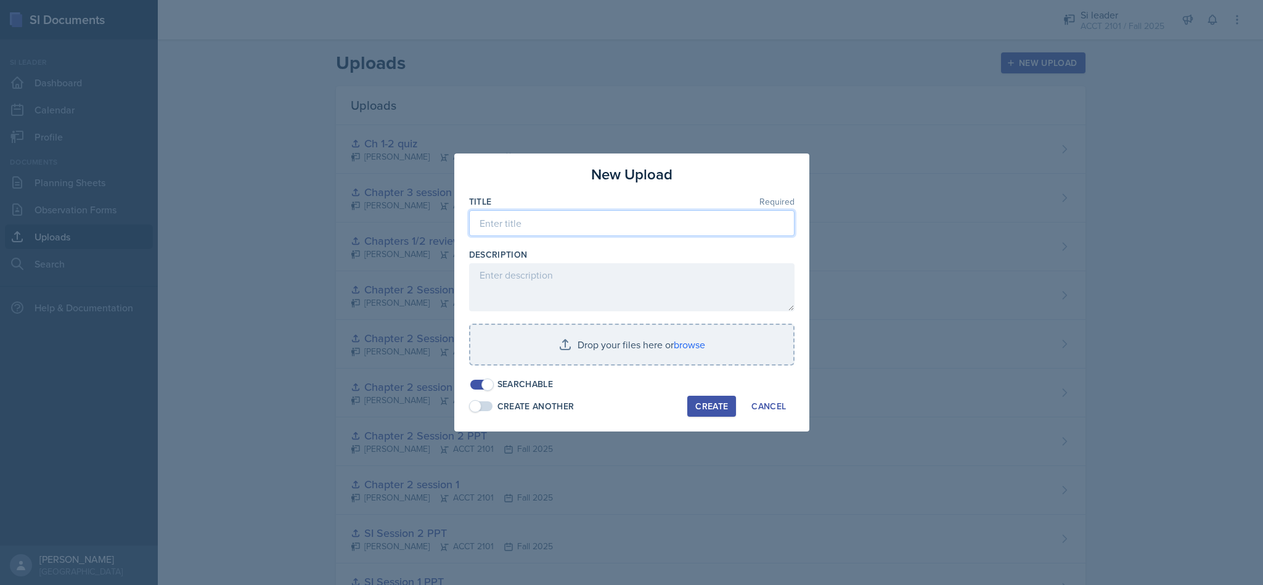
click at [629, 216] on input at bounding box center [631, 223] width 325 height 26
type input "Major Review 1"
click at [629, 337] on input "file" at bounding box center [631, 344] width 323 height 39
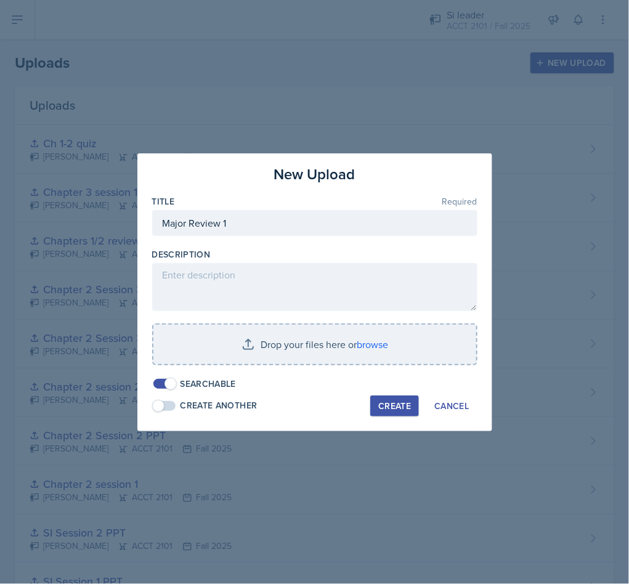
click at [385, 350] on input "file" at bounding box center [314, 344] width 323 height 39
click at [378, 353] on input "file" at bounding box center [314, 344] width 323 height 39
click at [365, 348] on input "file" at bounding box center [314, 344] width 323 height 39
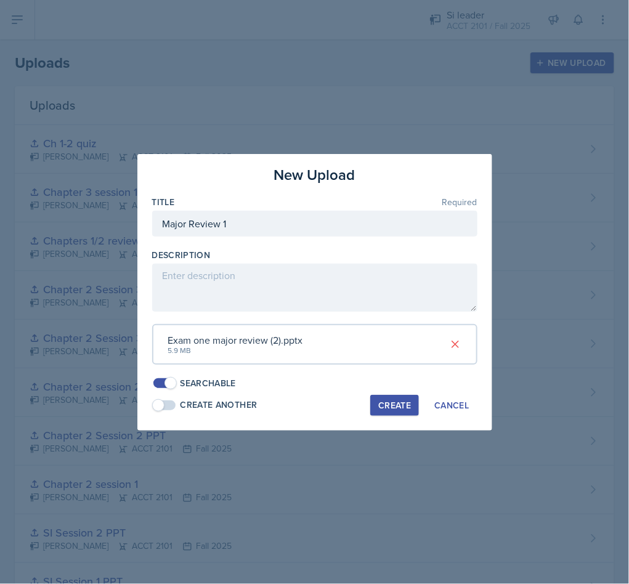
click at [391, 401] on div "Create" at bounding box center [394, 406] width 33 height 10
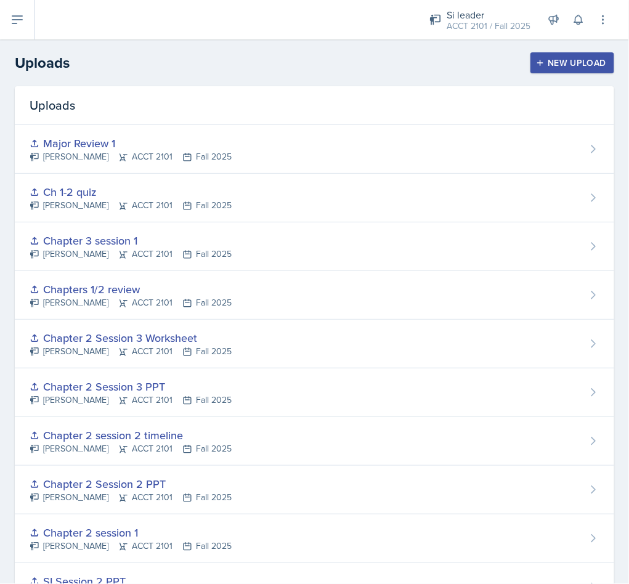
click at [552, 69] on button "New Upload" at bounding box center [573, 62] width 84 height 21
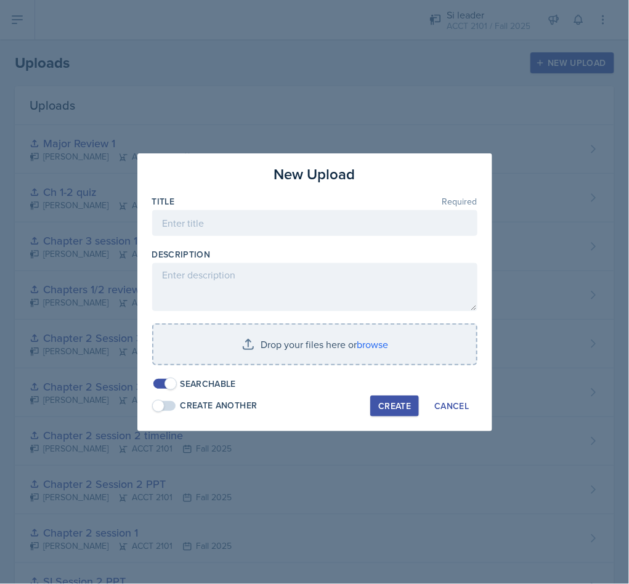
click at [346, 218] on input at bounding box center [314, 223] width 325 height 26
type input "Exam 1 Practice Exam"
click at [357, 353] on input "file" at bounding box center [314, 344] width 323 height 39
click at [374, 348] on input "file" at bounding box center [314, 344] width 323 height 39
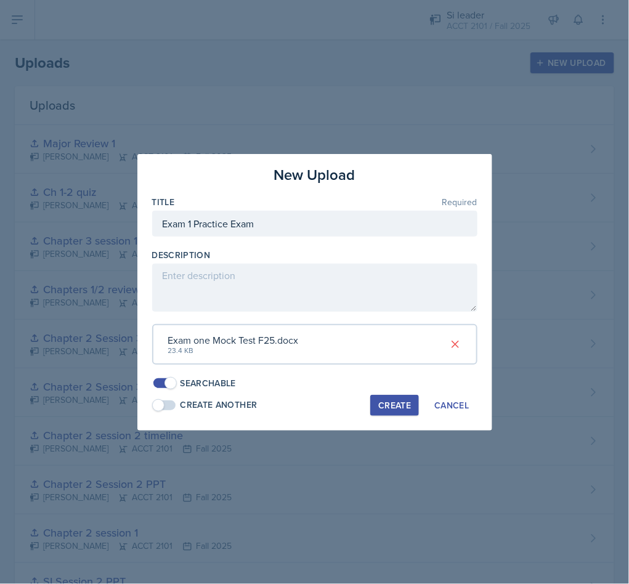
click at [398, 409] on div "Create" at bounding box center [394, 406] width 33 height 10
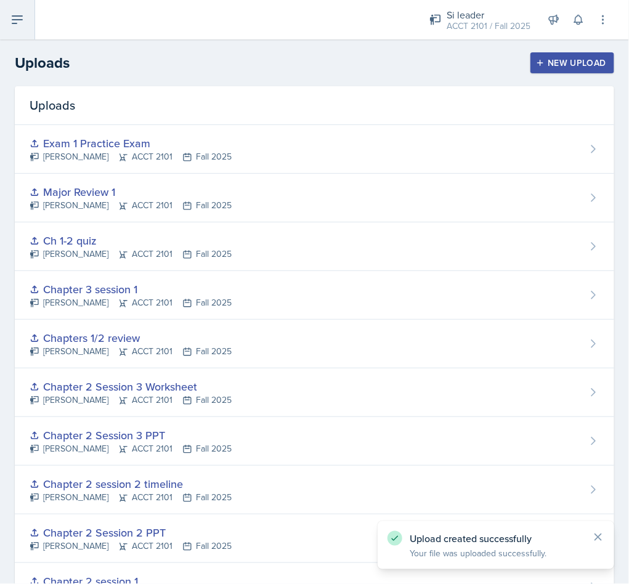
click at [14, 17] on icon at bounding box center [17, 19] width 15 height 15
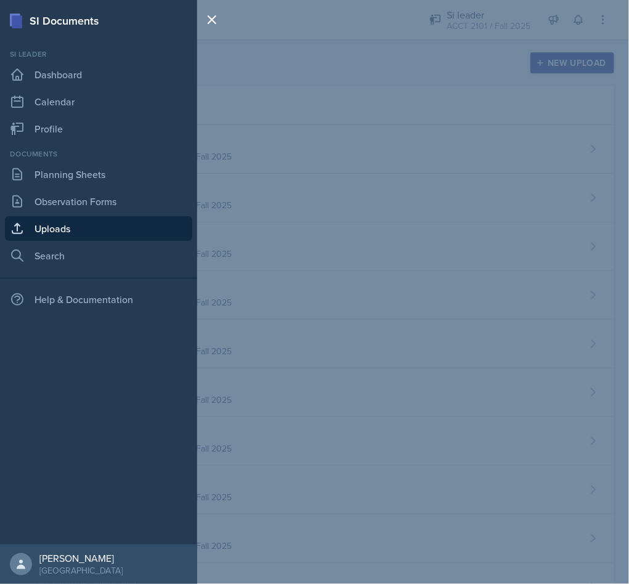
click at [122, 174] on link "Planning Sheets" at bounding box center [98, 174] width 187 height 25
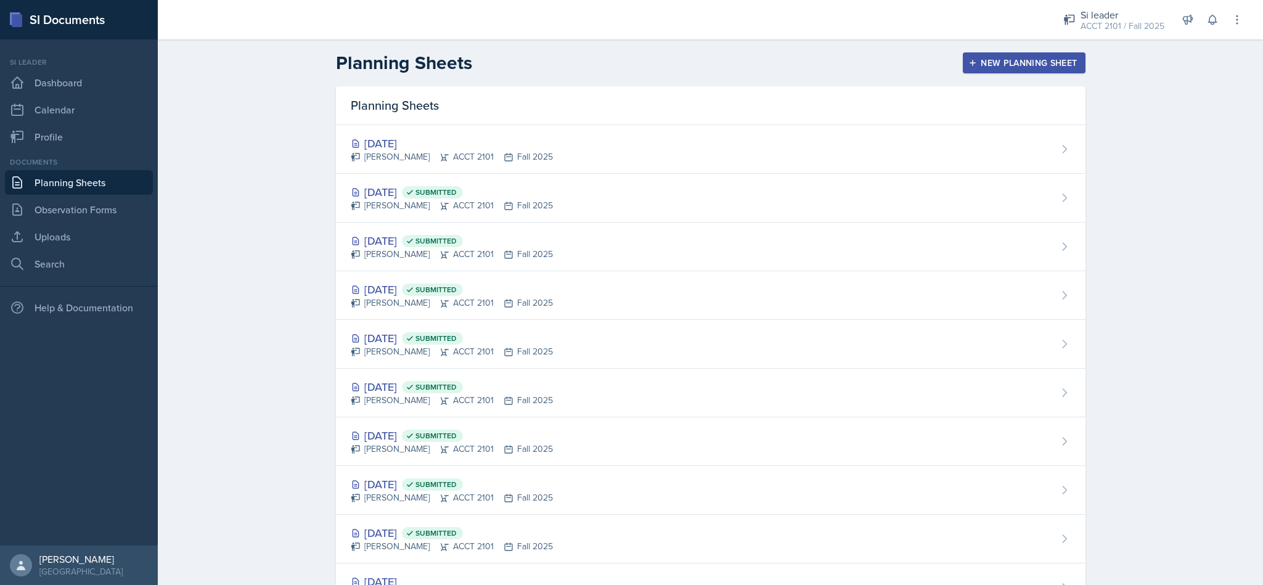
click at [629, 155] on div "Sep 19th, 2025 Becca Adams ACCT 2101 Fall 2025" at bounding box center [711, 149] width 750 height 49
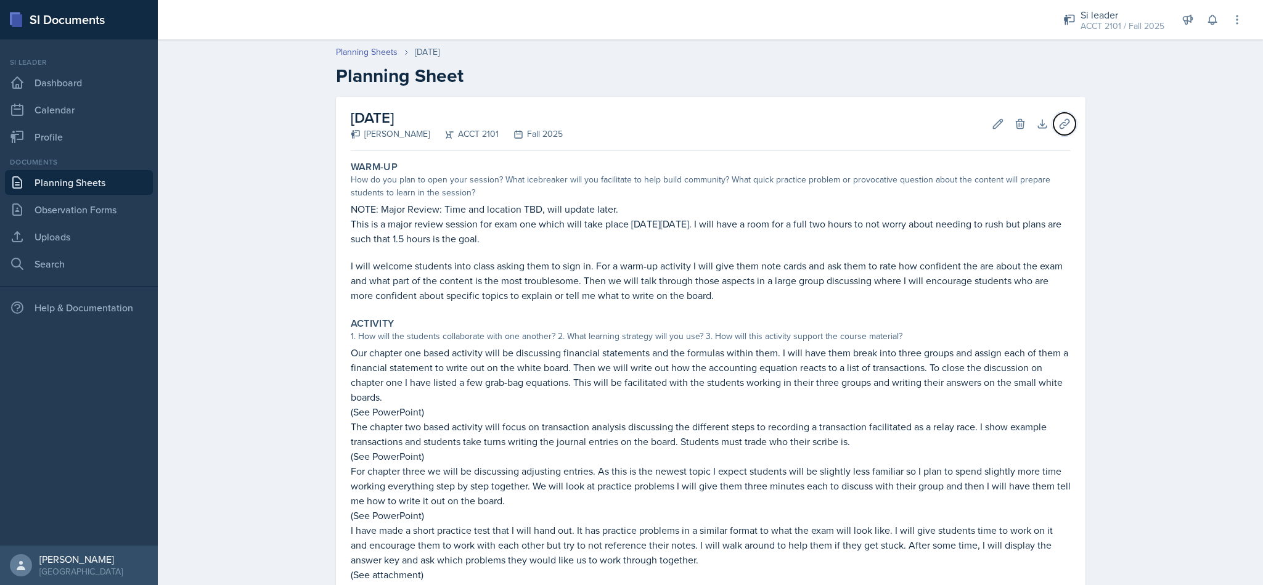
click at [629, 125] on icon at bounding box center [1064, 124] width 12 height 12
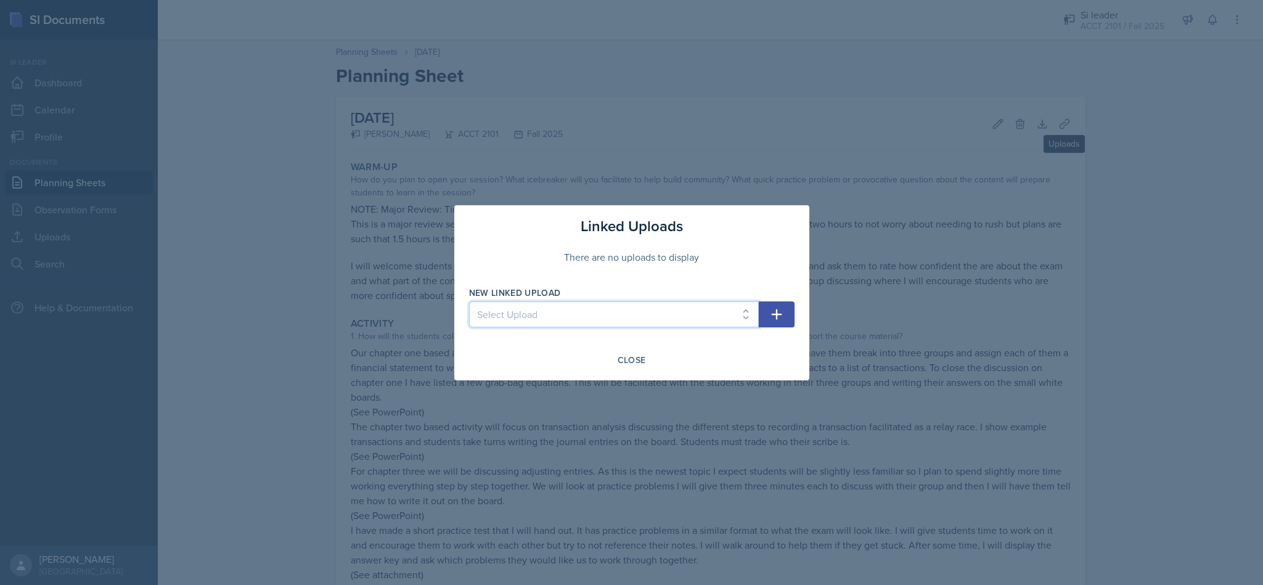
click at [629, 311] on select "Select Upload SI Session 1 PPT SI Session 2 PPT Chapter 2 session 1 Chapter 2 S…" at bounding box center [614, 314] width 290 height 26
select select "31907d5f-a7a9-423e-ae99-ebb09a5d20ac"
click at [469, 301] on select "Select Upload SI Session 1 PPT SI Session 2 PPT Chapter 2 session 1 Chapter 2 S…" at bounding box center [614, 314] width 290 height 26
click at [629, 320] on icon "button" at bounding box center [776, 314] width 15 height 15
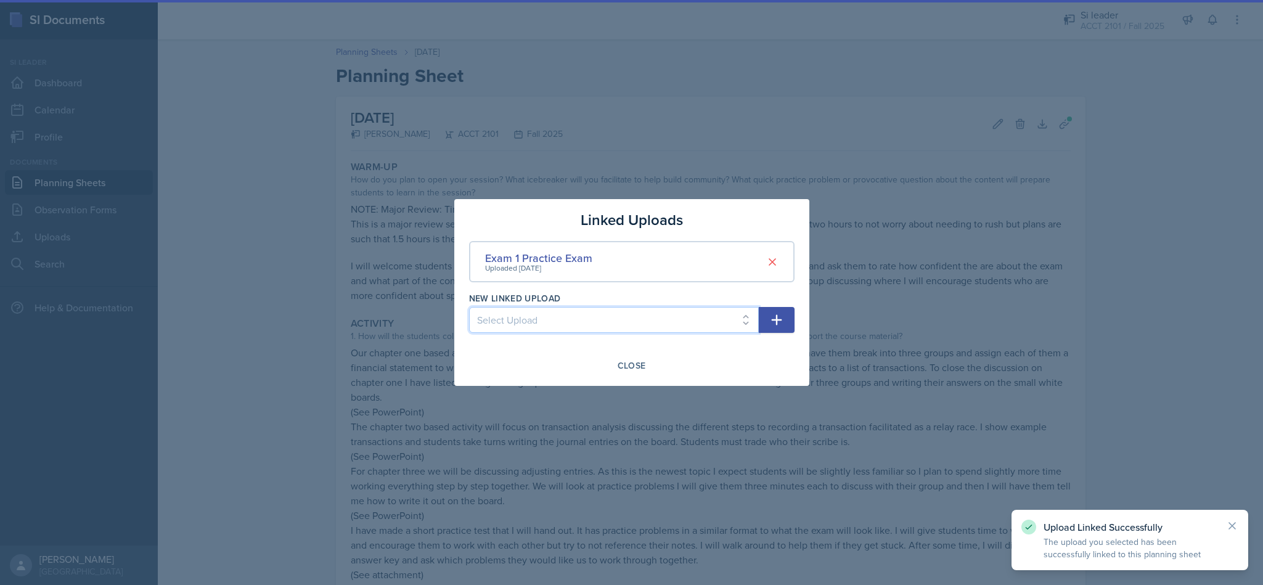
click at [629, 315] on select "Select Upload SI Session 1 PPT SI Session 2 PPT Chapter 2 session 1 Chapter 2 S…" at bounding box center [614, 320] width 290 height 26
click at [629, 308] on select "Select Upload SI Session 1 PPT SI Session 2 PPT Chapter 2 session 1 Chapter 2 S…" at bounding box center [614, 320] width 290 height 26
click at [629, 321] on select "Select Upload SI Session 1 PPT SI Session 2 PPT Chapter 2 session 1 Chapter 2 S…" at bounding box center [614, 320] width 290 height 26
click at [469, 307] on select "Select Upload SI Session 1 PPT SI Session 2 PPT Chapter 2 session 1 Chapter 2 S…" at bounding box center [614, 320] width 290 height 26
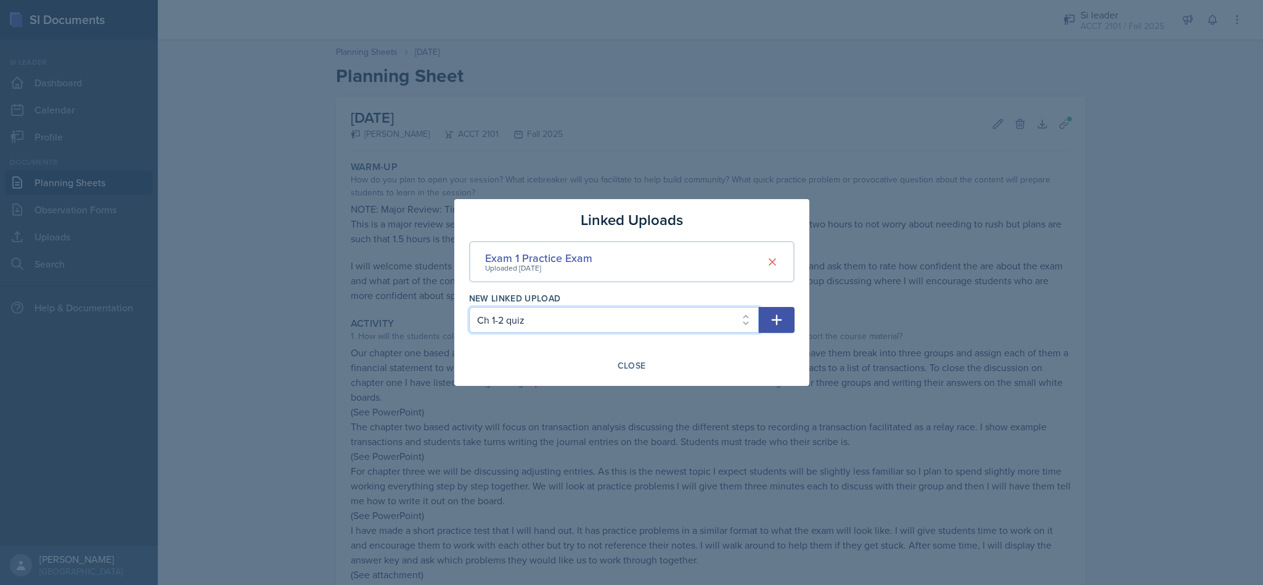
click at [629, 322] on select "Select Upload SI Session 1 PPT SI Session 2 PPT Chapter 2 session 1 Chapter 2 S…" at bounding box center [614, 320] width 290 height 26
select select "de4e58a5-d0c3-4af8-8d35-927ce1445b6d"
click at [469, 307] on select "Select Upload SI Session 1 PPT SI Session 2 PPT Chapter 2 session 1 Chapter 2 S…" at bounding box center [614, 320] width 290 height 26
click at [629, 327] on button "button" at bounding box center [777, 320] width 36 height 26
select select
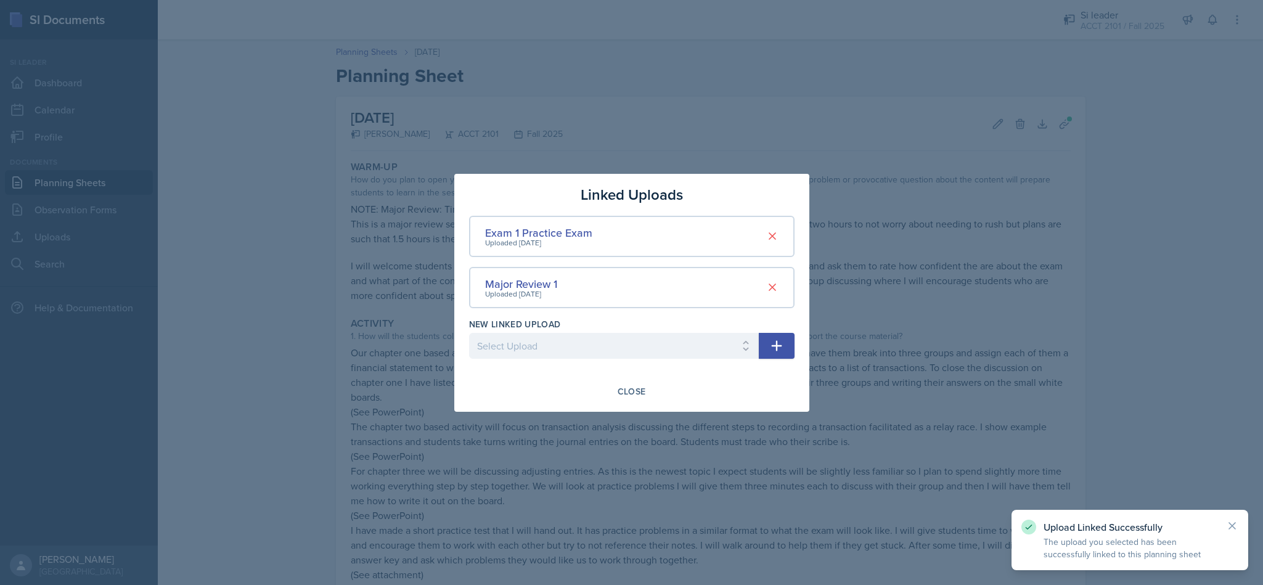
click at [629, 392] on div "Close" at bounding box center [632, 392] width 28 height 10
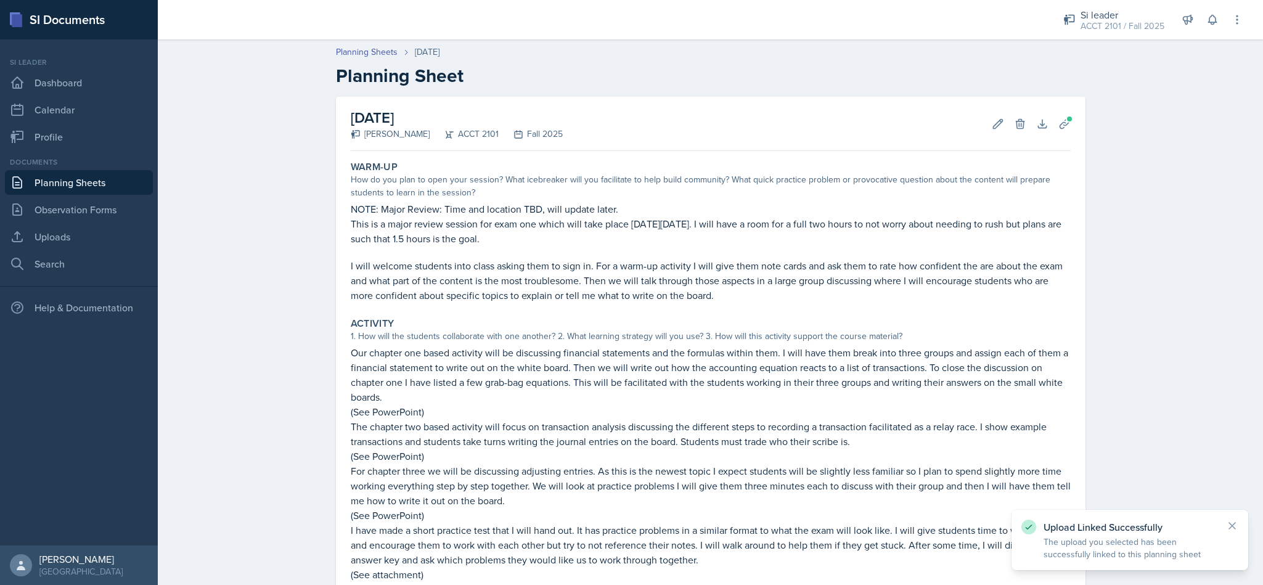
scroll to position [239, 0]
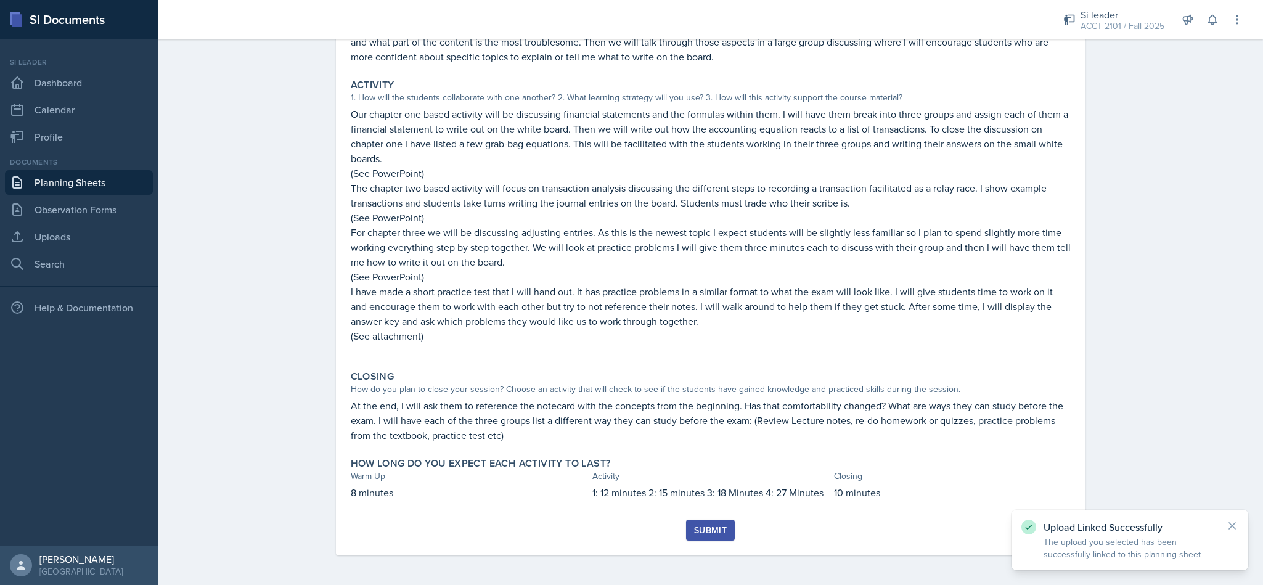
click at [629, 539] on button "Submit" at bounding box center [710, 530] width 49 height 21
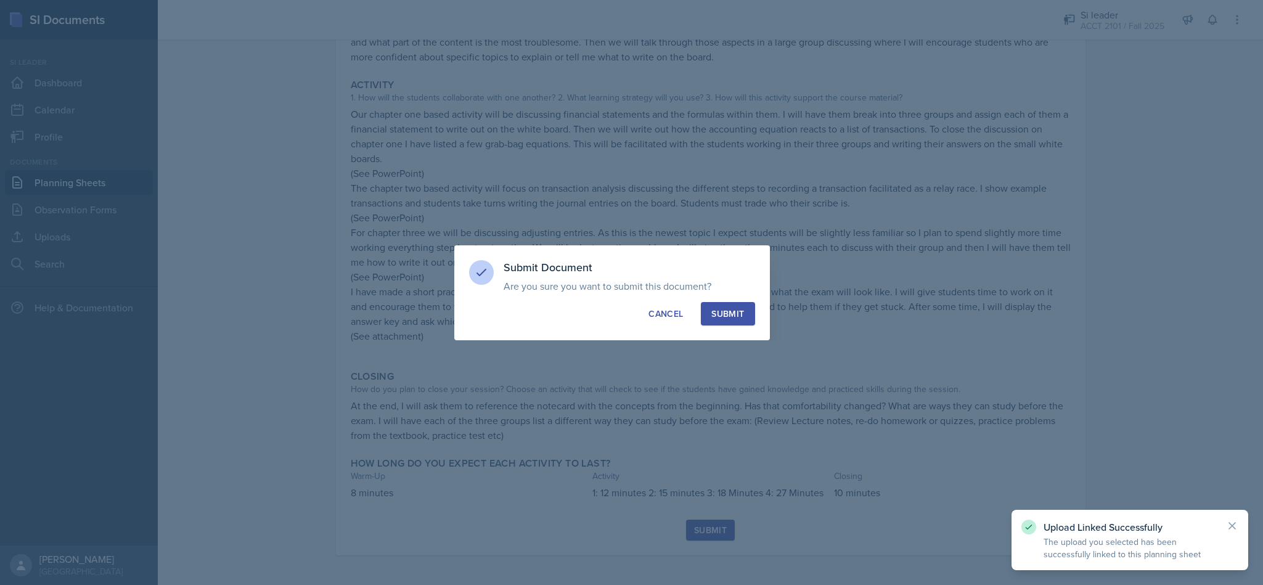
click at [629, 322] on button "Submit" at bounding box center [728, 313] width 54 height 23
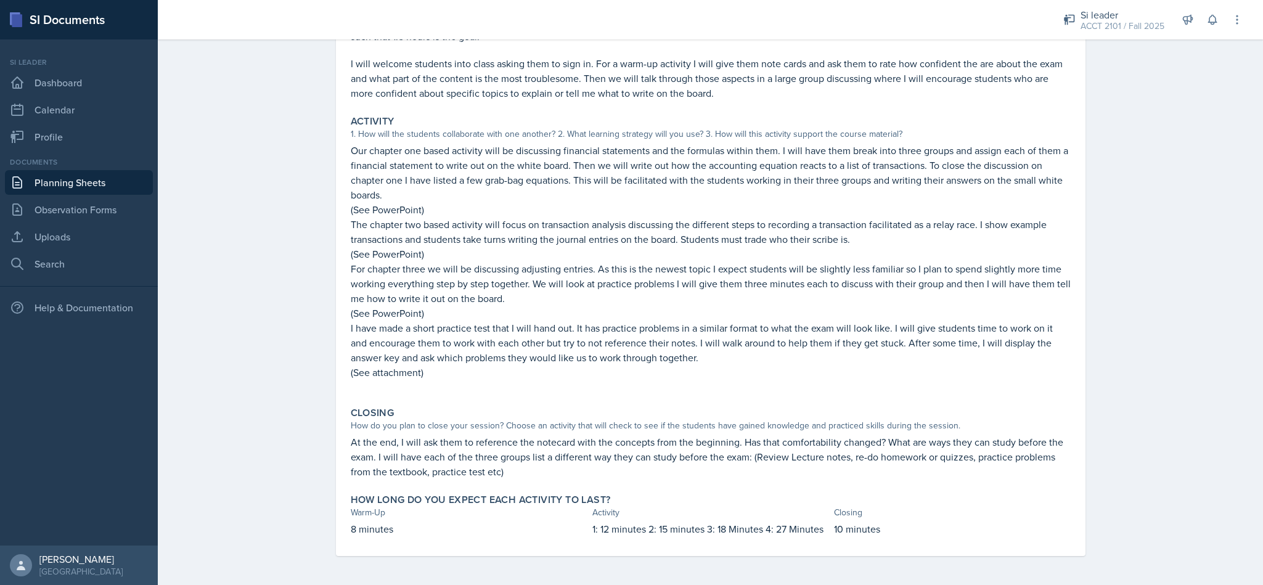
scroll to position [0, 0]
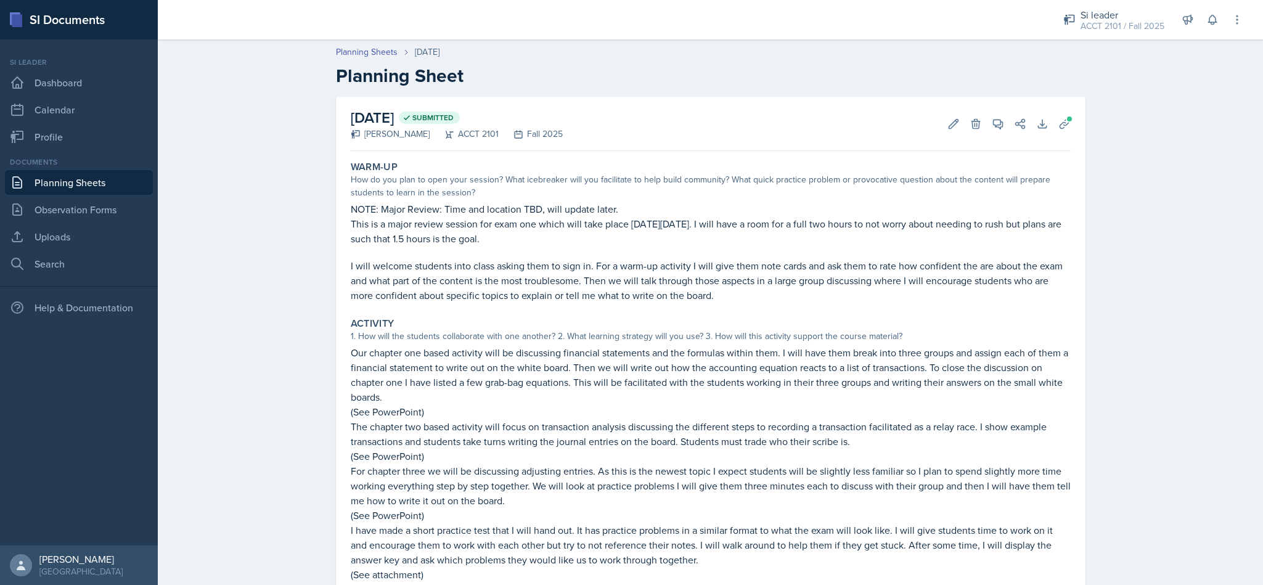
click at [72, 187] on link "Planning Sheets" at bounding box center [79, 182] width 148 height 25
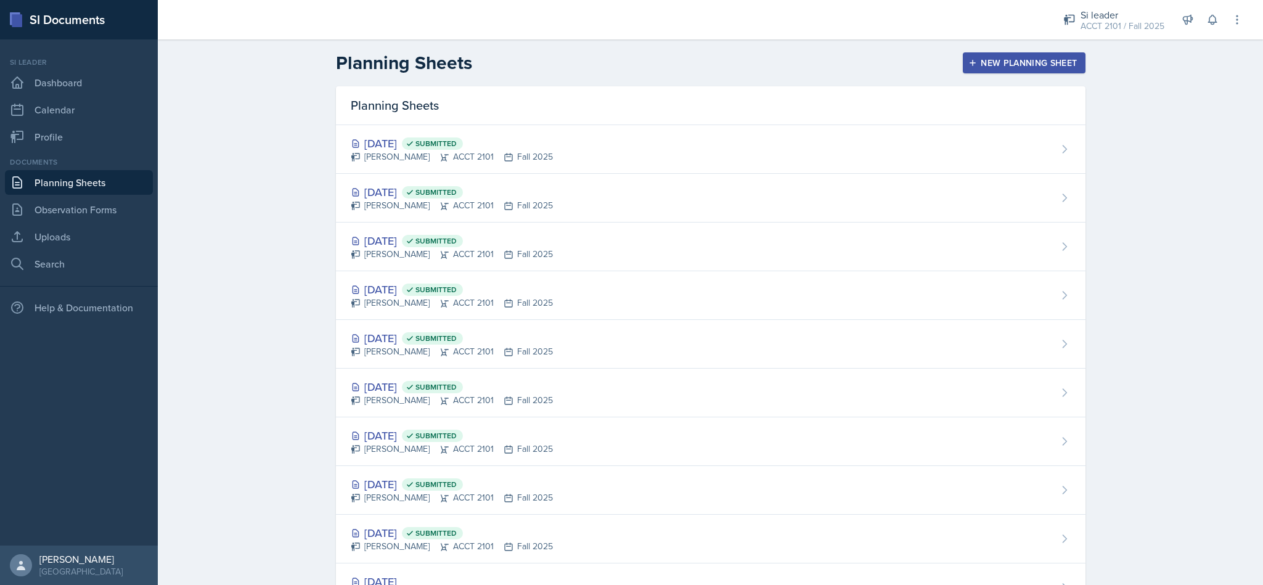
click at [76, 213] on link "Observation Forms" at bounding box center [79, 209] width 148 height 25
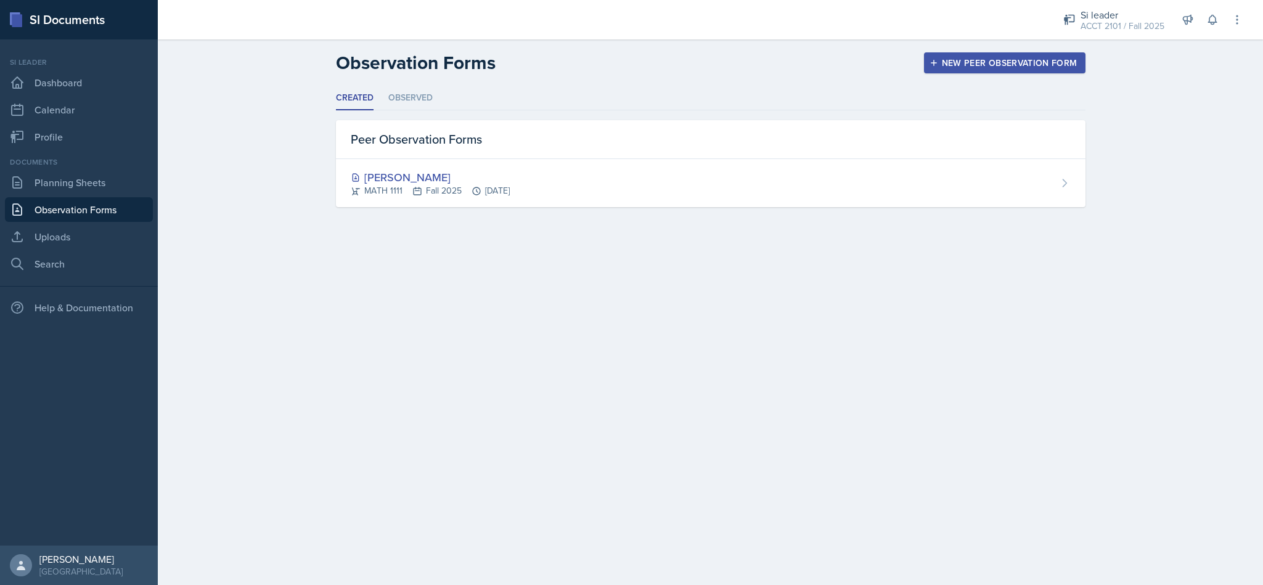
click at [406, 94] on li "Observed" at bounding box center [410, 98] width 44 height 24
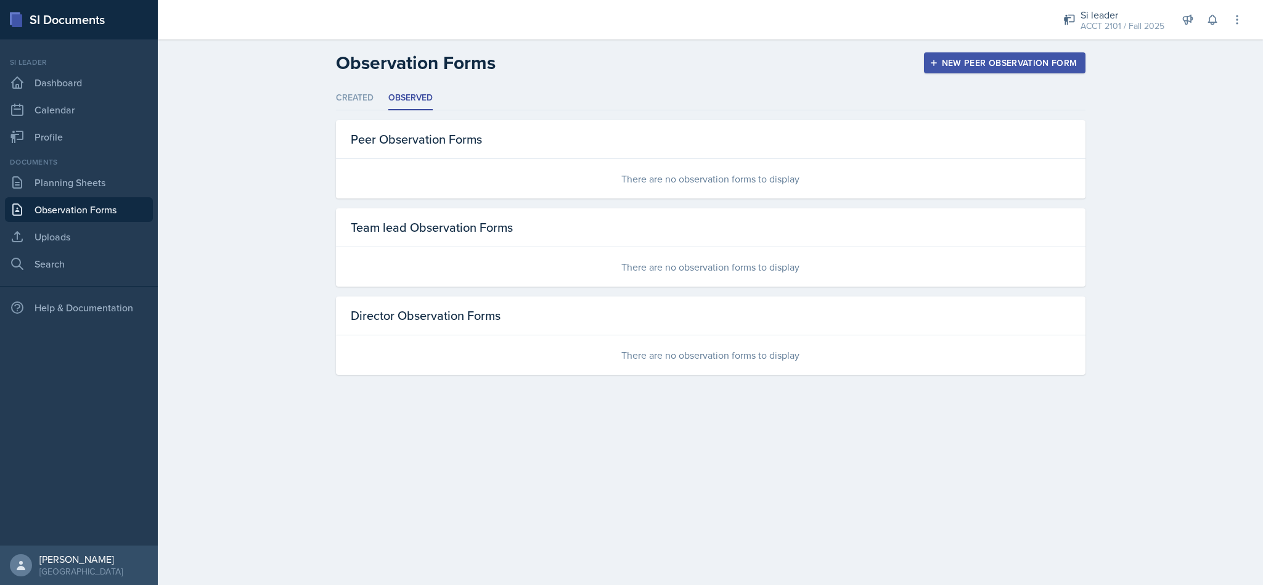
click at [361, 93] on li "Created" at bounding box center [355, 98] width 38 height 24
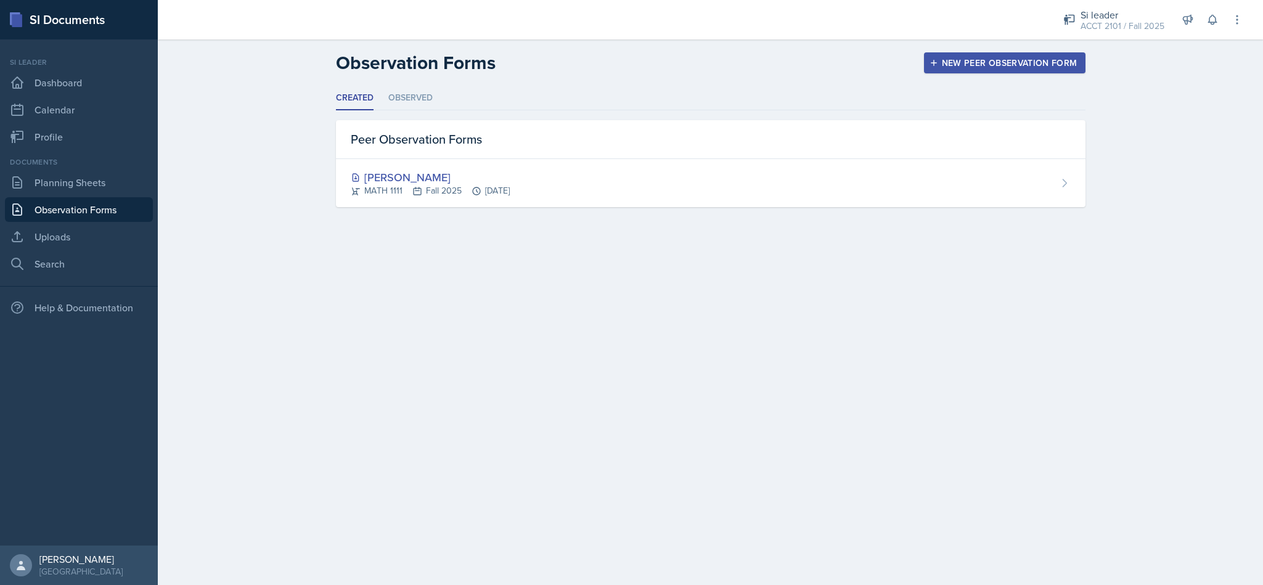
click at [629, 28] on div "ACCT 2101 / Fall 2025" at bounding box center [1123, 26] width 84 height 13
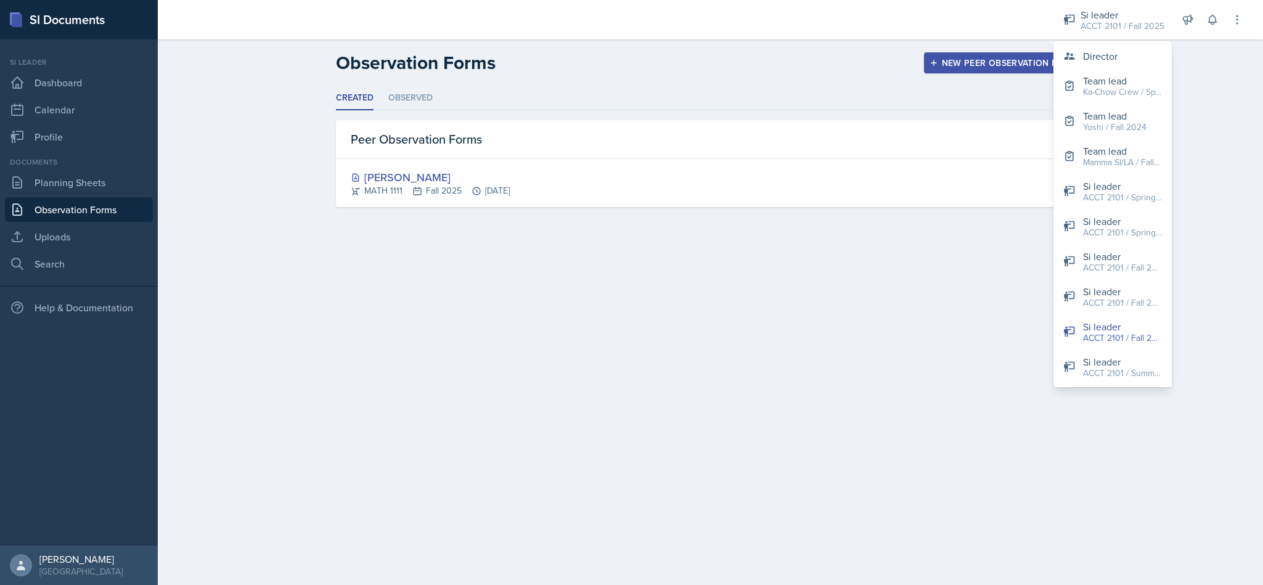
click at [629, 415] on main "Observation Forms New Peer Observation Form Created Observed Created Observed P…" at bounding box center [710, 312] width 1105 height 546
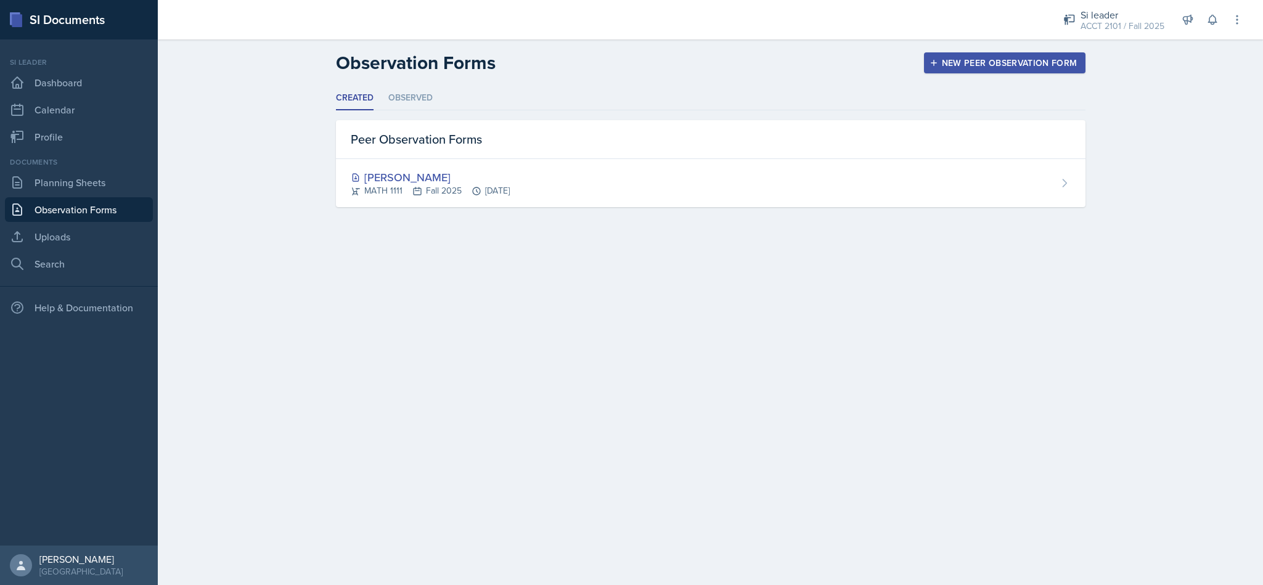
click at [94, 174] on link "Planning Sheets" at bounding box center [79, 182] width 148 height 25
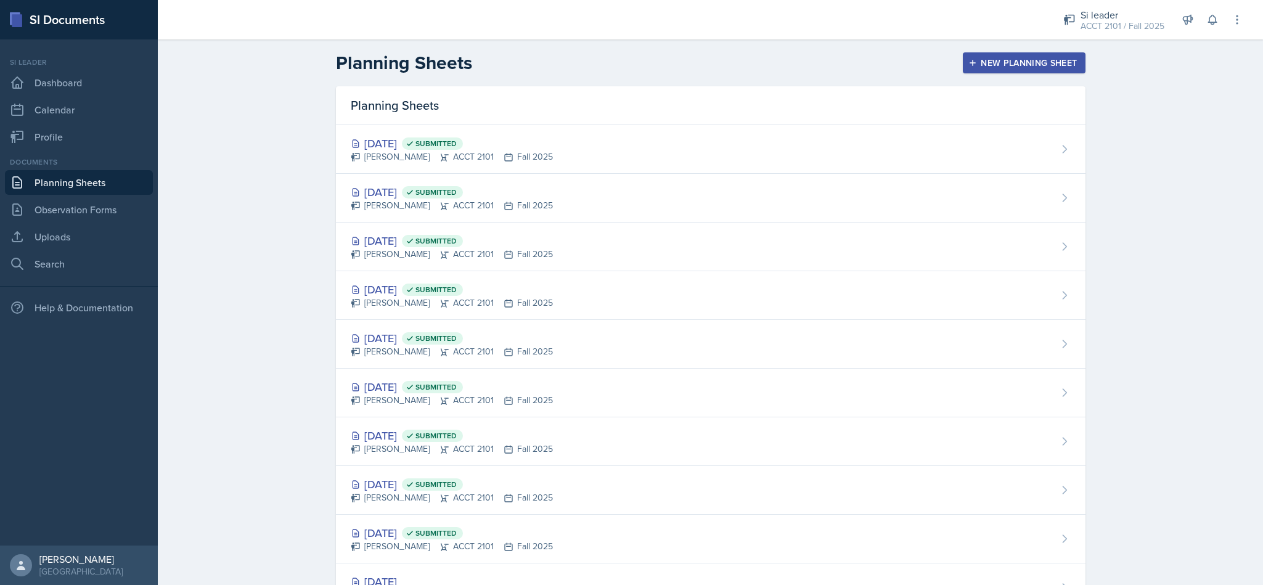
click at [629, 141] on div "Sep 19th, 2025 Submitted Becca Adams ACCT 2101 Fall 2025" at bounding box center [711, 149] width 750 height 49
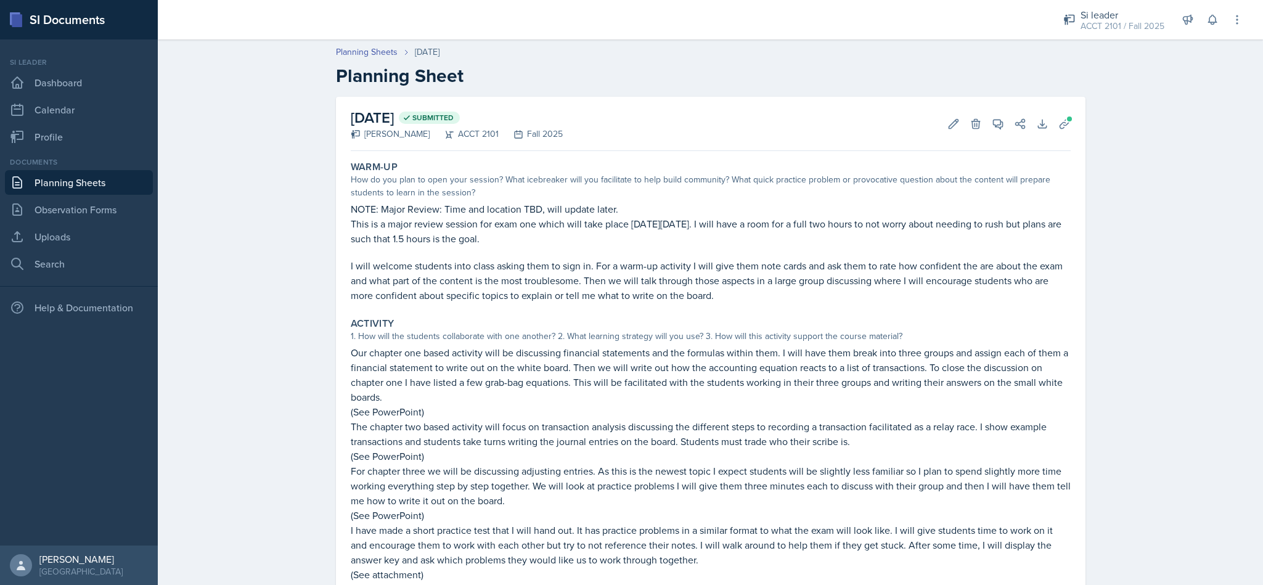
click at [354, 54] on link "Planning Sheets" at bounding box center [367, 52] width 62 height 13
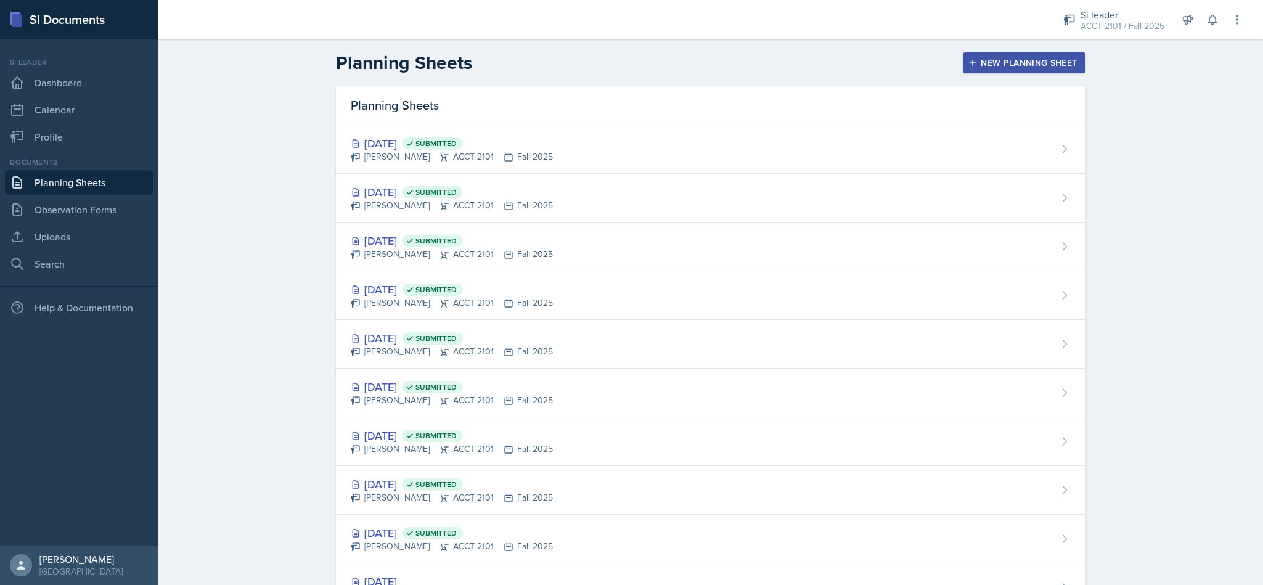
click at [629, 157] on div "Sep 19th, 2025 Submitted Becca Adams ACCT 2101 Fall 2025" at bounding box center [711, 149] width 750 height 49
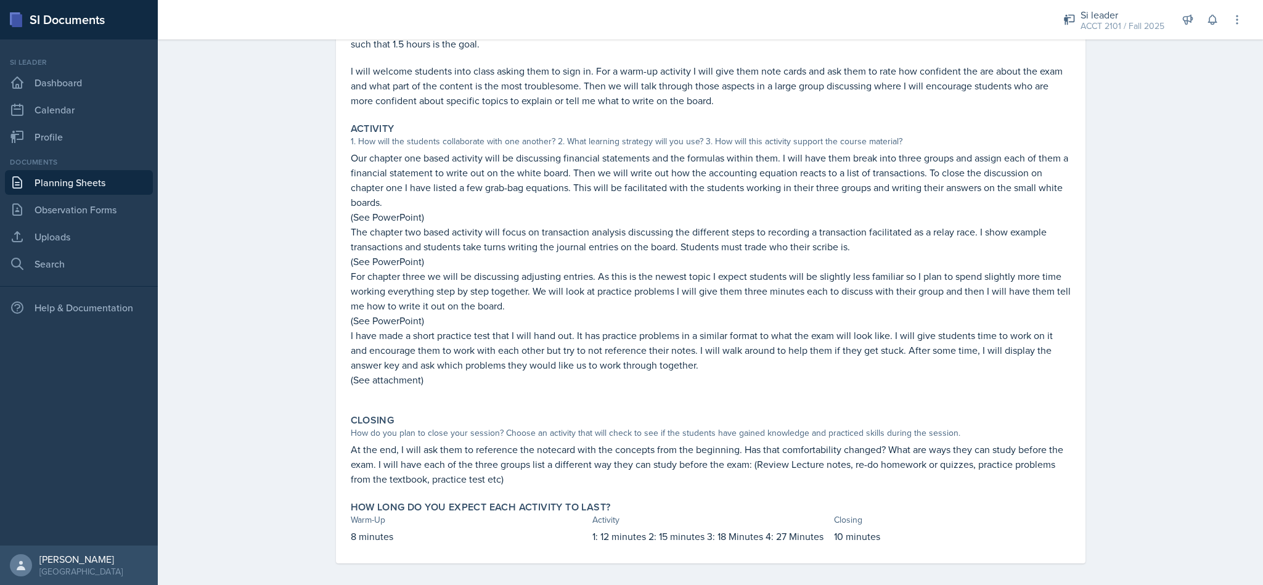
scroll to position [202, 0]
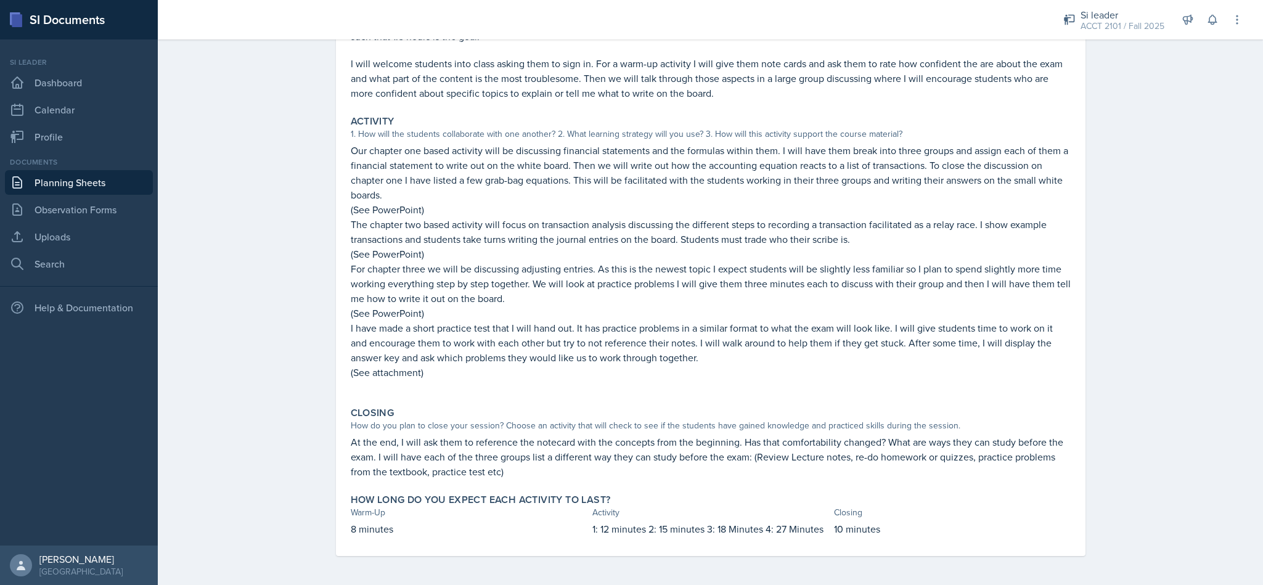
click at [629, 346] on p "I have made a short practice test that I will hand out. It has practice problem…" at bounding box center [711, 343] width 720 height 44
click at [629, 324] on div "Planning Sheets Sep 19th, 2025 Planning Sheet September 19th, 2025 Submitted Be…" at bounding box center [710, 208] width 1105 height 755
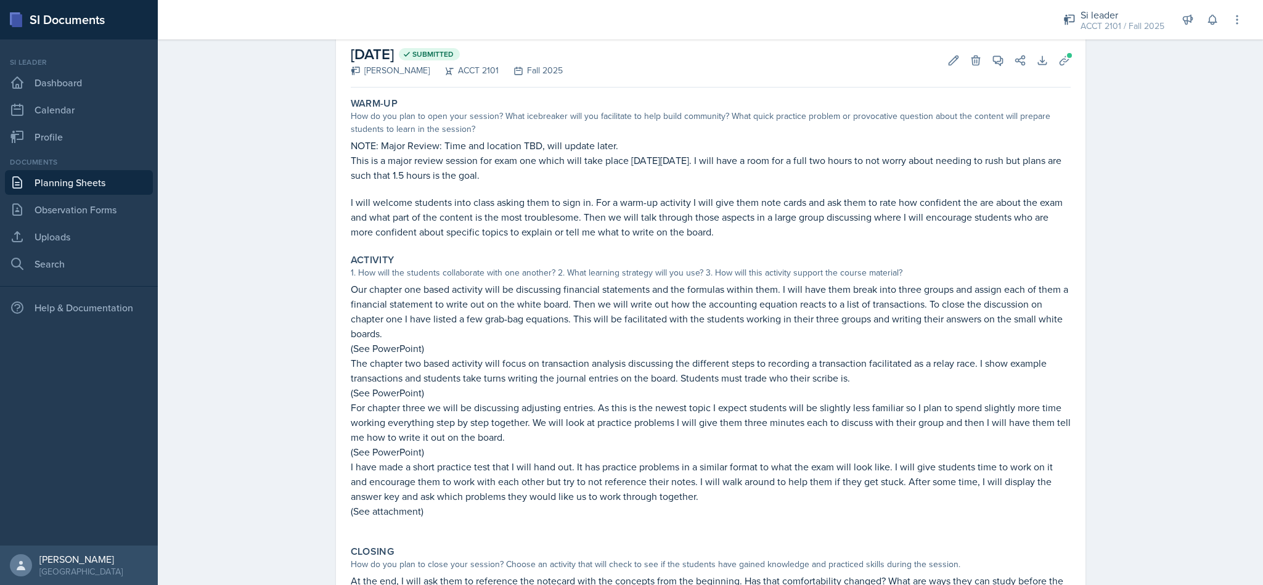
scroll to position [0, 0]
